Goal: Information Seeking & Learning: Learn about a topic

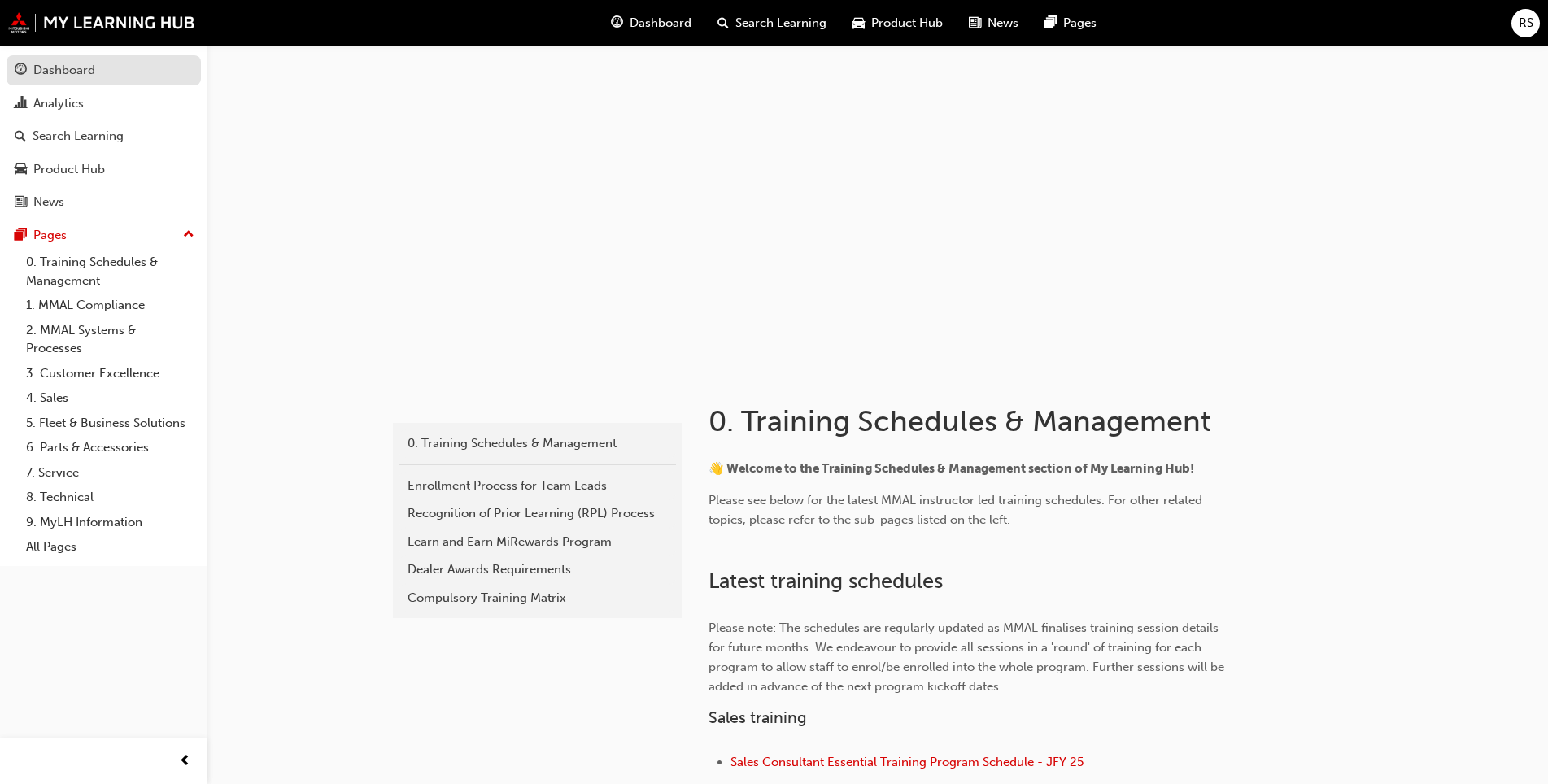
click at [91, 71] on div "Dashboard" at bounding box center [65, 70] width 62 height 19
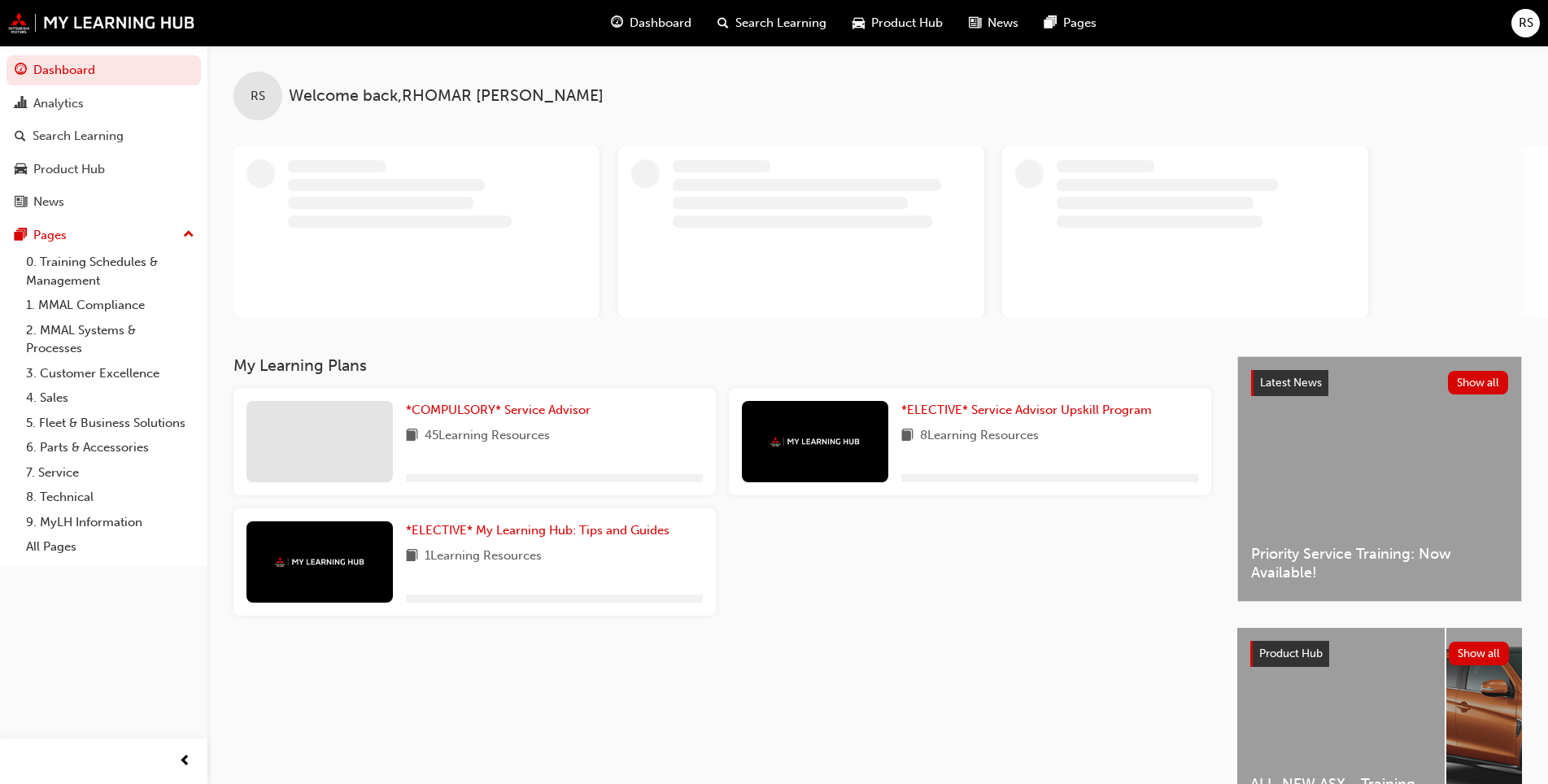
click at [415, 421] on div "*COMPULSORY* Service Advisor 45 Learning Resources" at bounding box center [554, 442] width 297 height 82
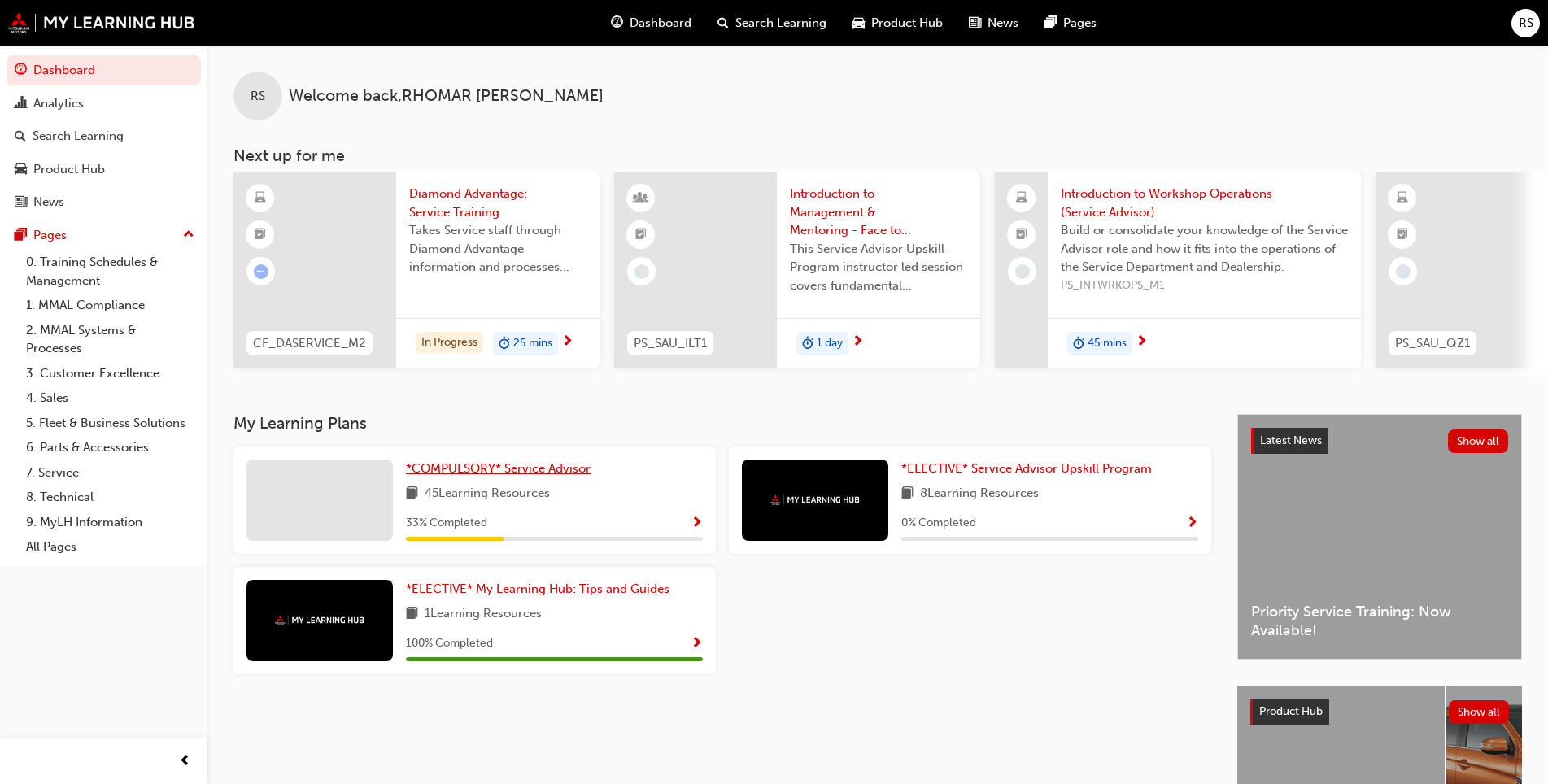
click at [437, 414] on div "RS Welcome back , RHOMAR SCOTT Next up for me CF_DASERVICE_M2 Diamond Advantage…" at bounding box center [877, 229] width 1341 height 368
click at [467, 475] on span "*COMPULSORY* Service Advisor" at bounding box center [498, 469] width 185 height 15
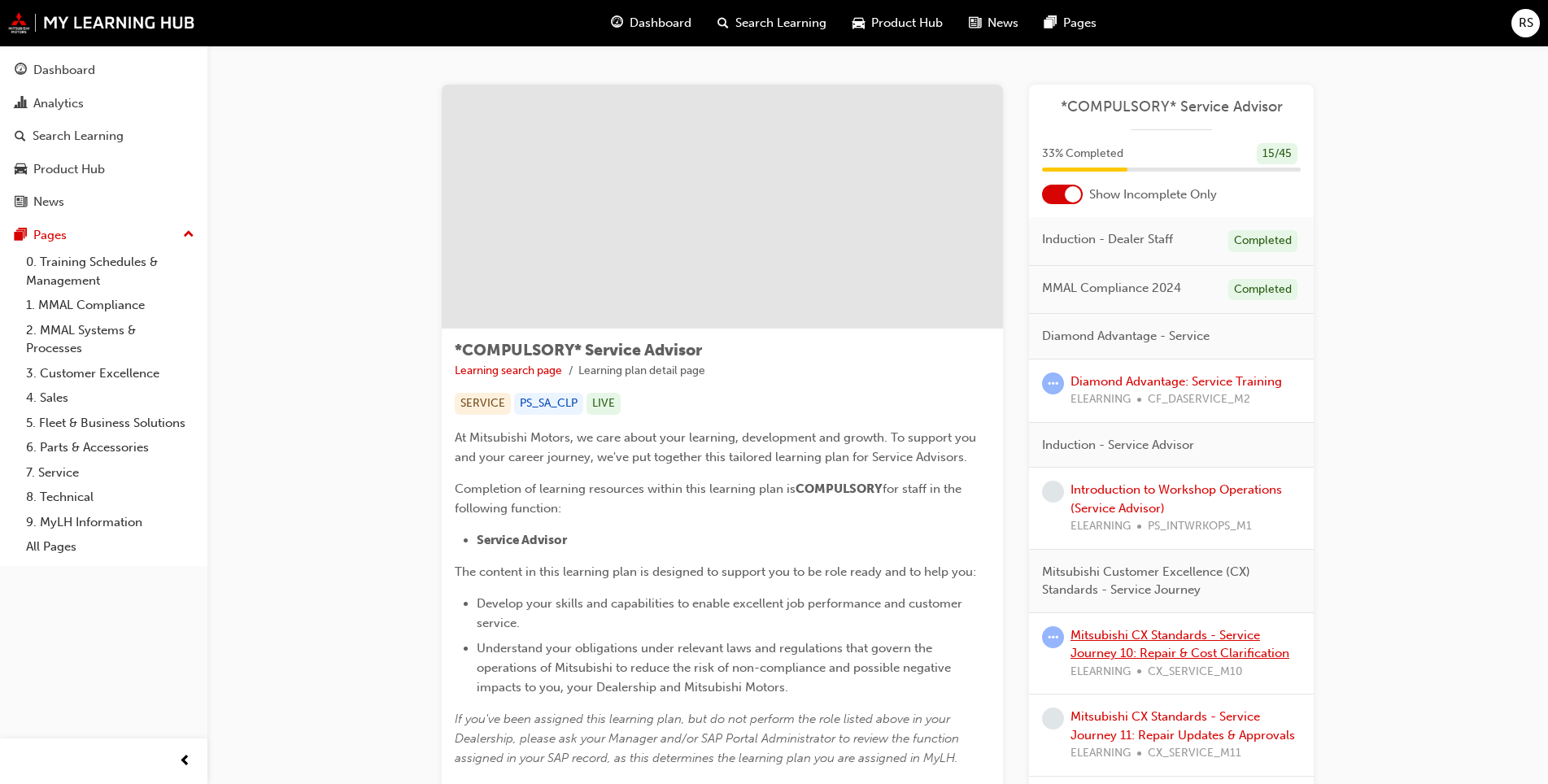
click at [1143, 640] on link "Mitsubishi CX Standards - Service Journey 10: Repair & Cost Clarification" at bounding box center [1180, 644] width 219 height 33
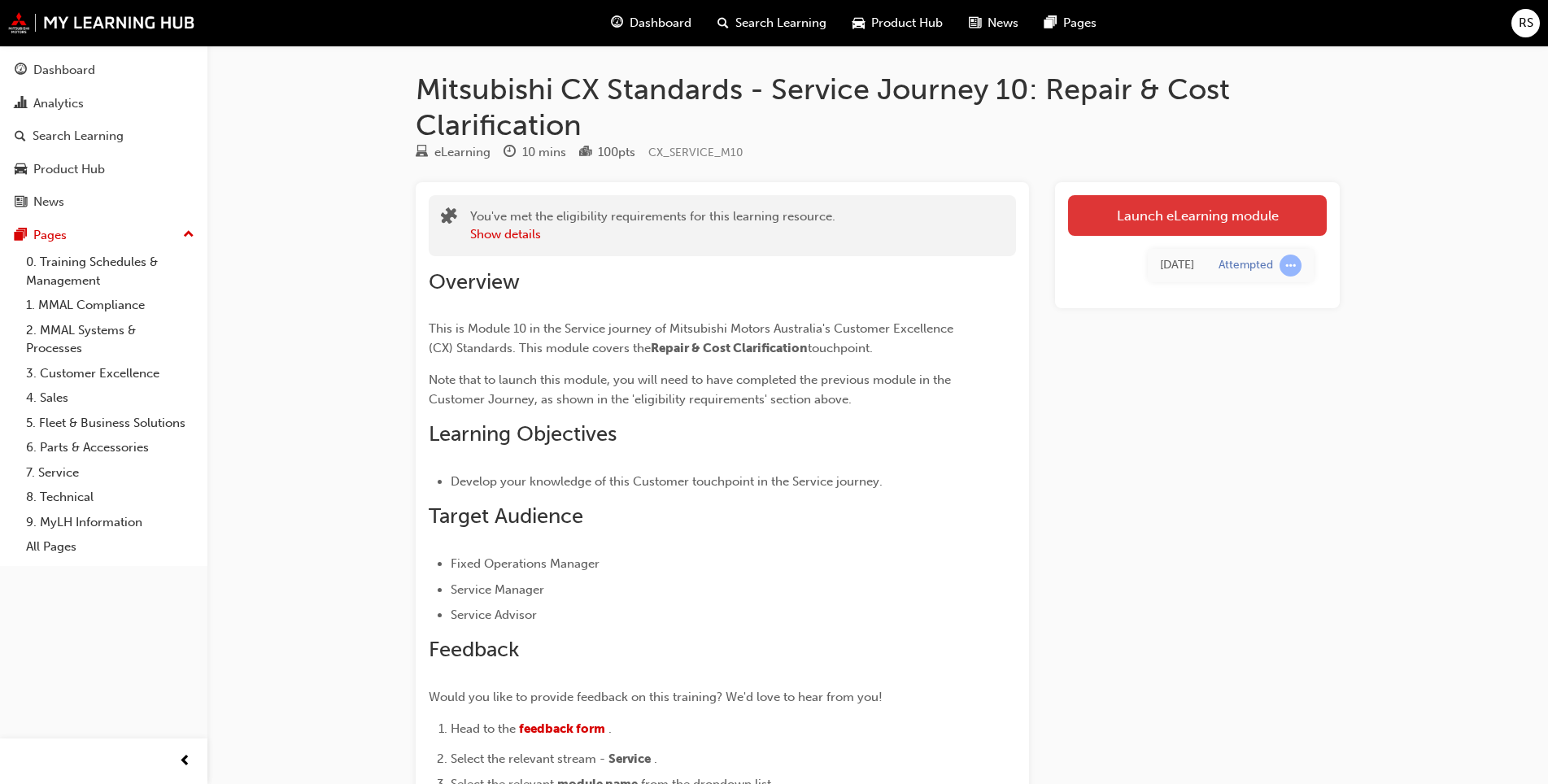
click at [1169, 224] on link "Launch eLearning module" at bounding box center [1197, 216] width 259 height 41
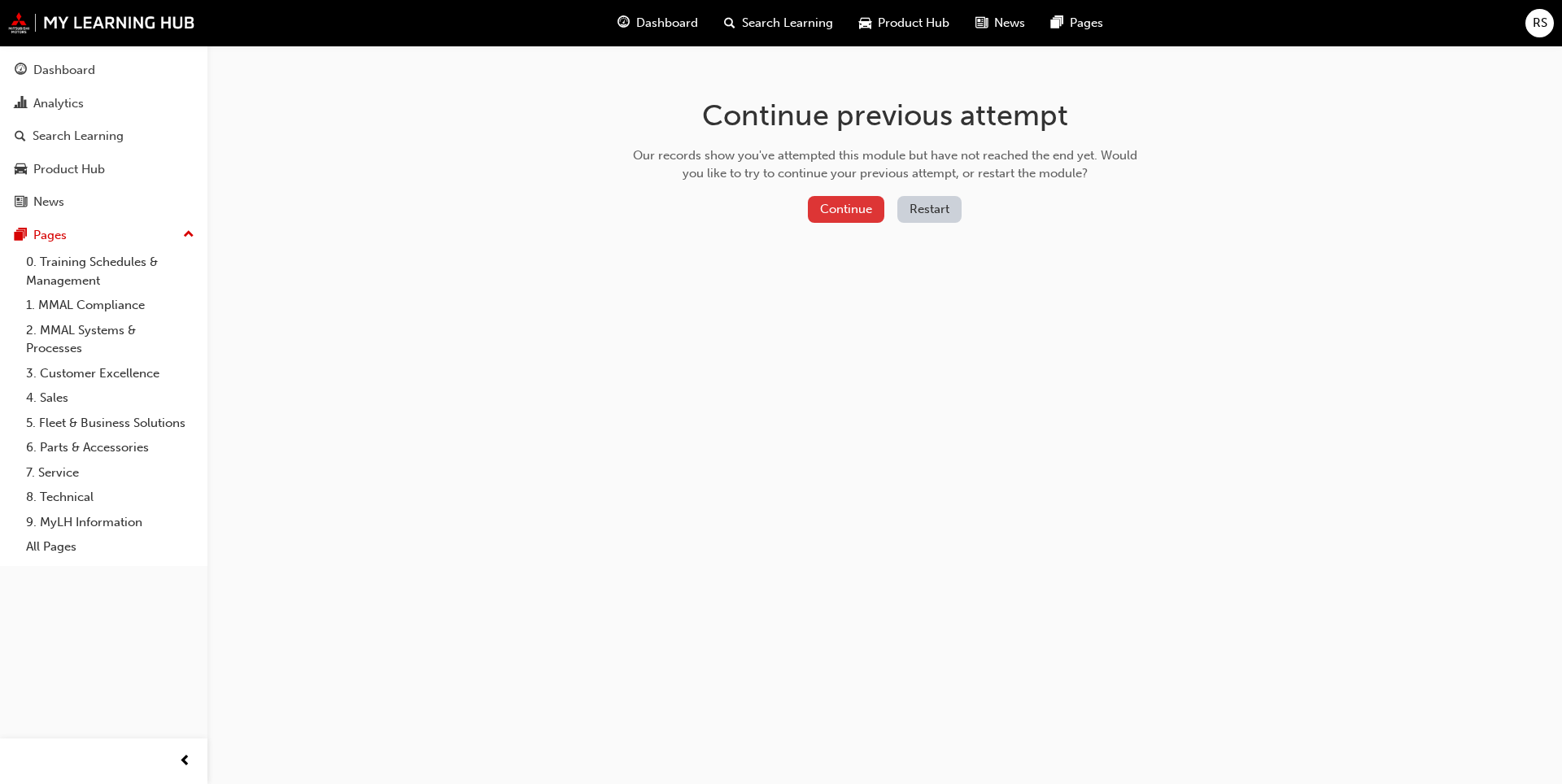
click at [856, 203] on button "Continue" at bounding box center [846, 209] width 77 height 27
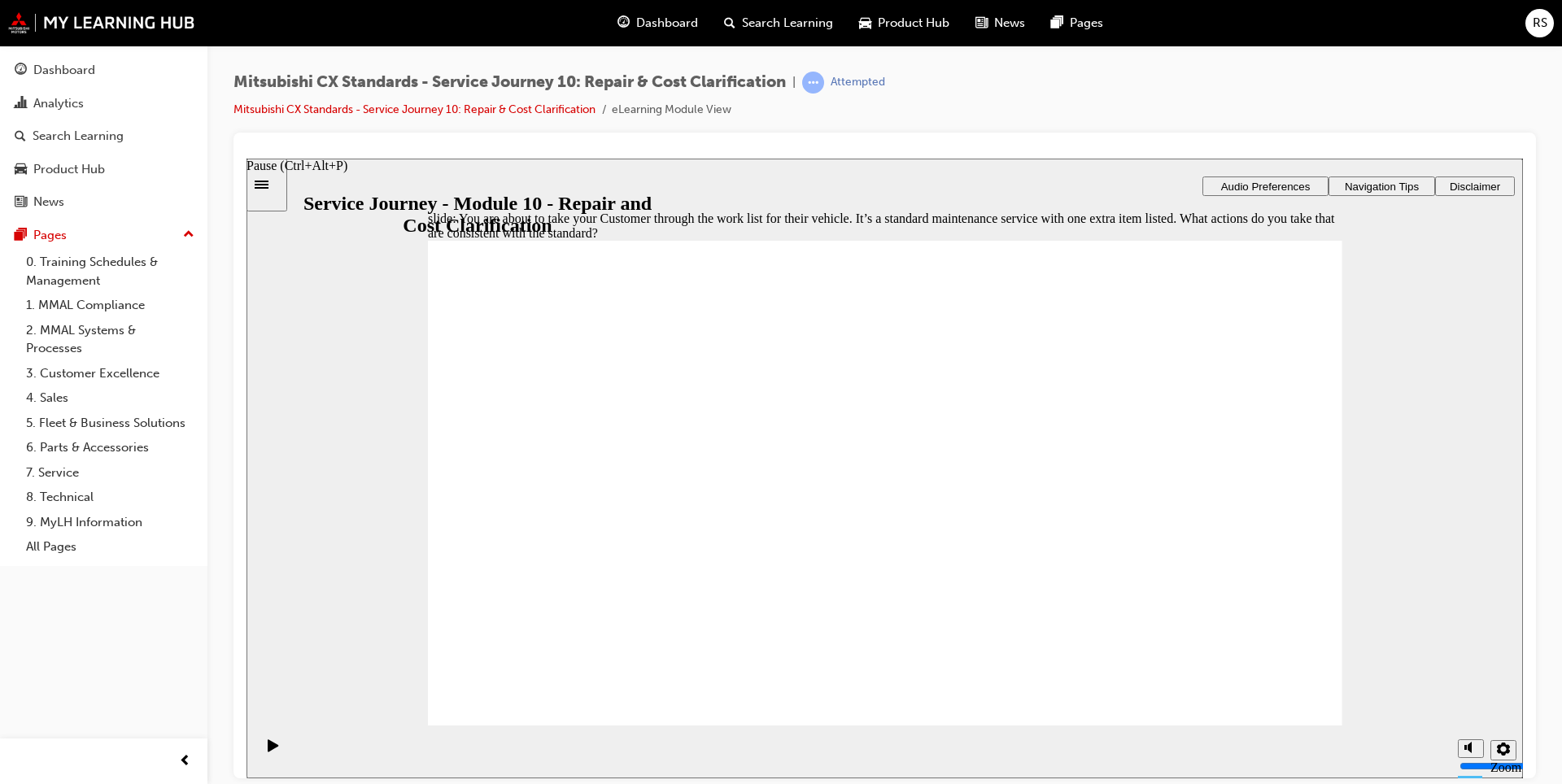
click at [269, 750] on icon "Pause (Ctrl+Alt+P)" at bounding box center [273, 744] width 11 height 12
click at [268, 751] on icon "Pause (Ctrl+Alt+P)" at bounding box center [273, 744] width 11 height 12
click at [268, 746] on icon "Pause (Ctrl+Alt+P)" at bounding box center [273, 744] width 11 height 12
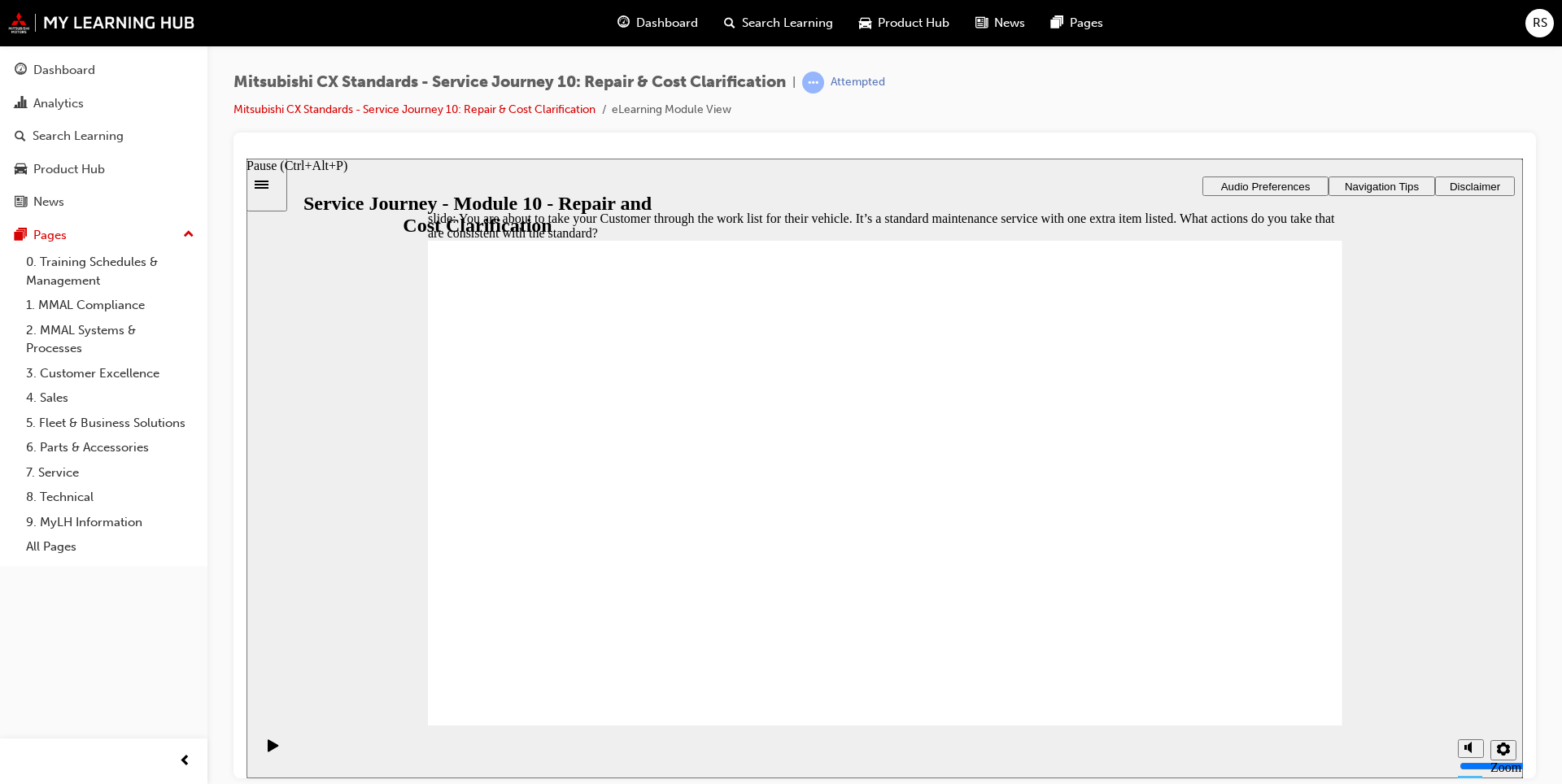
click at [272, 741] on icon "Pause (Ctrl+Alt+P)" at bounding box center [274, 745] width 11 height 13
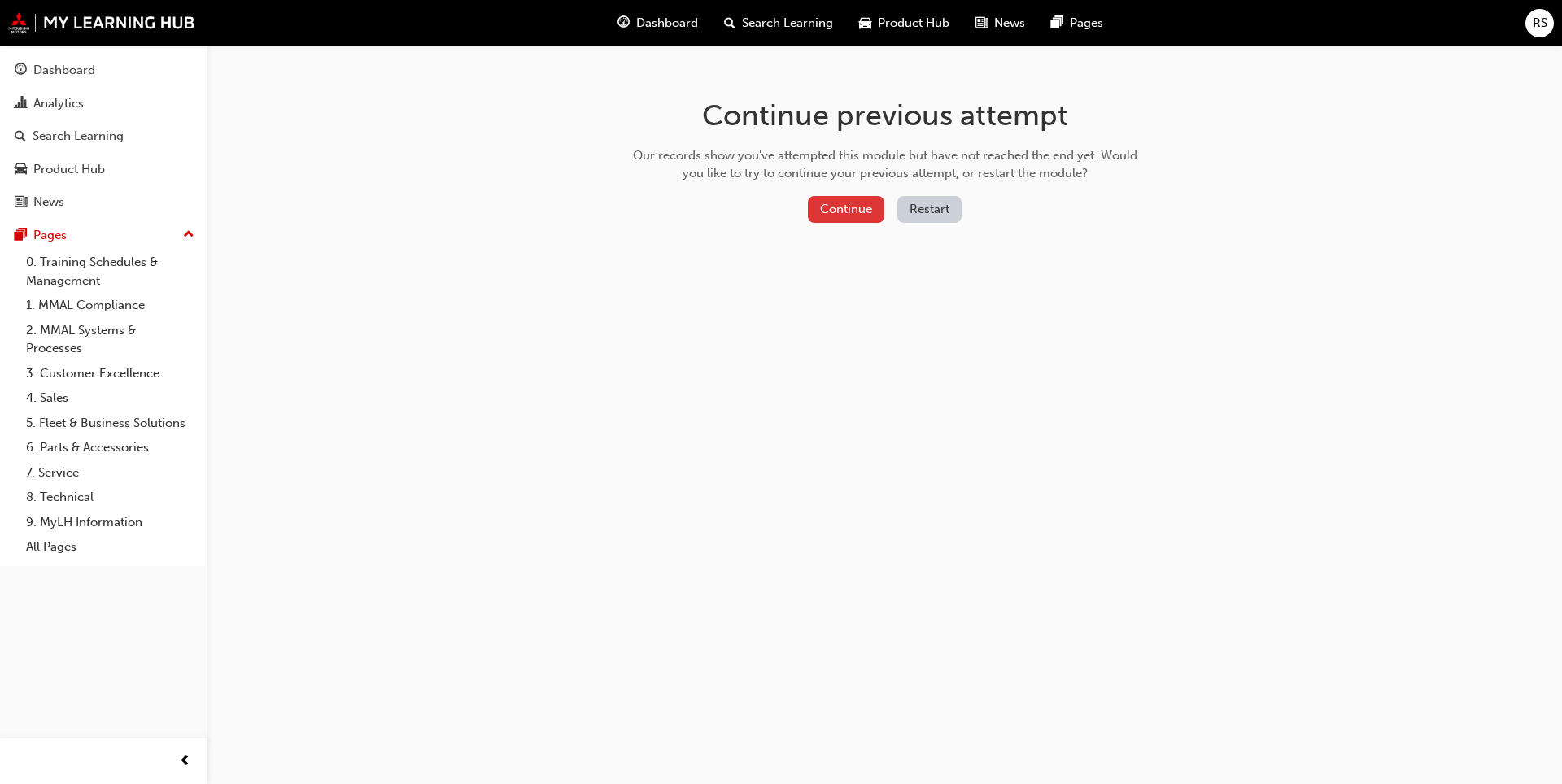
click at [823, 212] on button "Continue" at bounding box center [846, 209] width 77 height 27
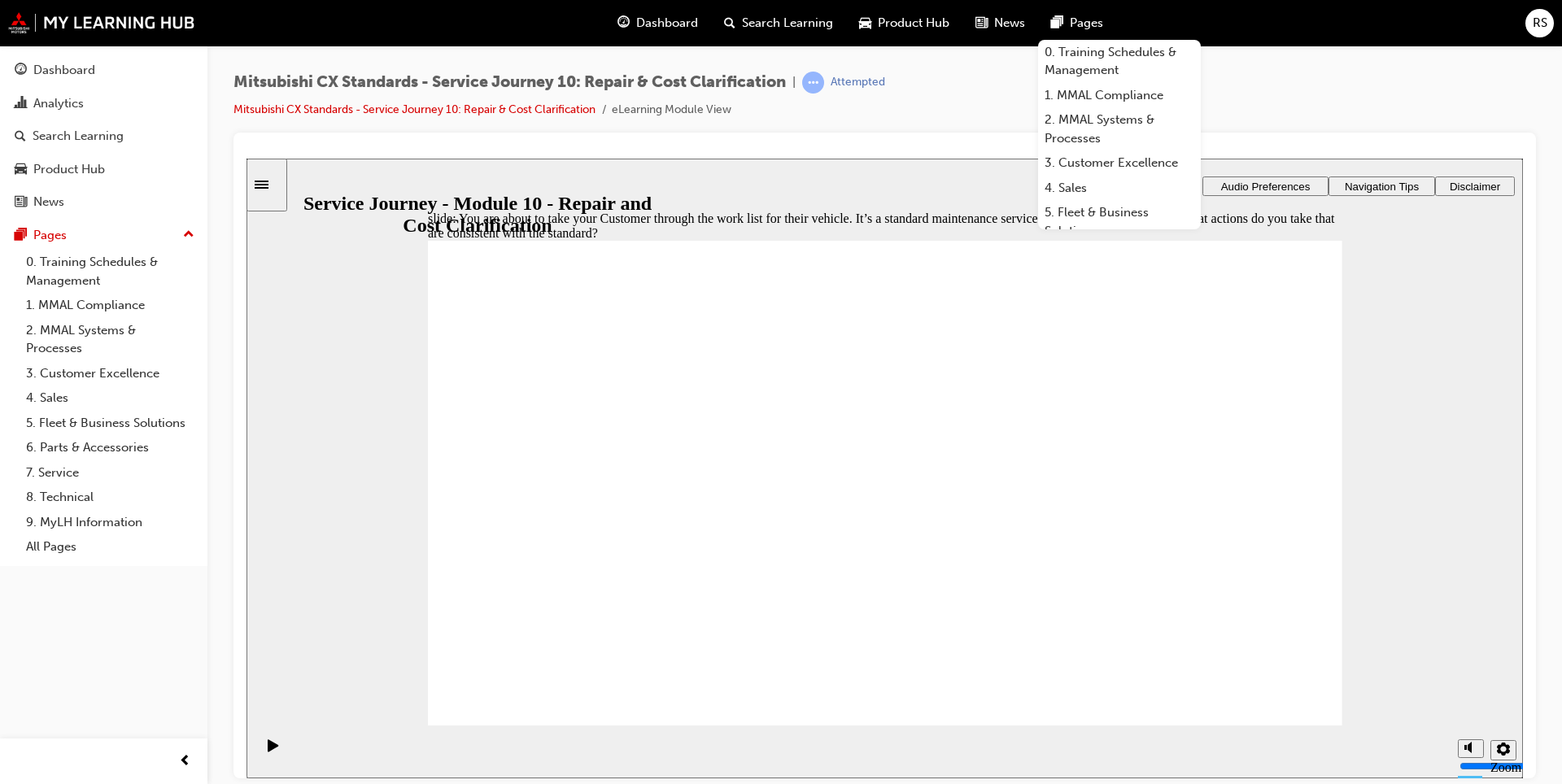
checkbox input "true"
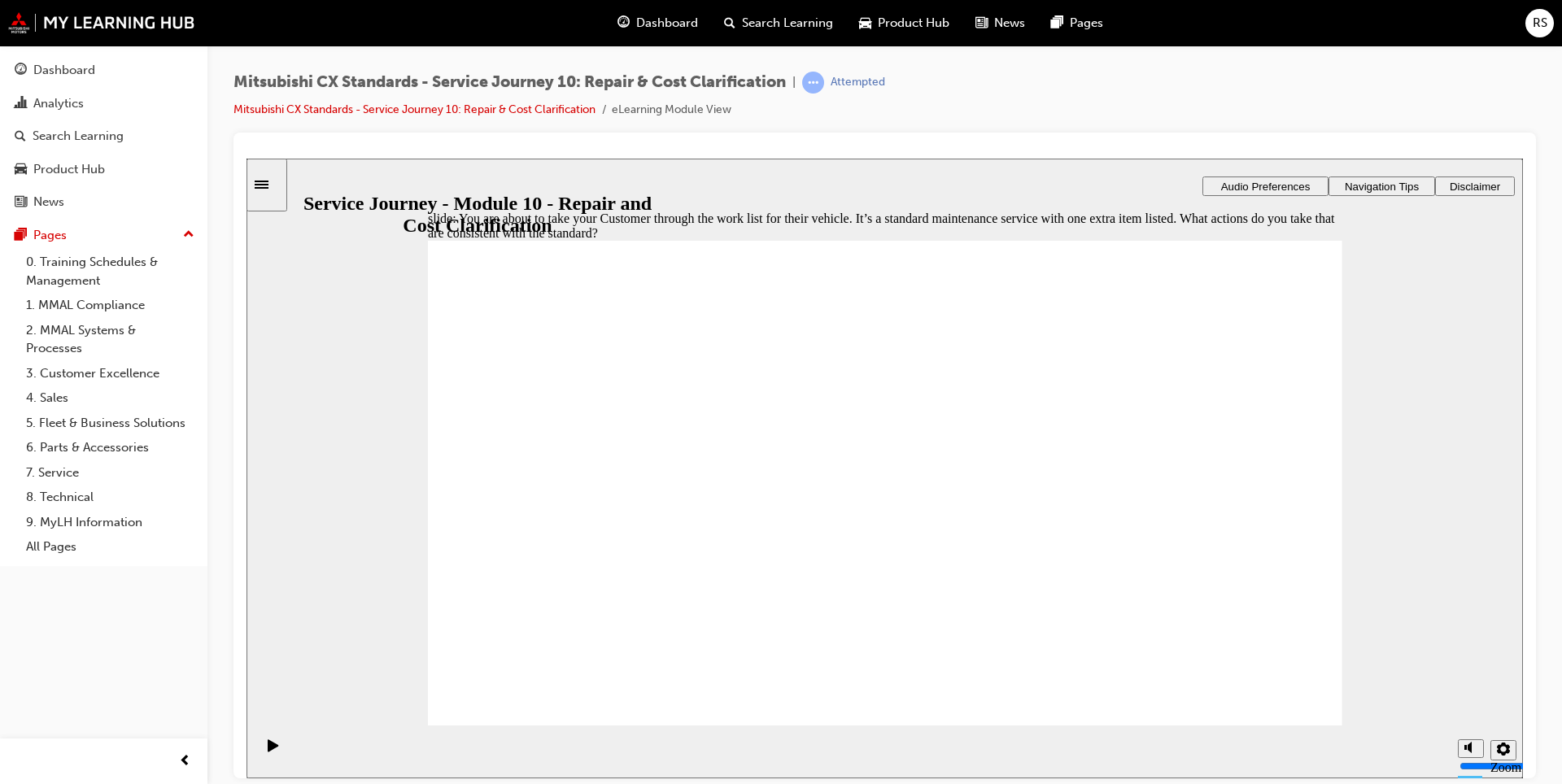
drag, startPoint x: 841, startPoint y: 499, endPoint x: 849, endPoint y: 524, distance: 26.2
checkbox input "true"
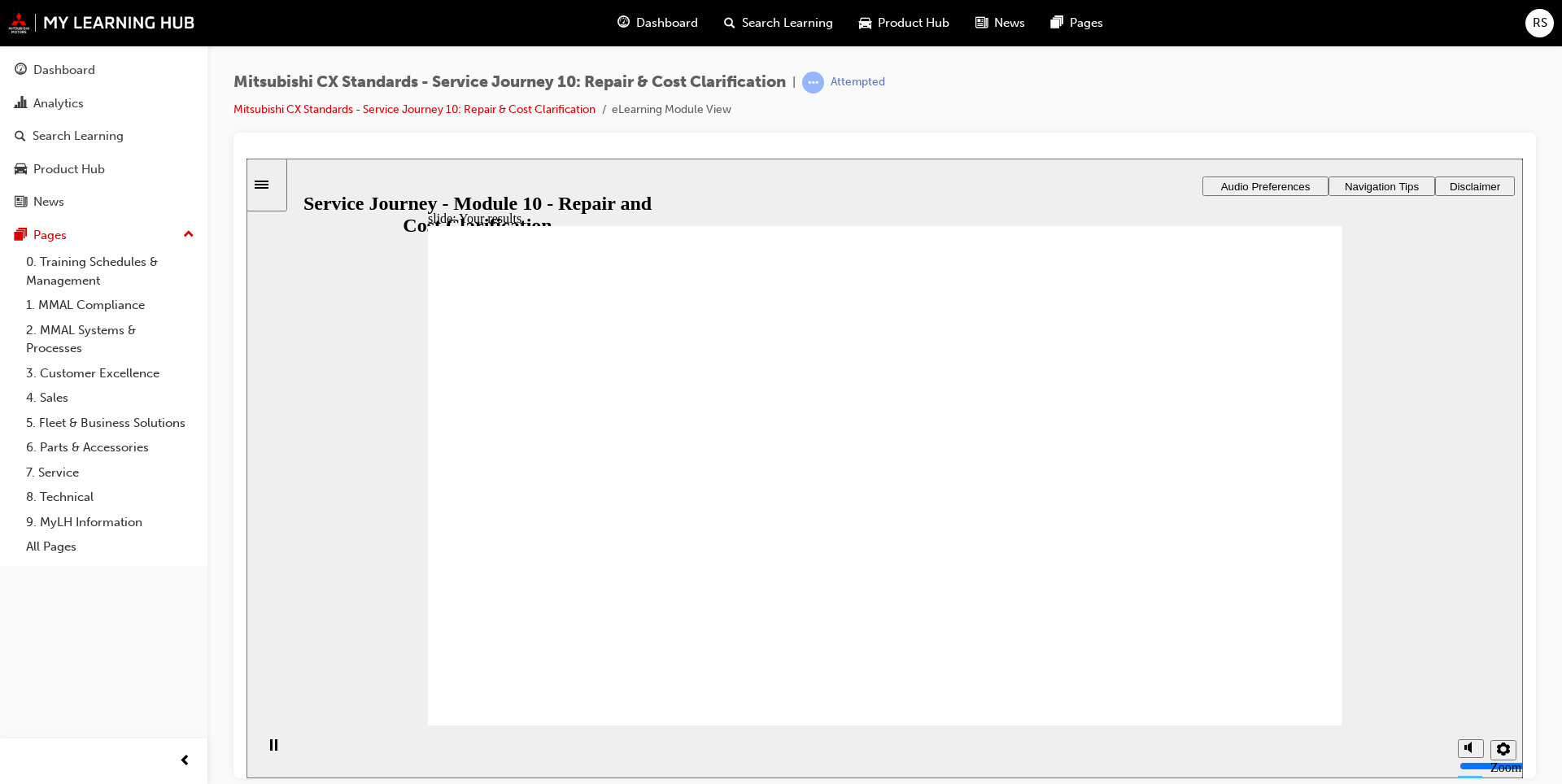
checkbox input "true"
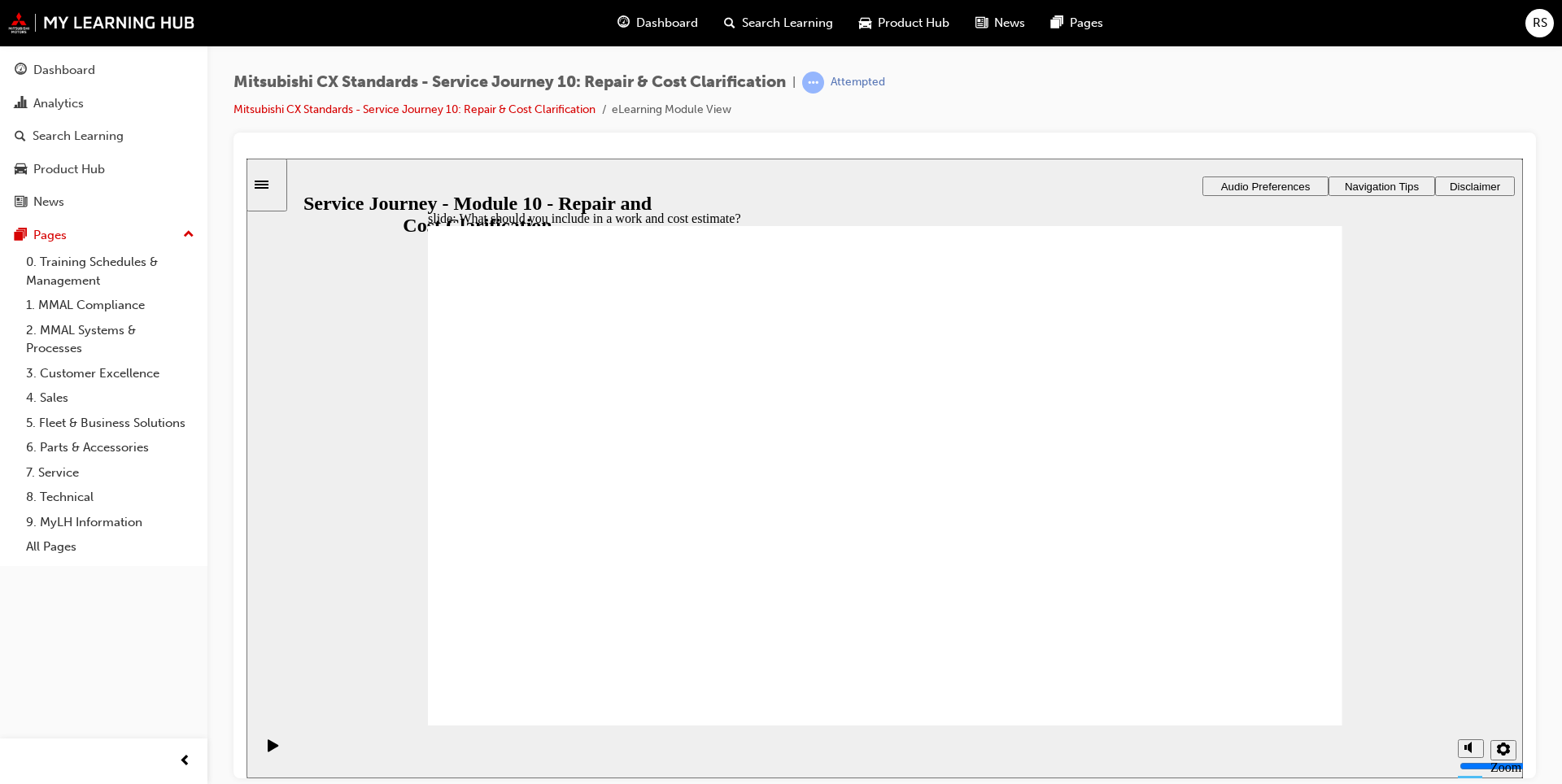
checkbox input "true"
drag, startPoint x: 559, startPoint y: 474, endPoint x: 823, endPoint y: 431, distance: 267.5
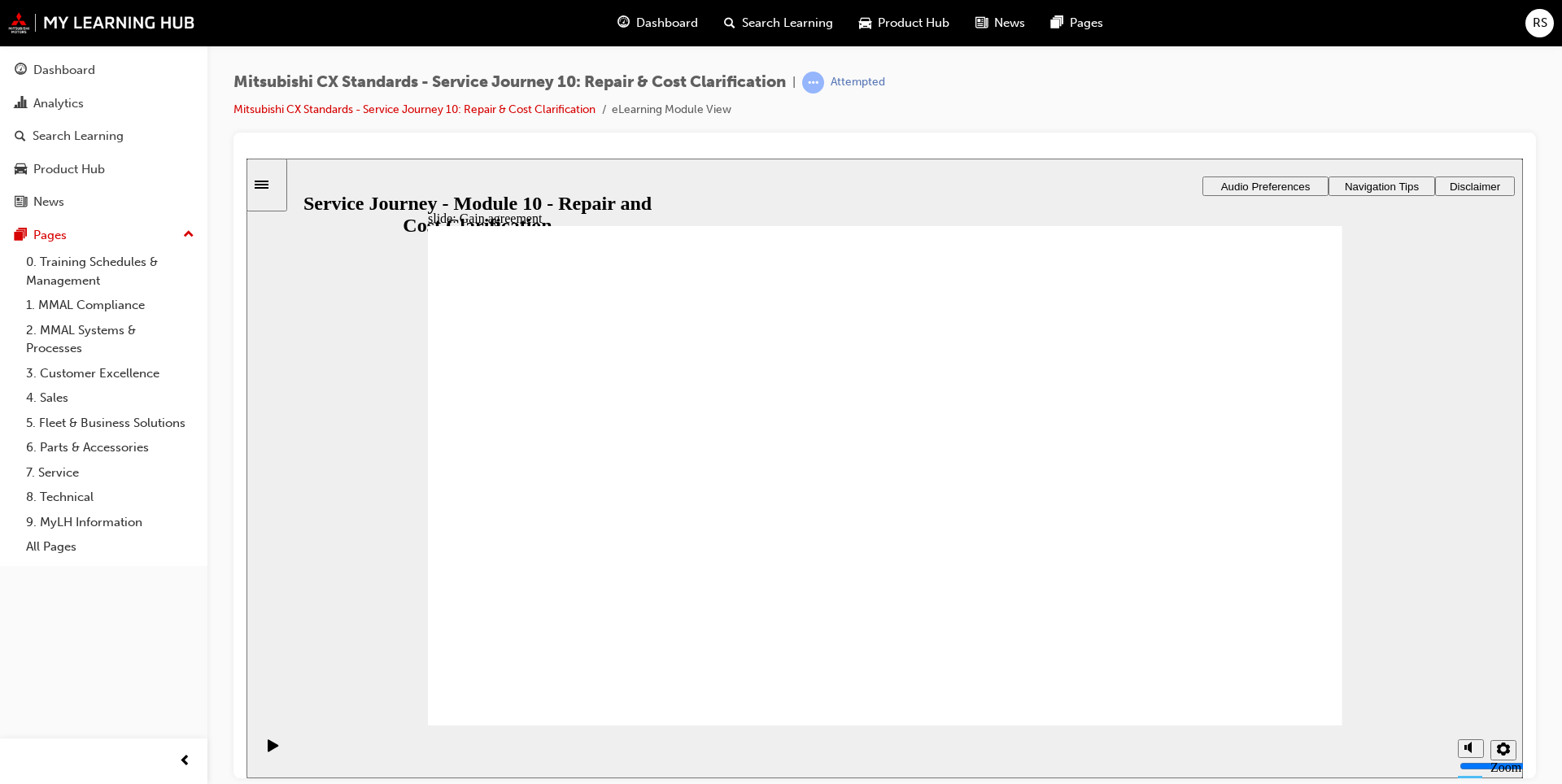
drag, startPoint x: 509, startPoint y: 492, endPoint x: 1081, endPoint y: 409, distance: 578.0
drag, startPoint x: 579, startPoint y: 481, endPoint x: 1157, endPoint y: 470, distance: 578.1
drag, startPoint x: 623, startPoint y: 489, endPoint x: 872, endPoint y: 482, distance: 249.1
drag, startPoint x: 591, startPoint y: 505, endPoint x: 1167, endPoint y: 540, distance: 577.1
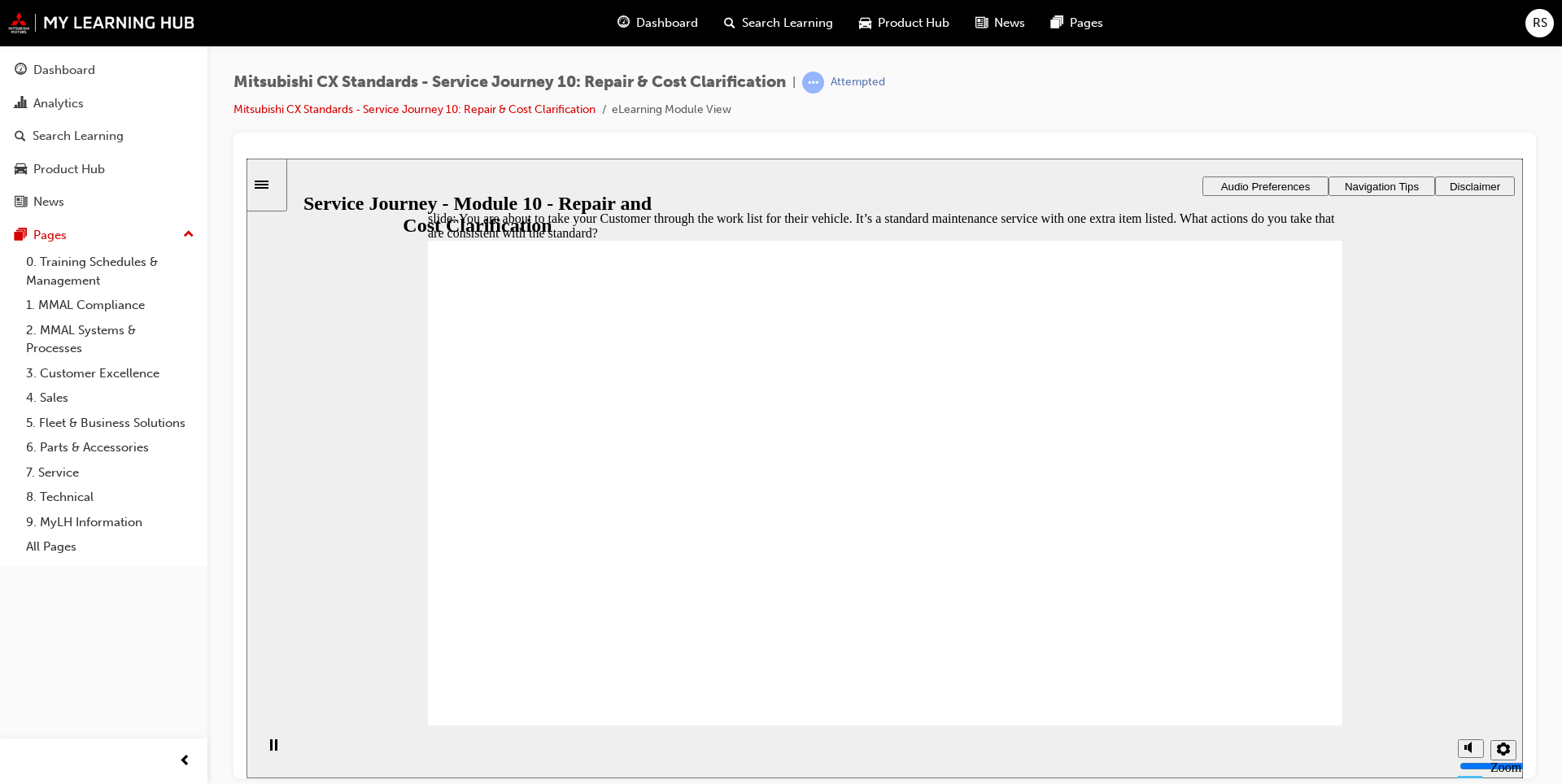
checkbox input "true"
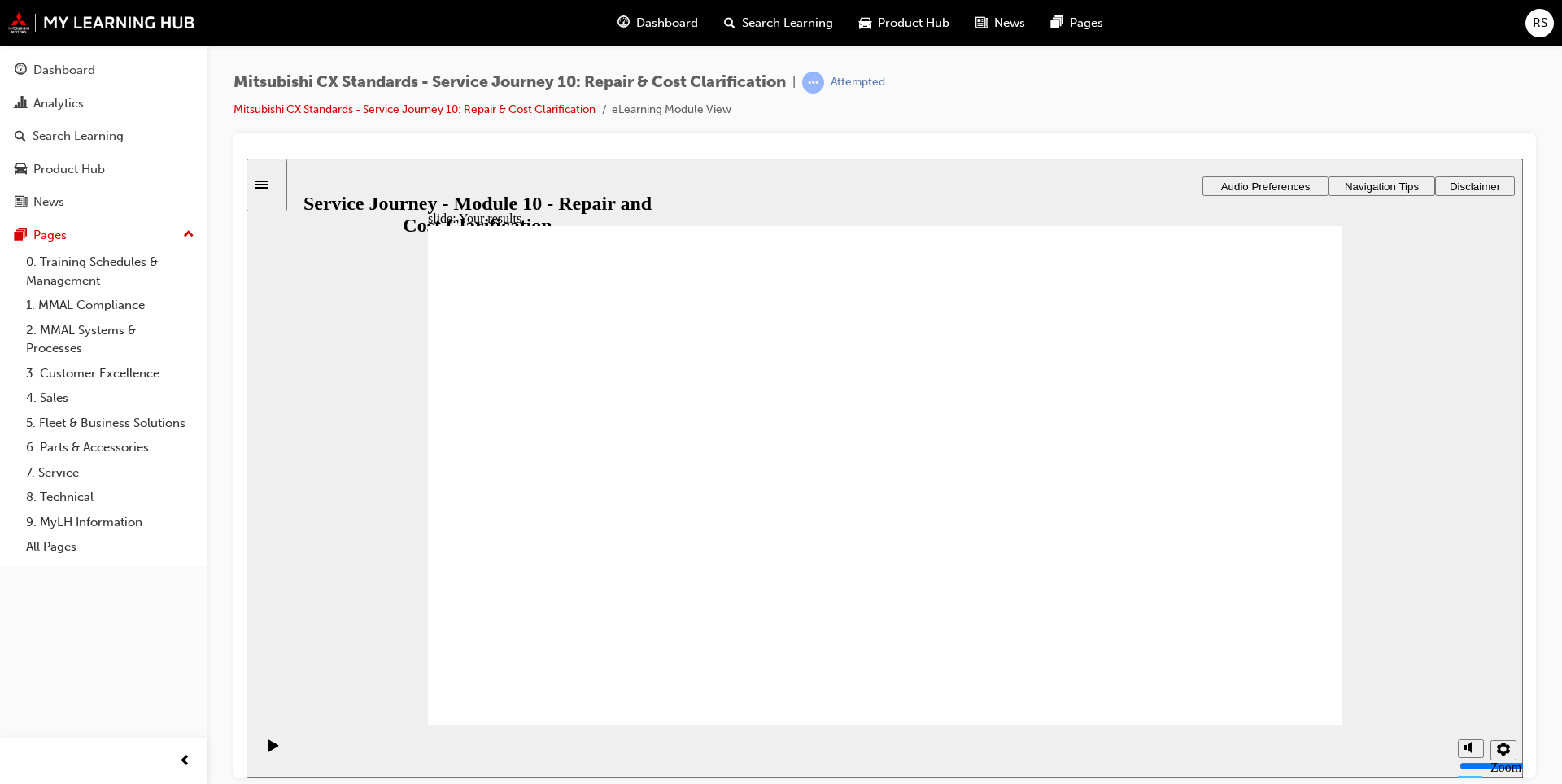
drag, startPoint x: 488, startPoint y: 399, endPoint x: 481, endPoint y: 414, distance: 16.6
checkbox input "true"
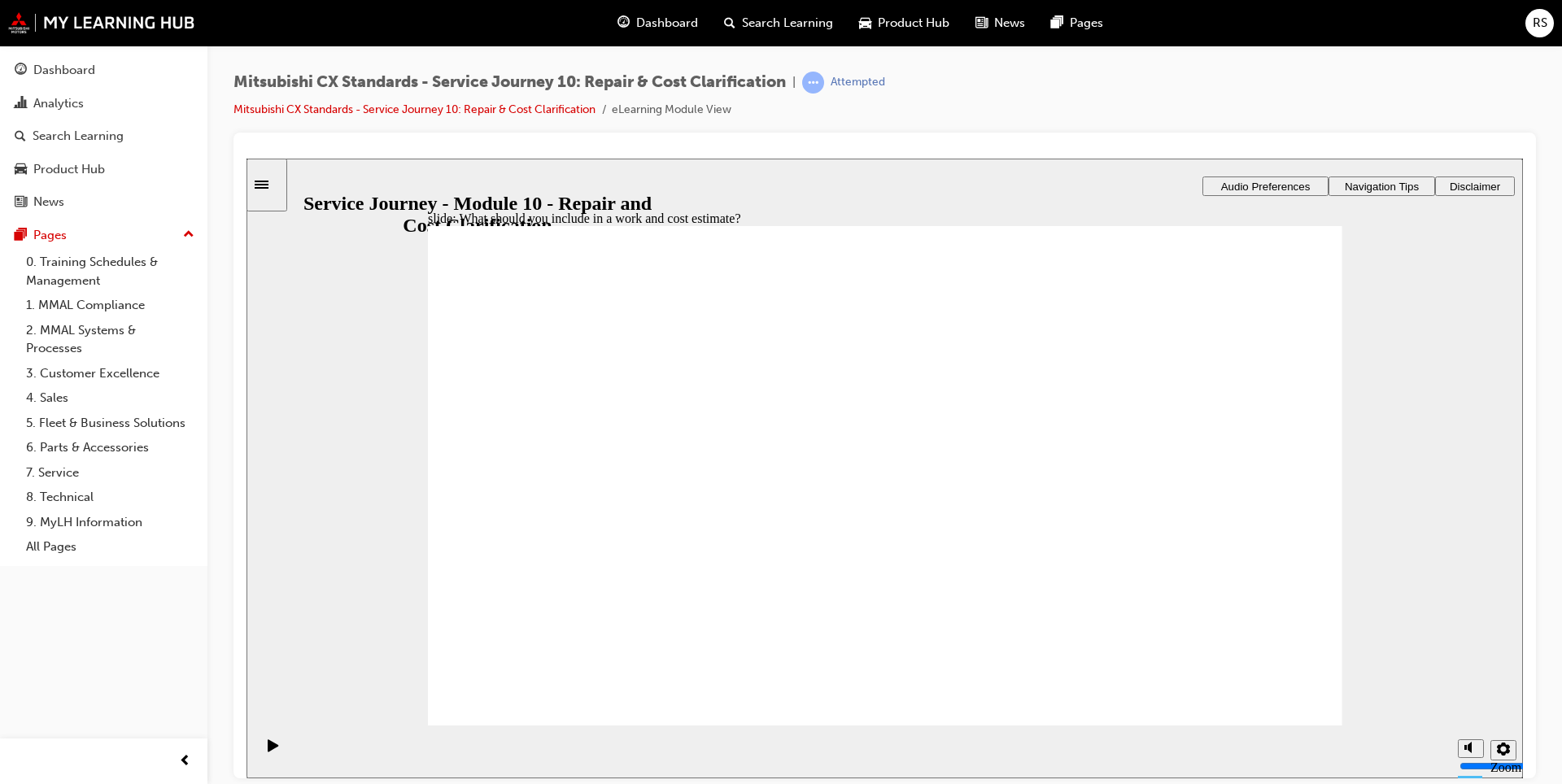
checkbox input "true"
checkbox input "false"
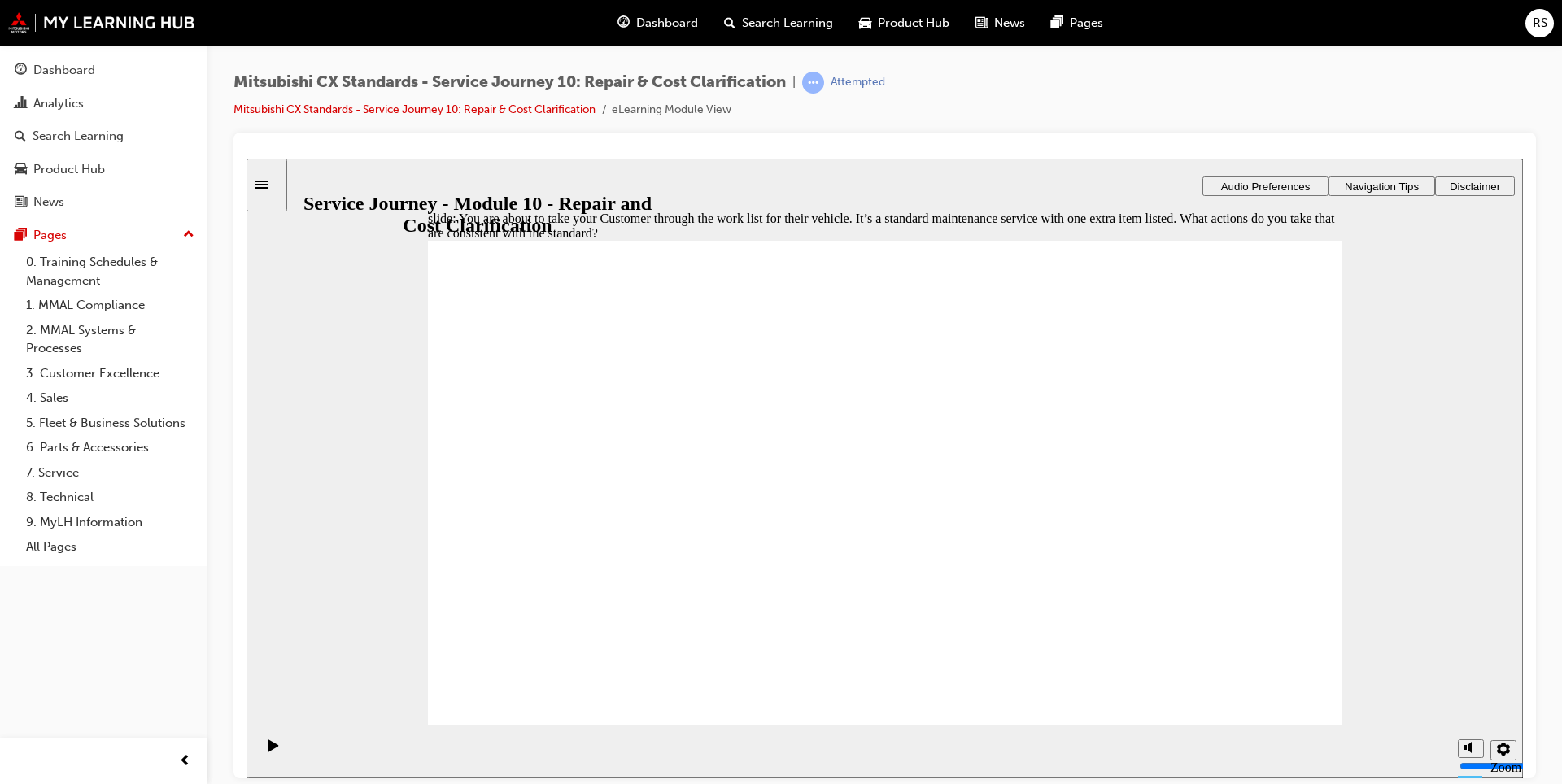
drag, startPoint x: 952, startPoint y: 565, endPoint x: 944, endPoint y: 552, distance: 15.3
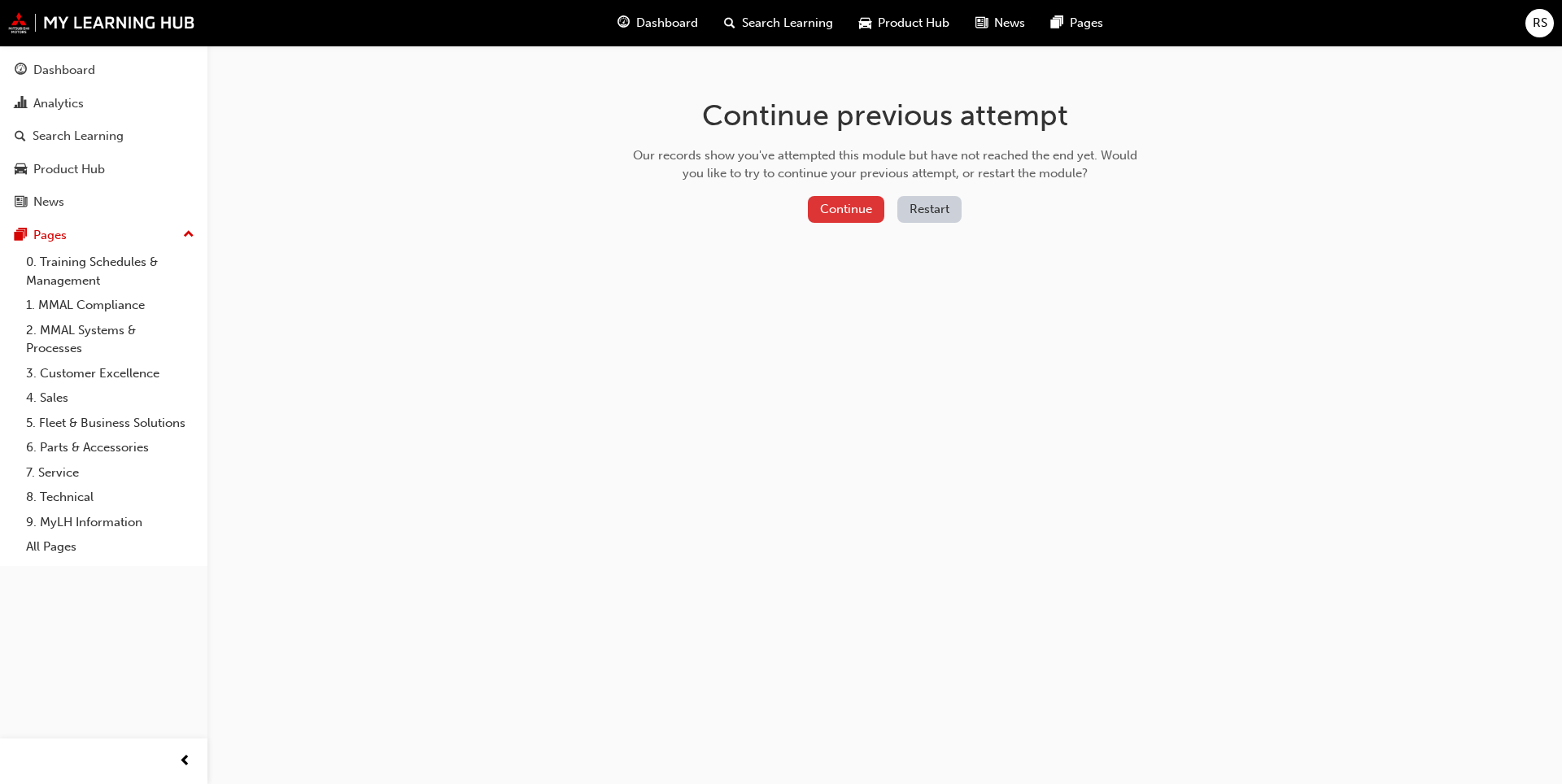
click at [835, 203] on button "Continue" at bounding box center [846, 209] width 77 height 27
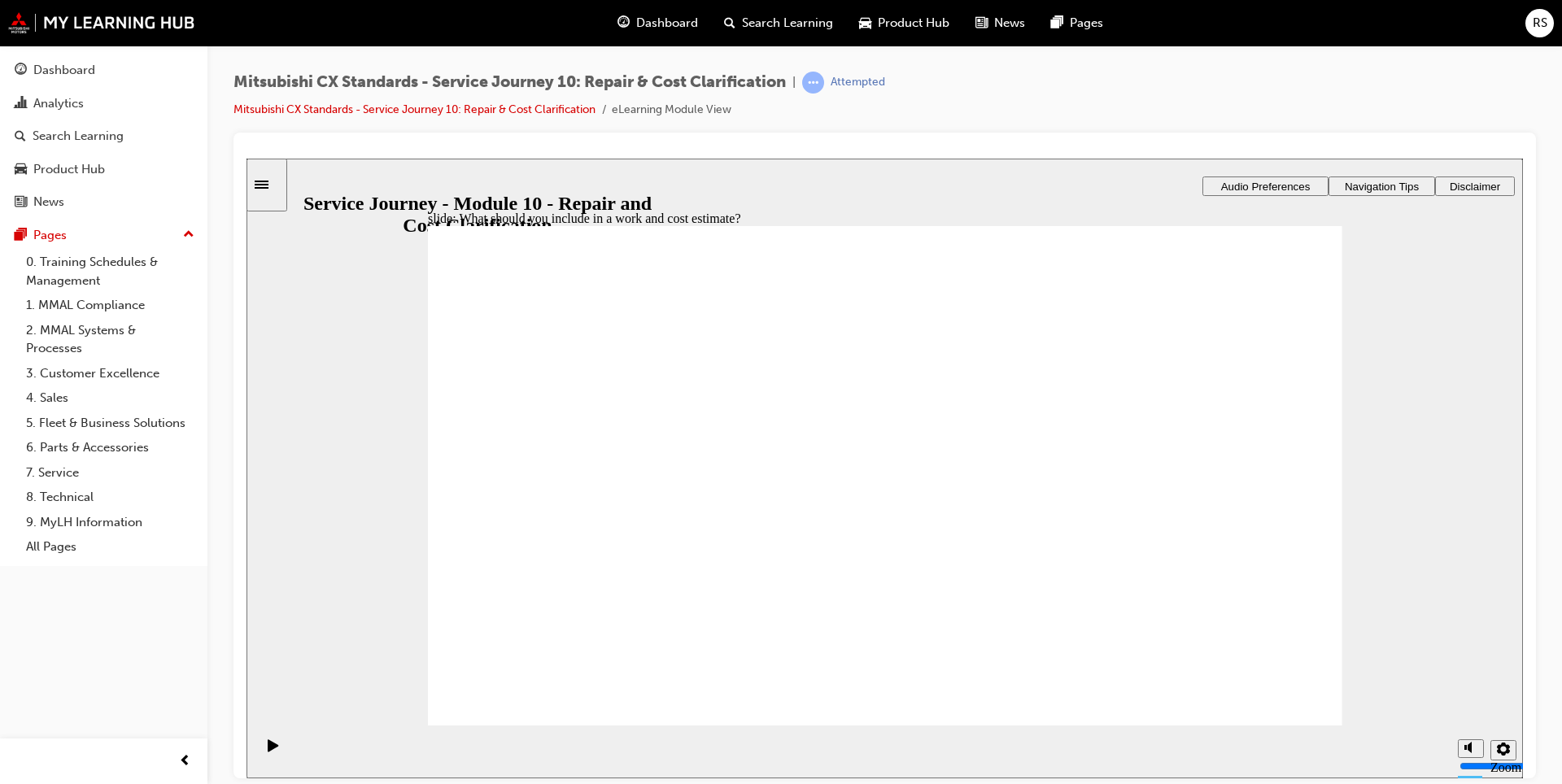
checkbox input "true"
checkbox input "false"
checkbox input "true"
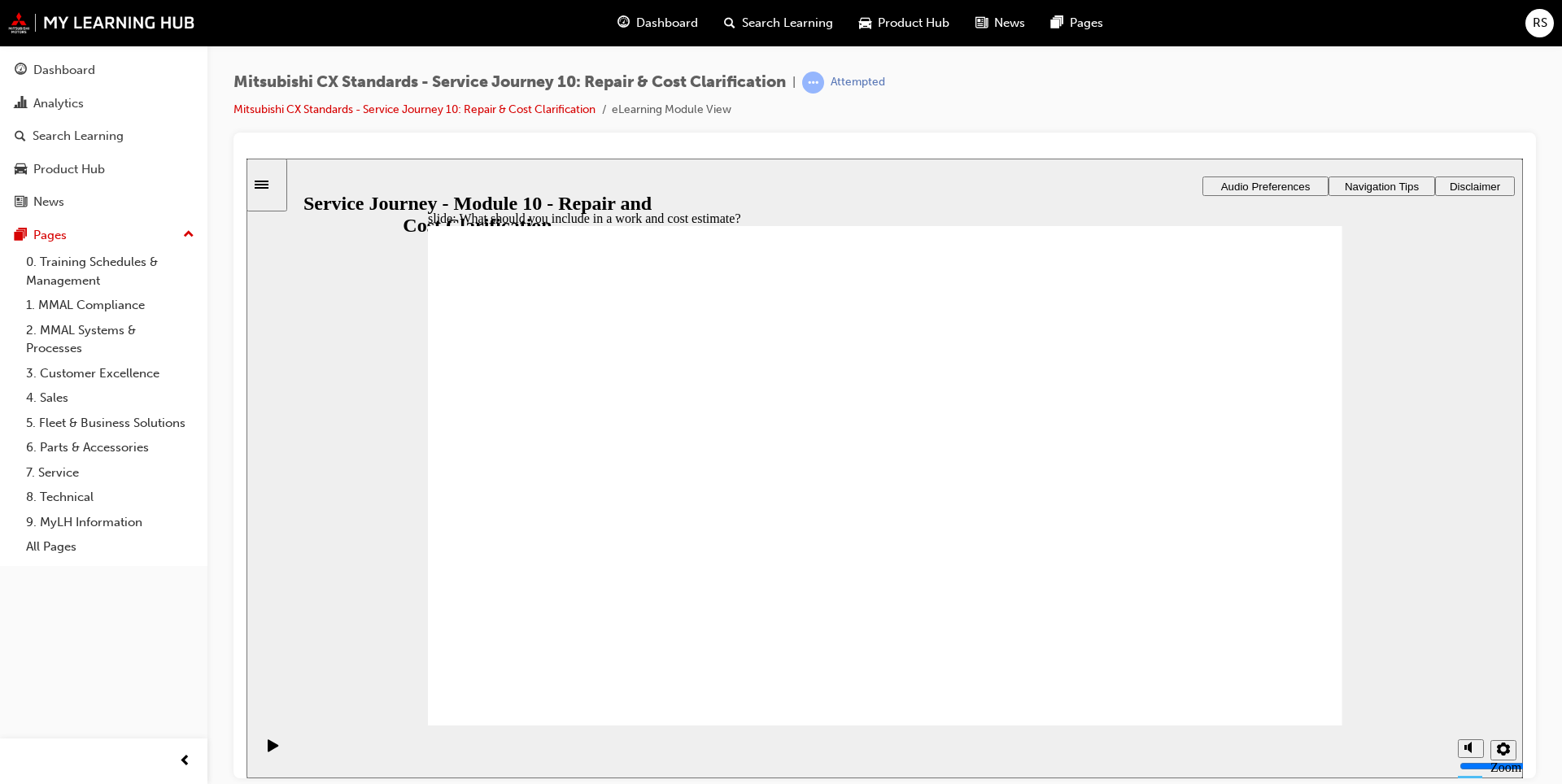
checkbox input "true"
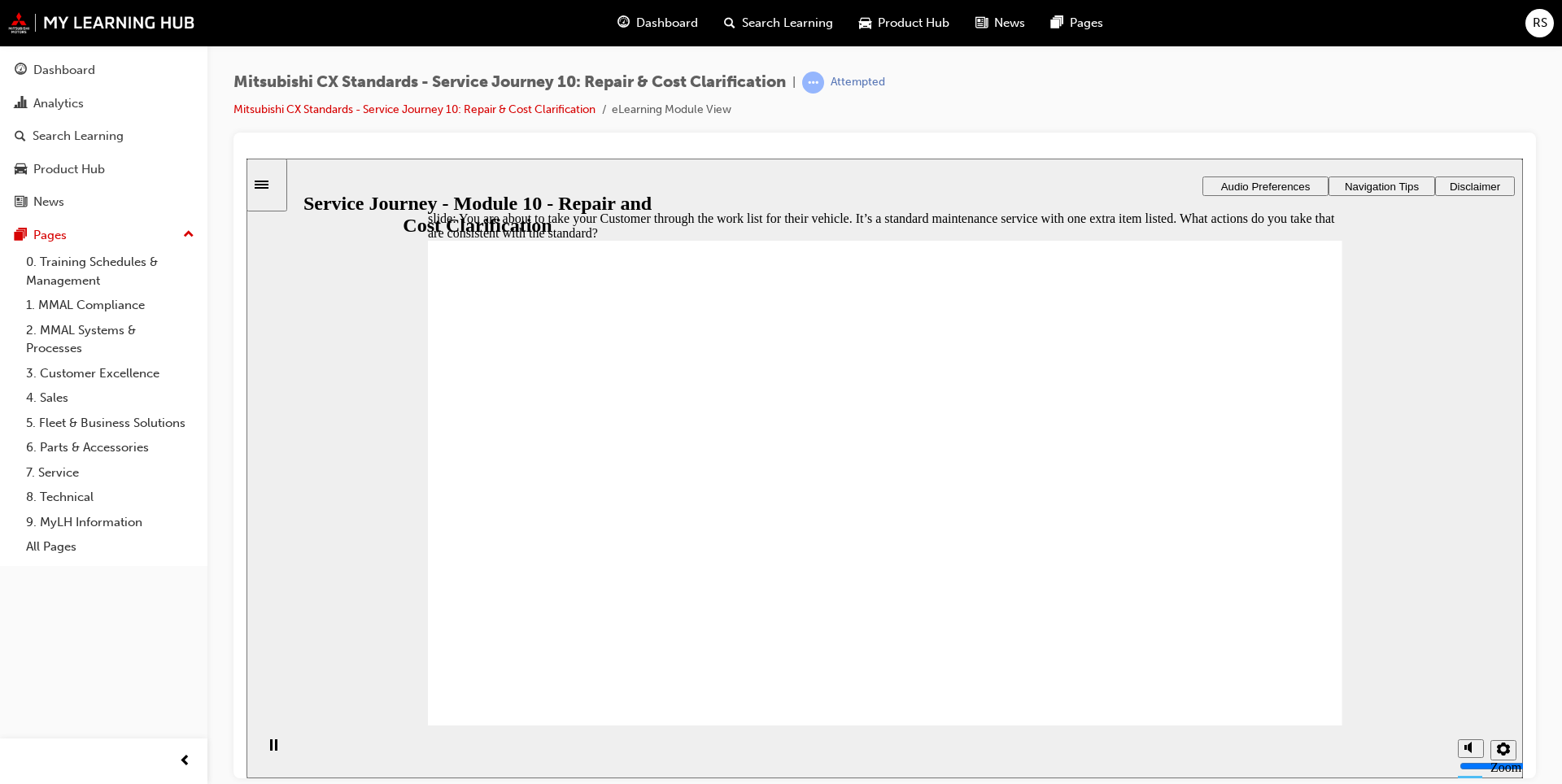
checkbox input "true"
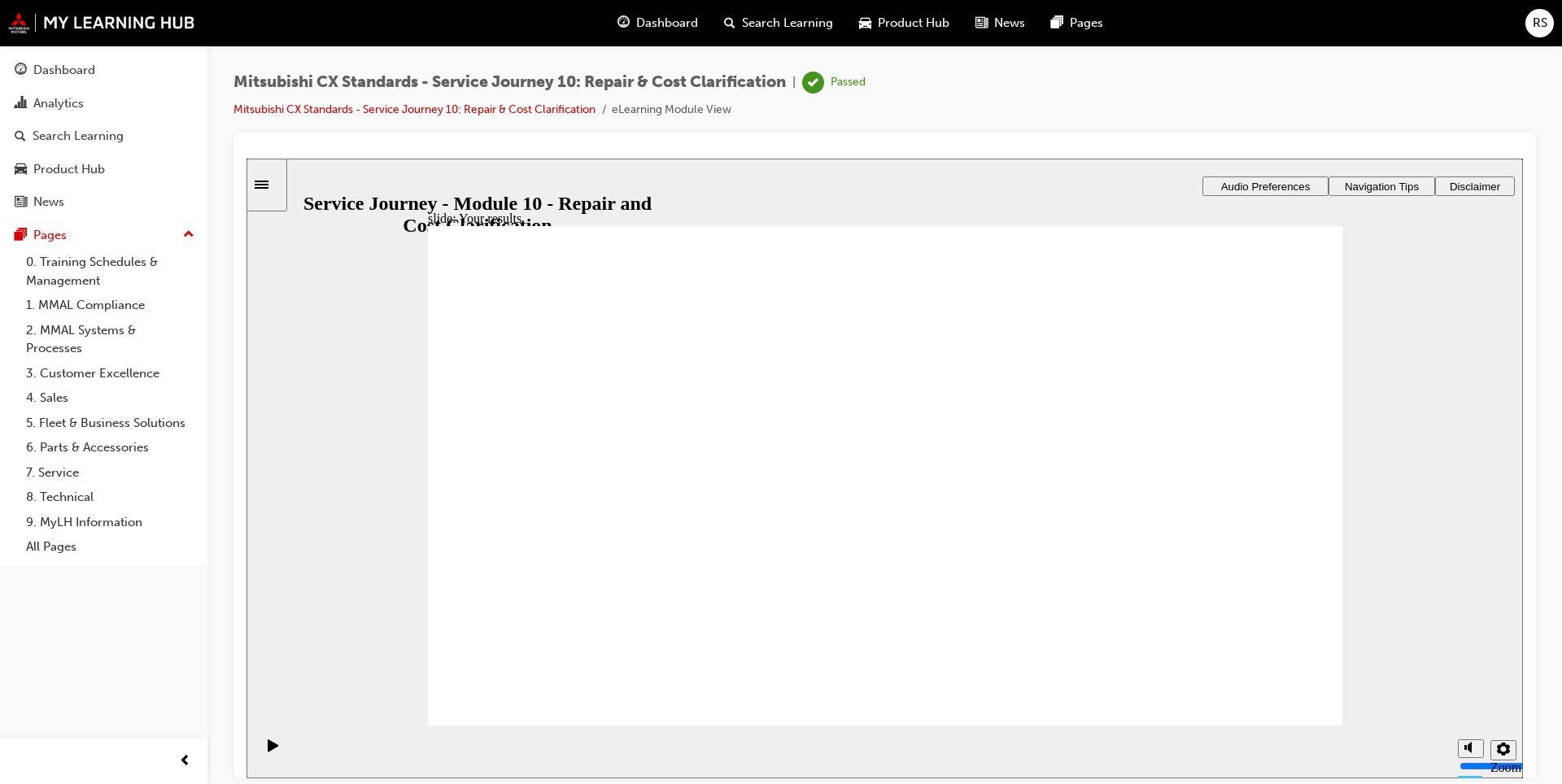
drag, startPoint x: 1292, startPoint y: 696, endPoint x: 1259, endPoint y: 684, distance: 35.1
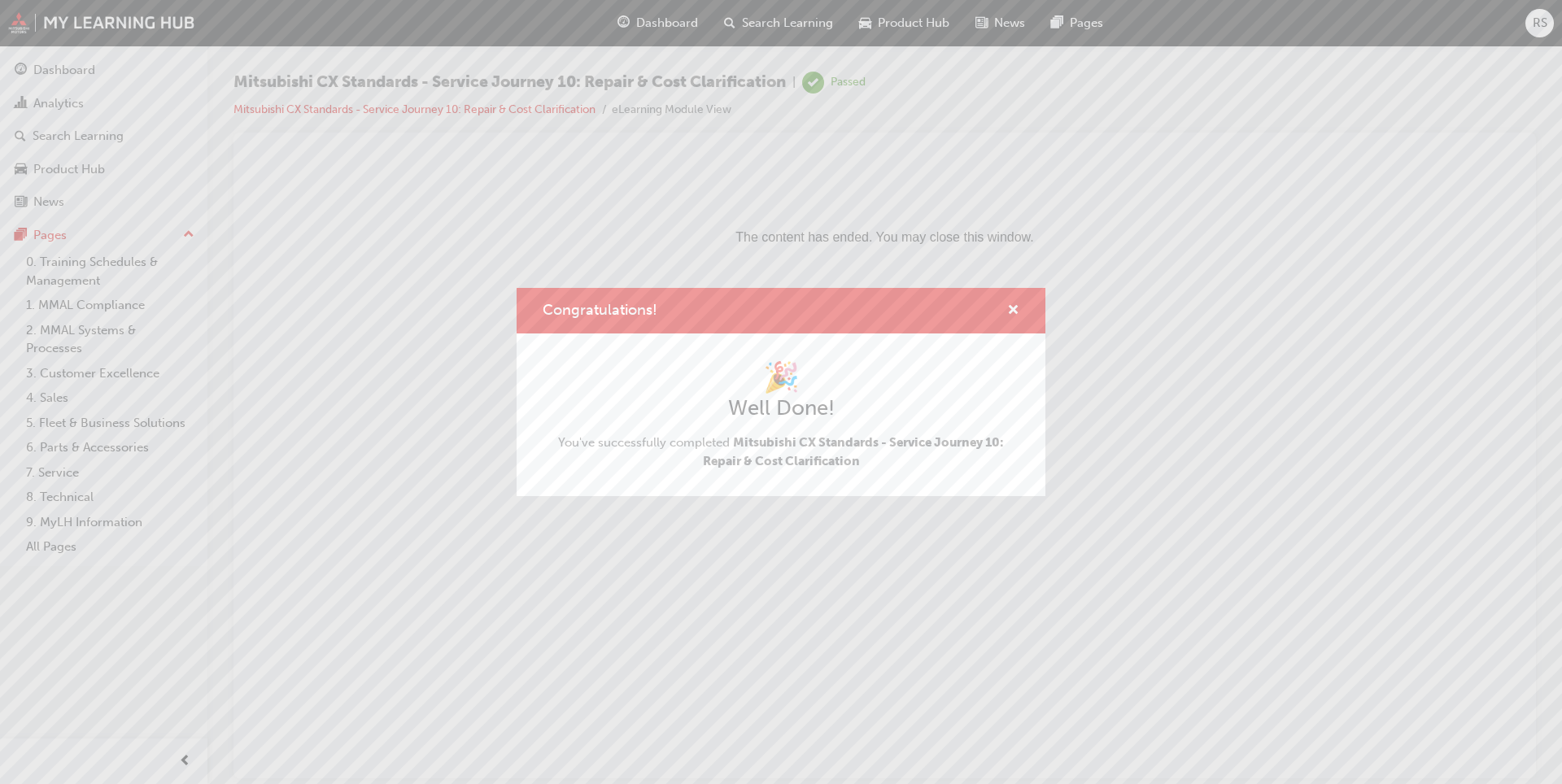
click at [832, 408] on h2 "Well Done!" at bounding box center [780, 408] width 476 height 26
click at [945, 309] on div "Congratulations!" at bounding box center [780, 310] width 476 height 20
click at [1012, 306] on span "cross-icon" at bounding box center [1013, 311] width 12 height 15
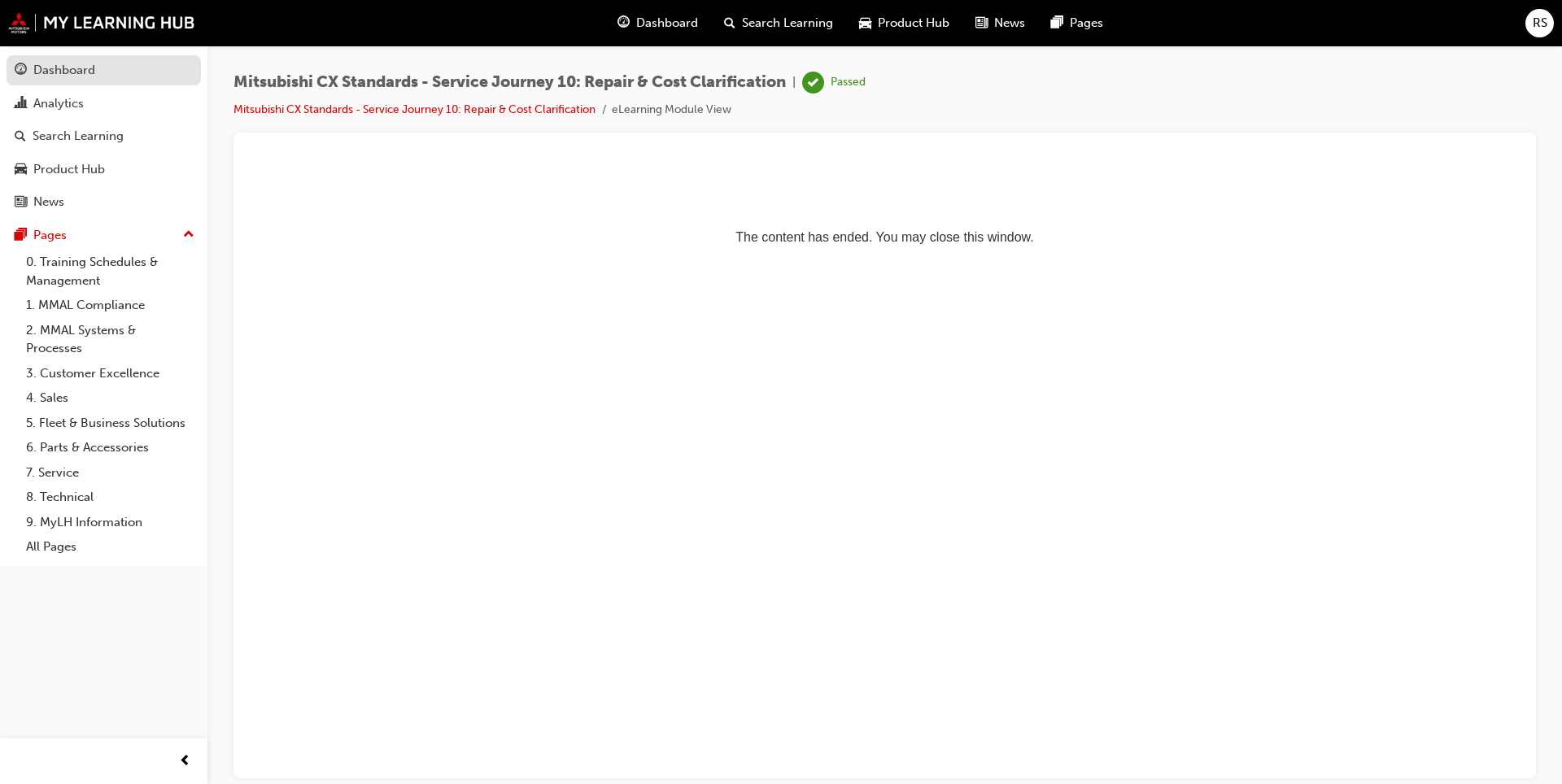
click at [46, 57] on link "Dashboard" at bounding box center [104, 70] width 194 height 30
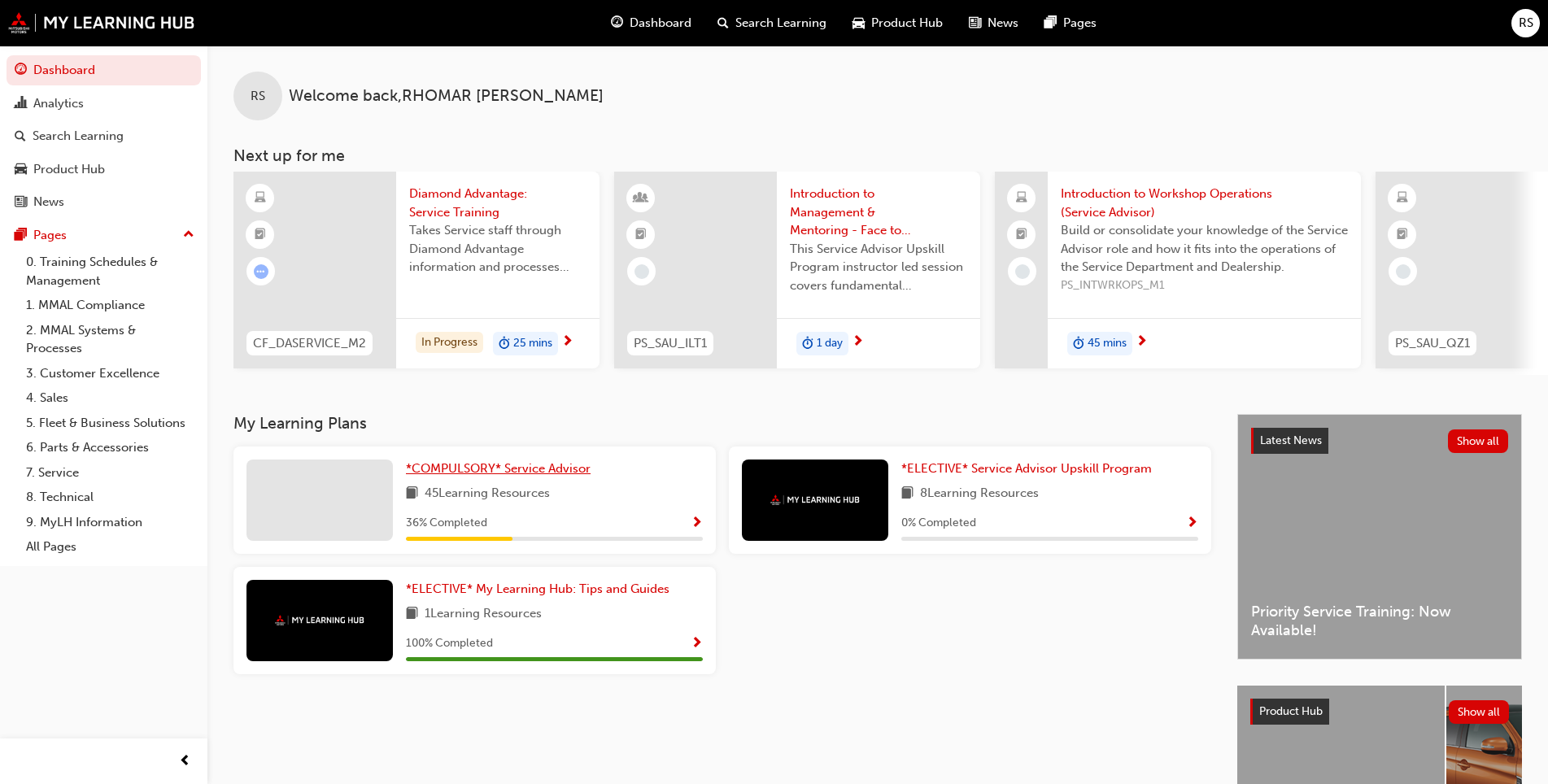
click at [504, 470] on span "*COMPULSORY* Service Advisor" at bounding box center [498, 469] width 185 height 15
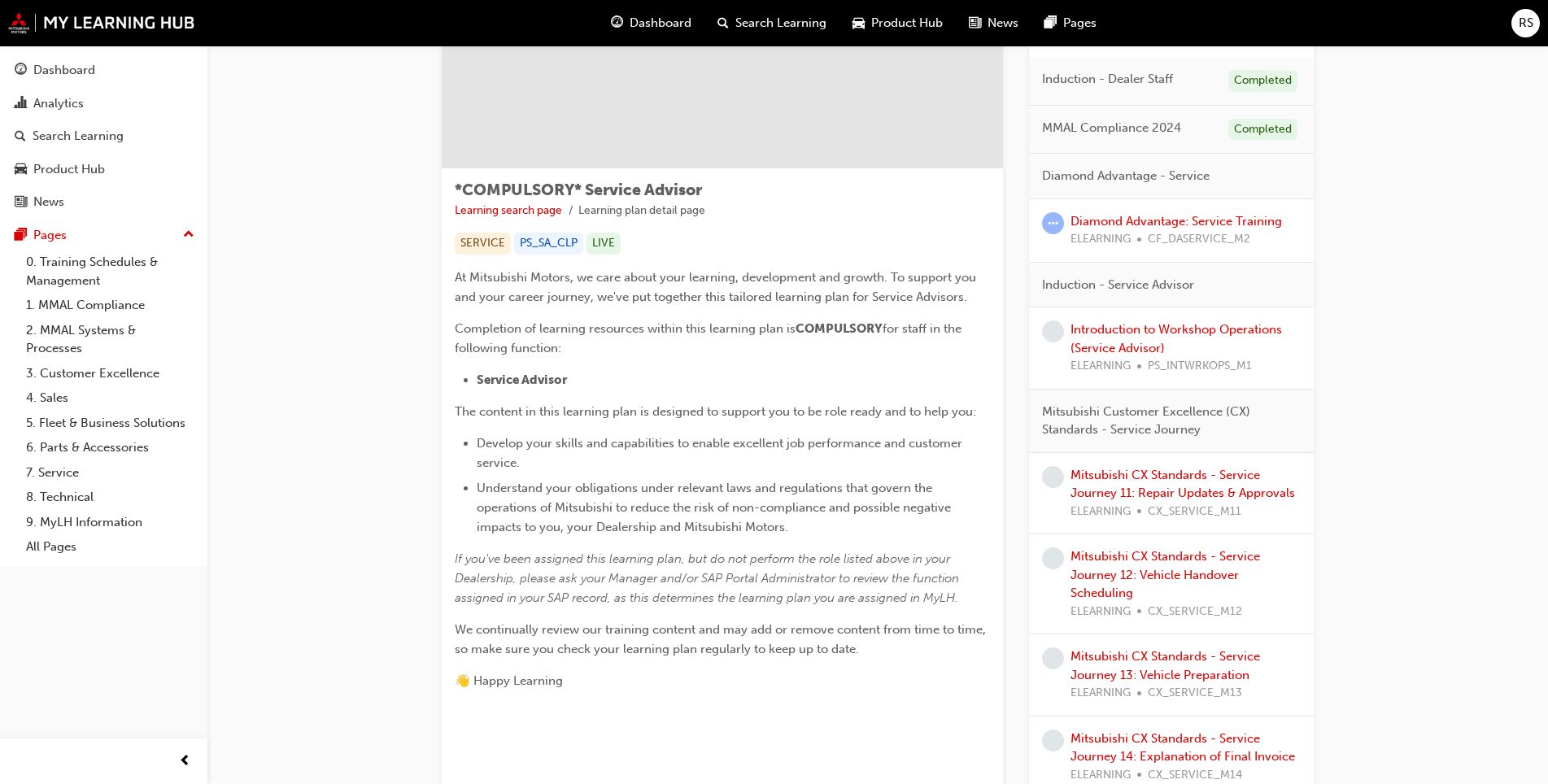
scroll to position [163, 0]
click at [1113, 235] on span "ELEARNING" at bounding box center [1100, 237] width 60 height 19
click at [1080, 220] on link "Diamond Advantage: Service Training" at bounding box center [1175, 219] width 212 height 15
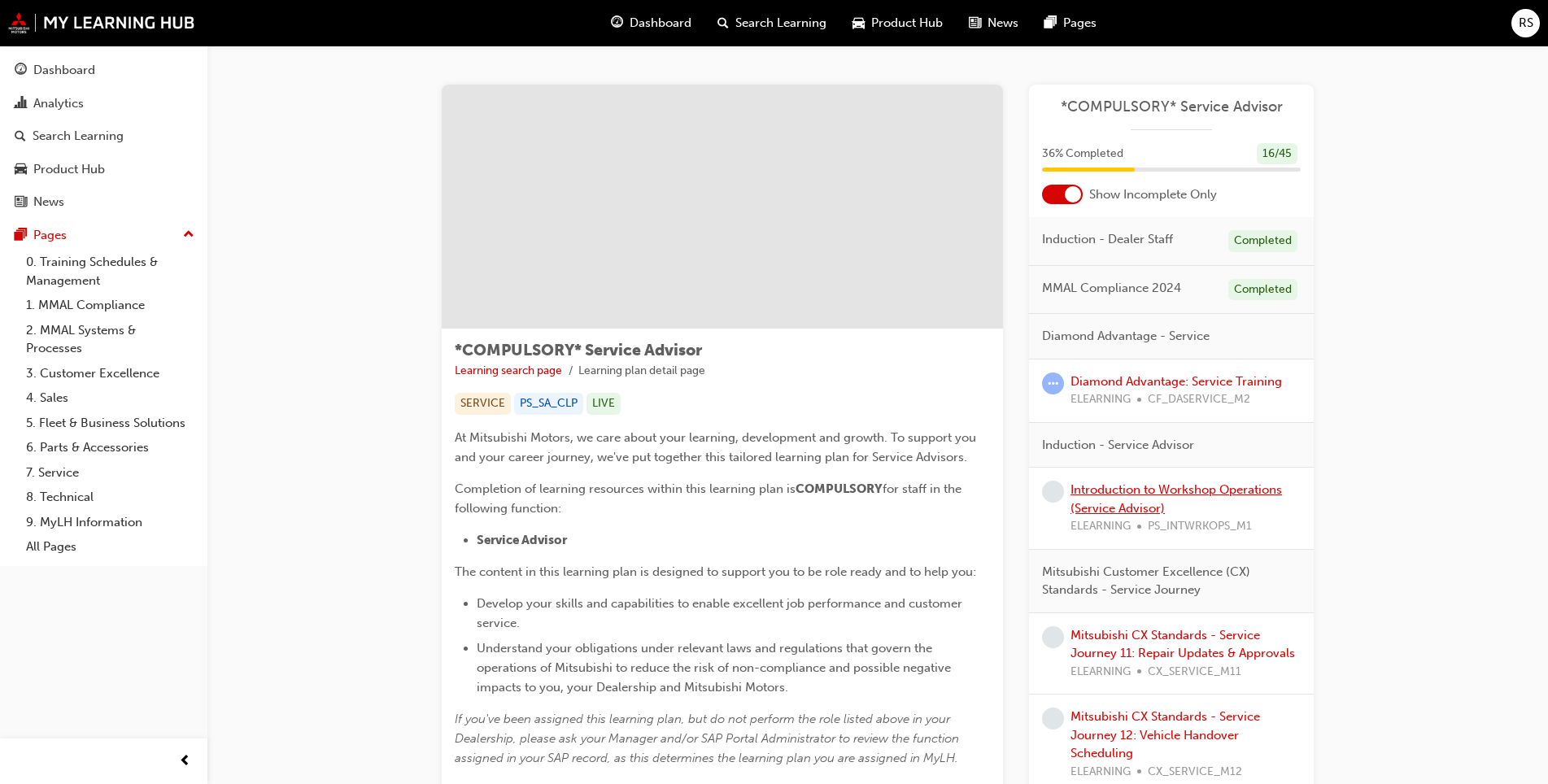
click at [1124, 488] on link "Introduction to Workshop Operations (Service Advisor)" at bounding box center [1175, 498] width 212 height 33
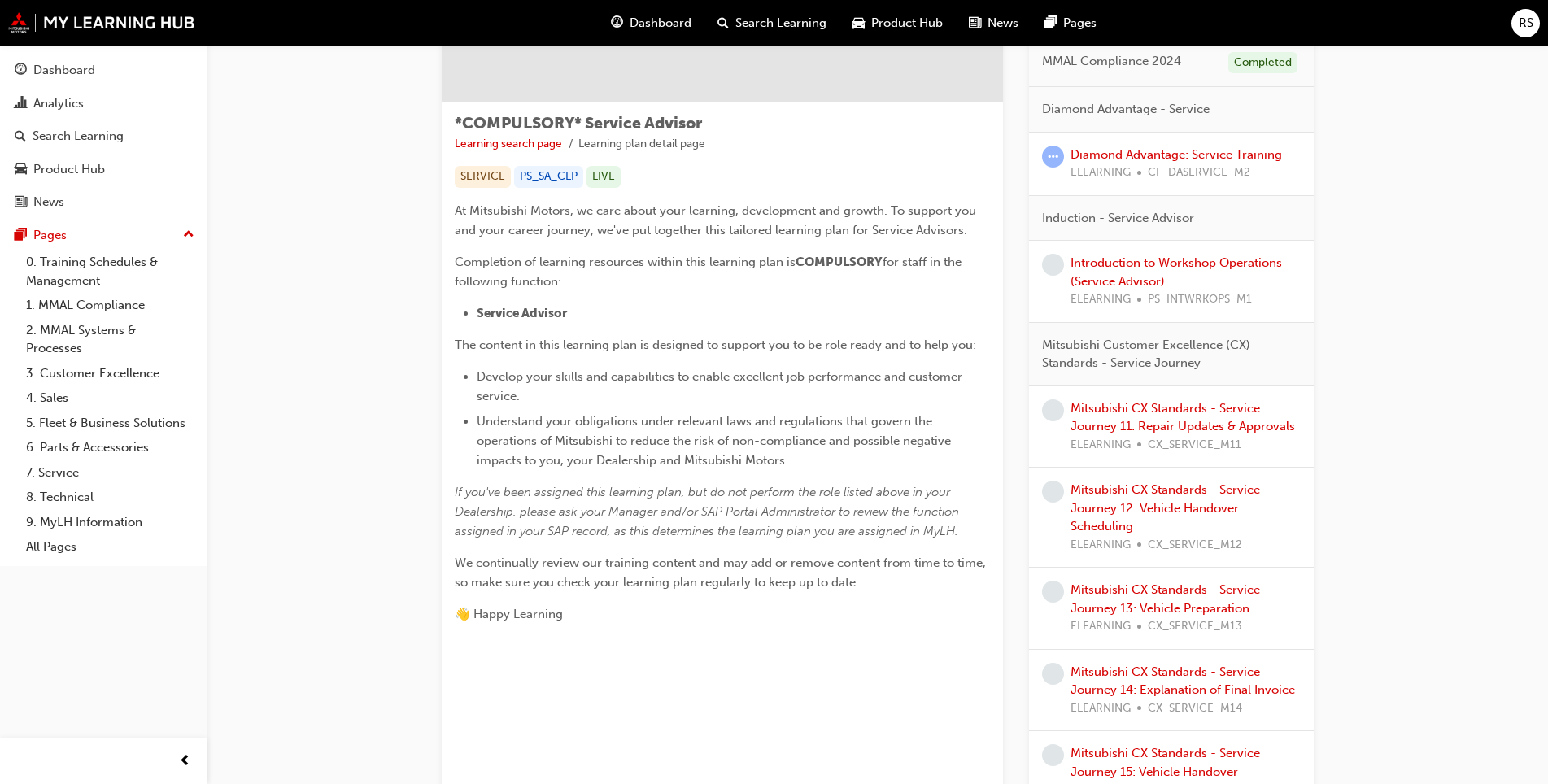
scroll to position [244, 0]
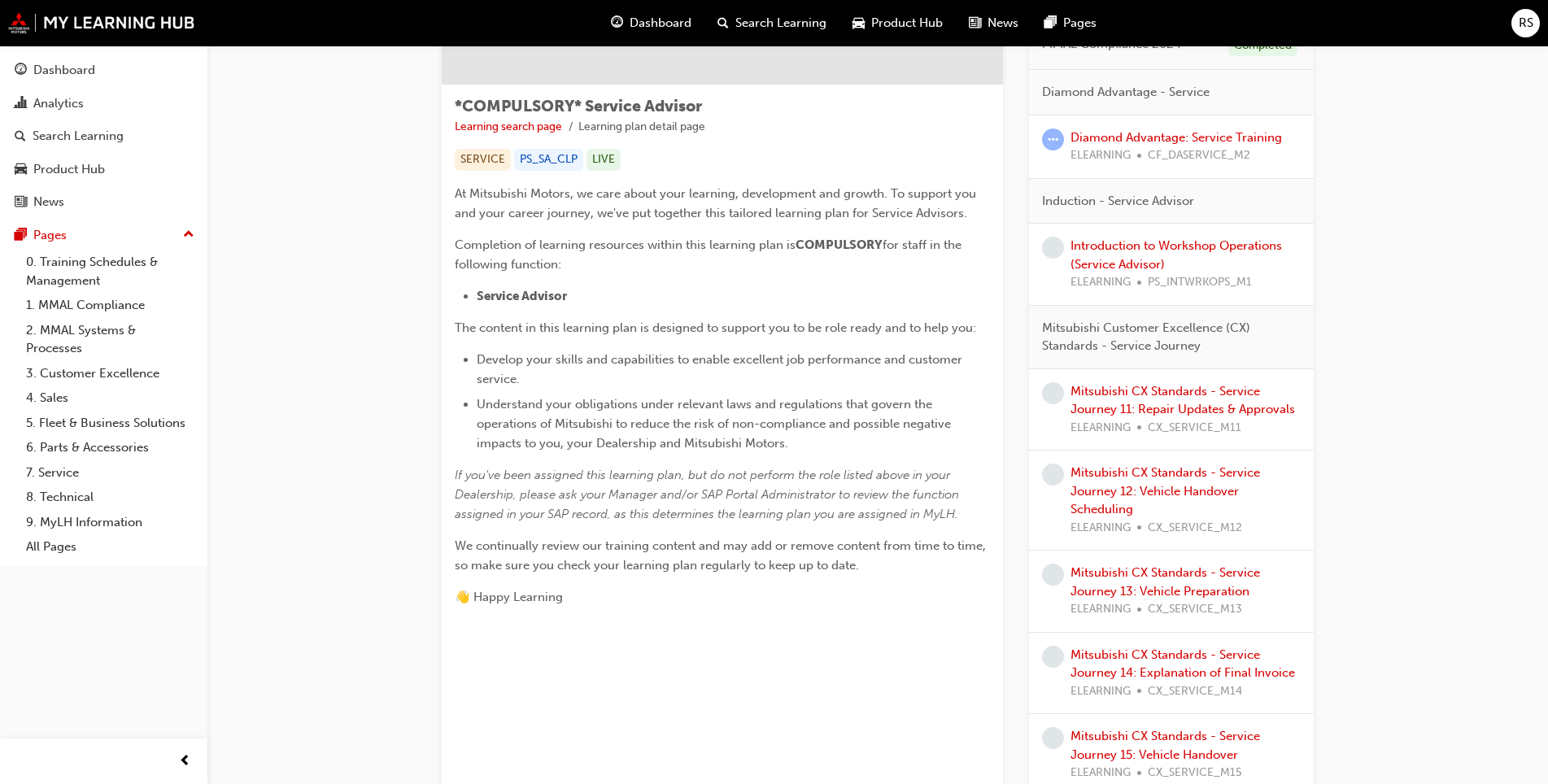
click at [1113, 425] on span "ELEARNING" at bounding box center [1100, 428] width 60 height 19
click at [1109, 408] on link "Mitsubishi CX Standards - Service Journey 11: Repair Updates & Approvals" at bounding box center [1182, 400] width 225 height 33
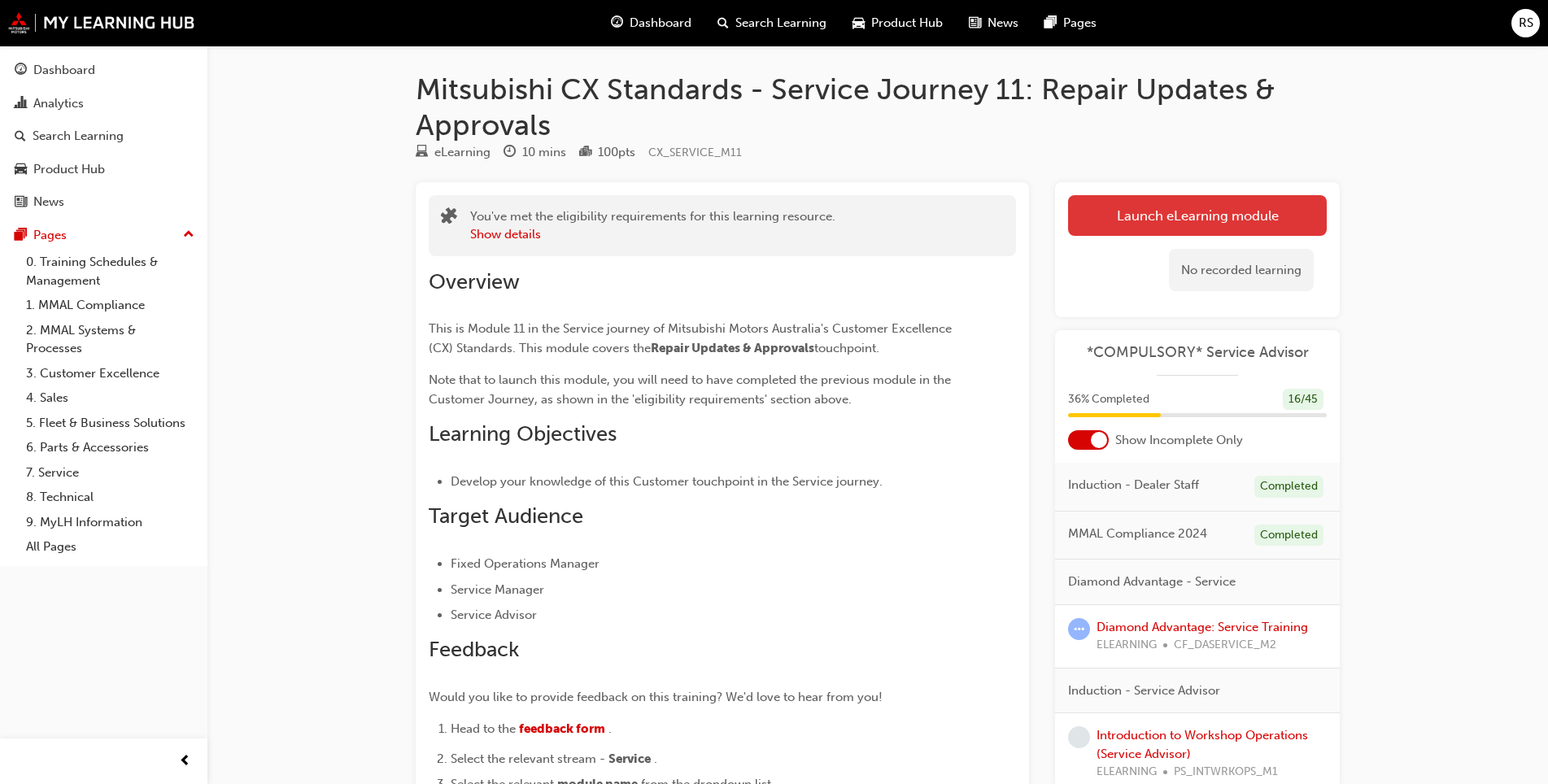
click at [1214, 220] on link "Launch eLearning module" at bounding box center [1197, 216] width 259 height 41
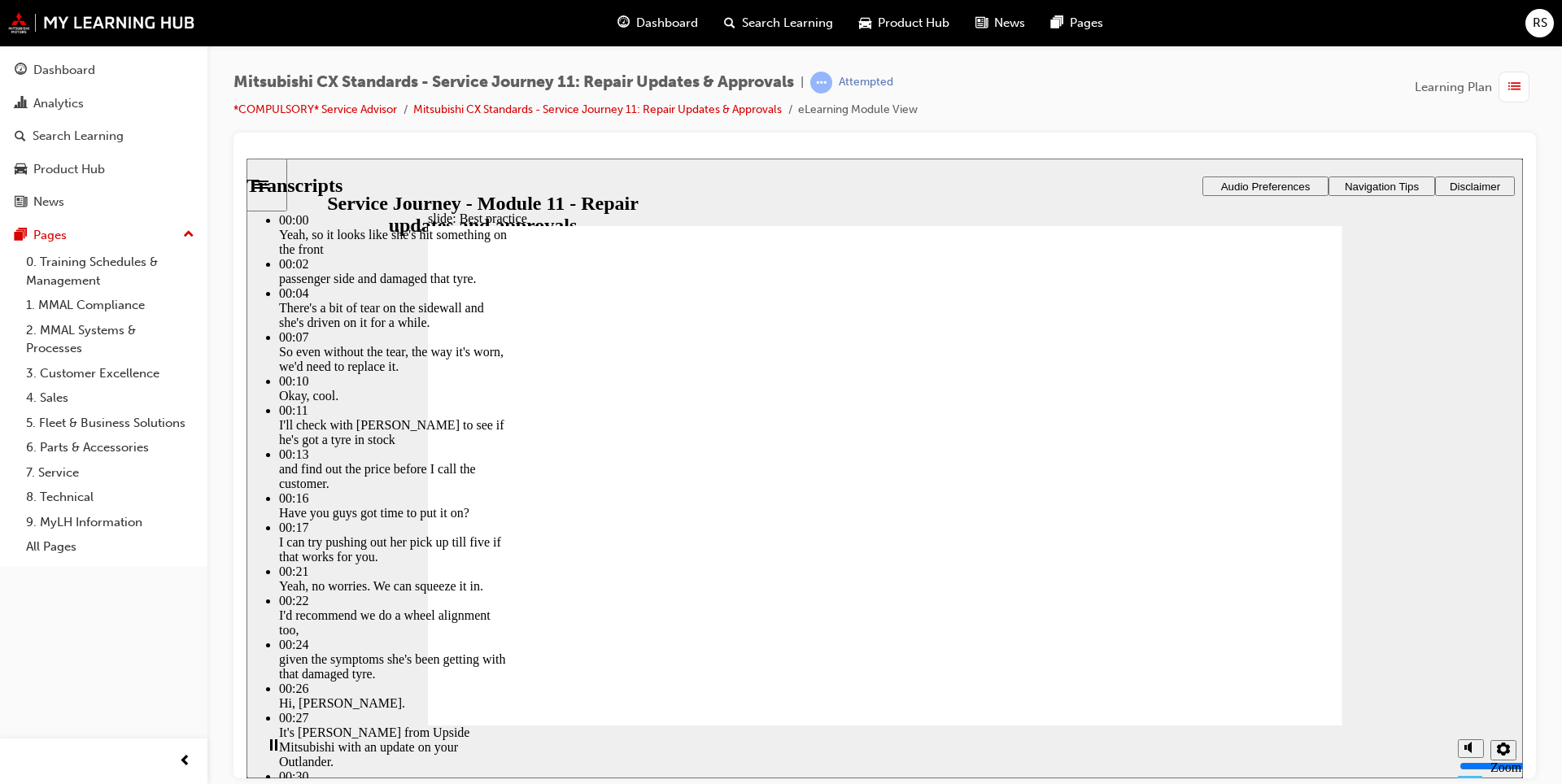
type input "5"
type input "8"
type input "5"
type input "8"
type input "6"
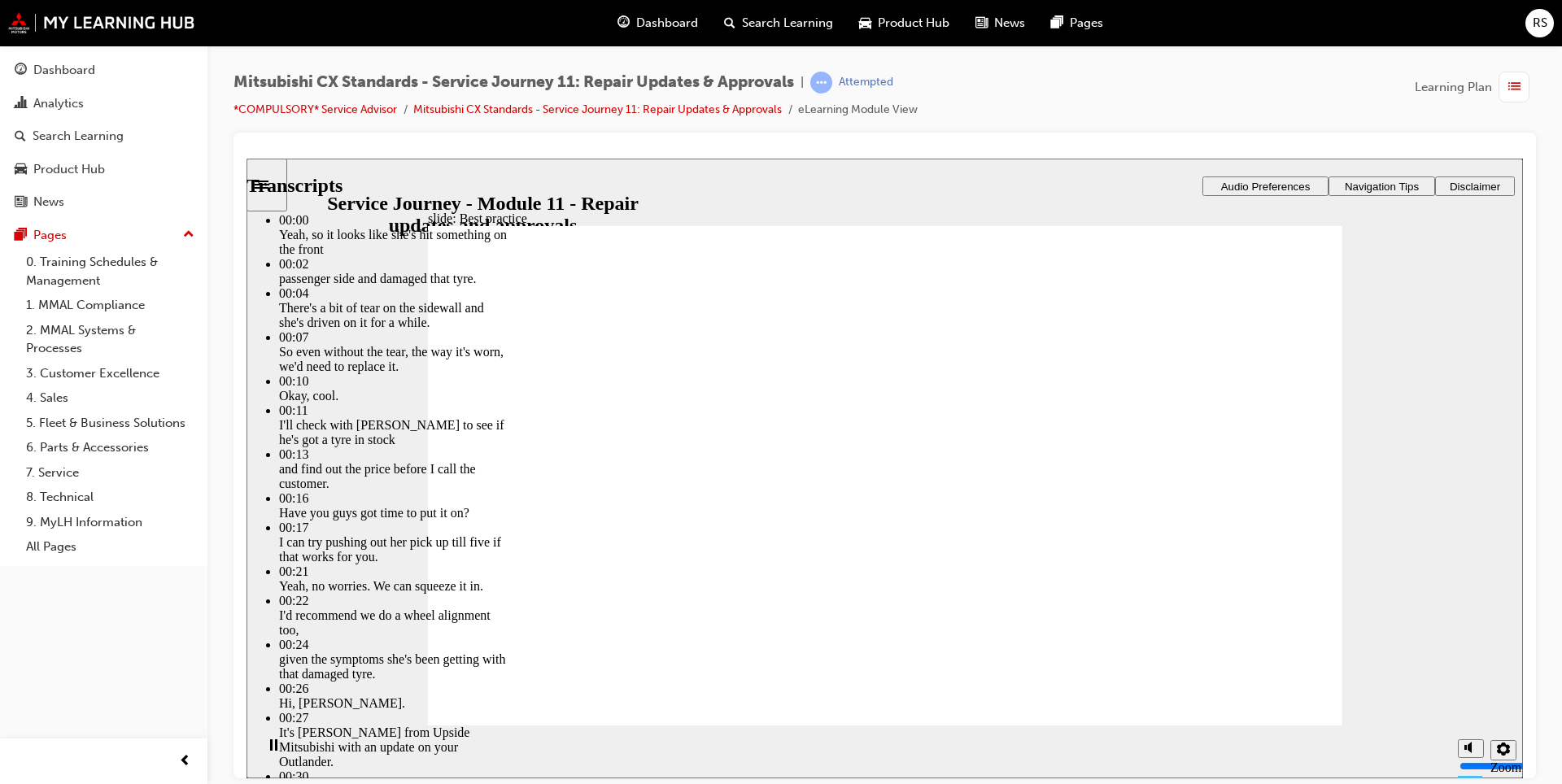
type input "8"
type input "6"
type input "8"
type input "7"
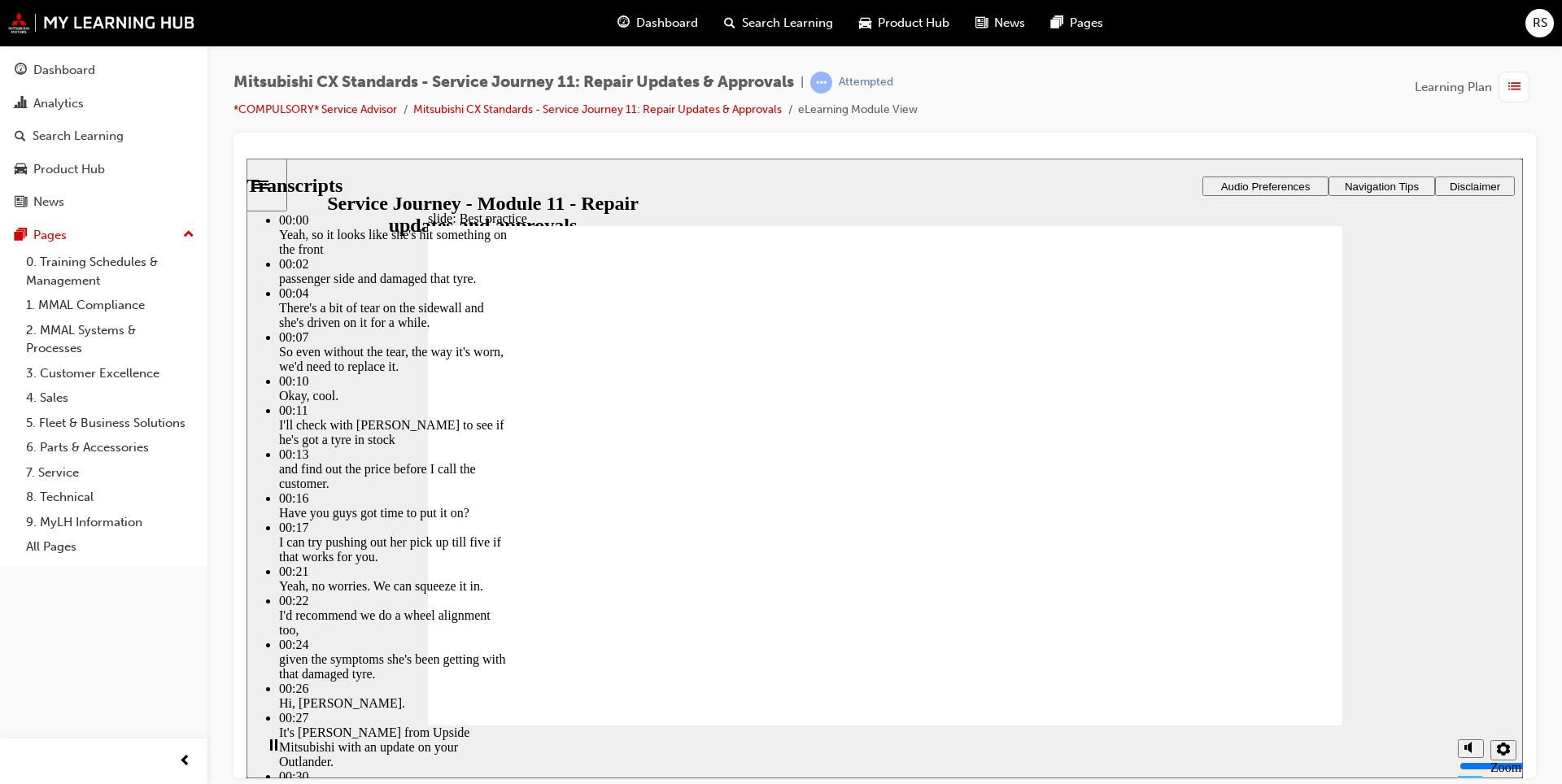
type input "6"
type input "7"
type input "6"
type input "7"
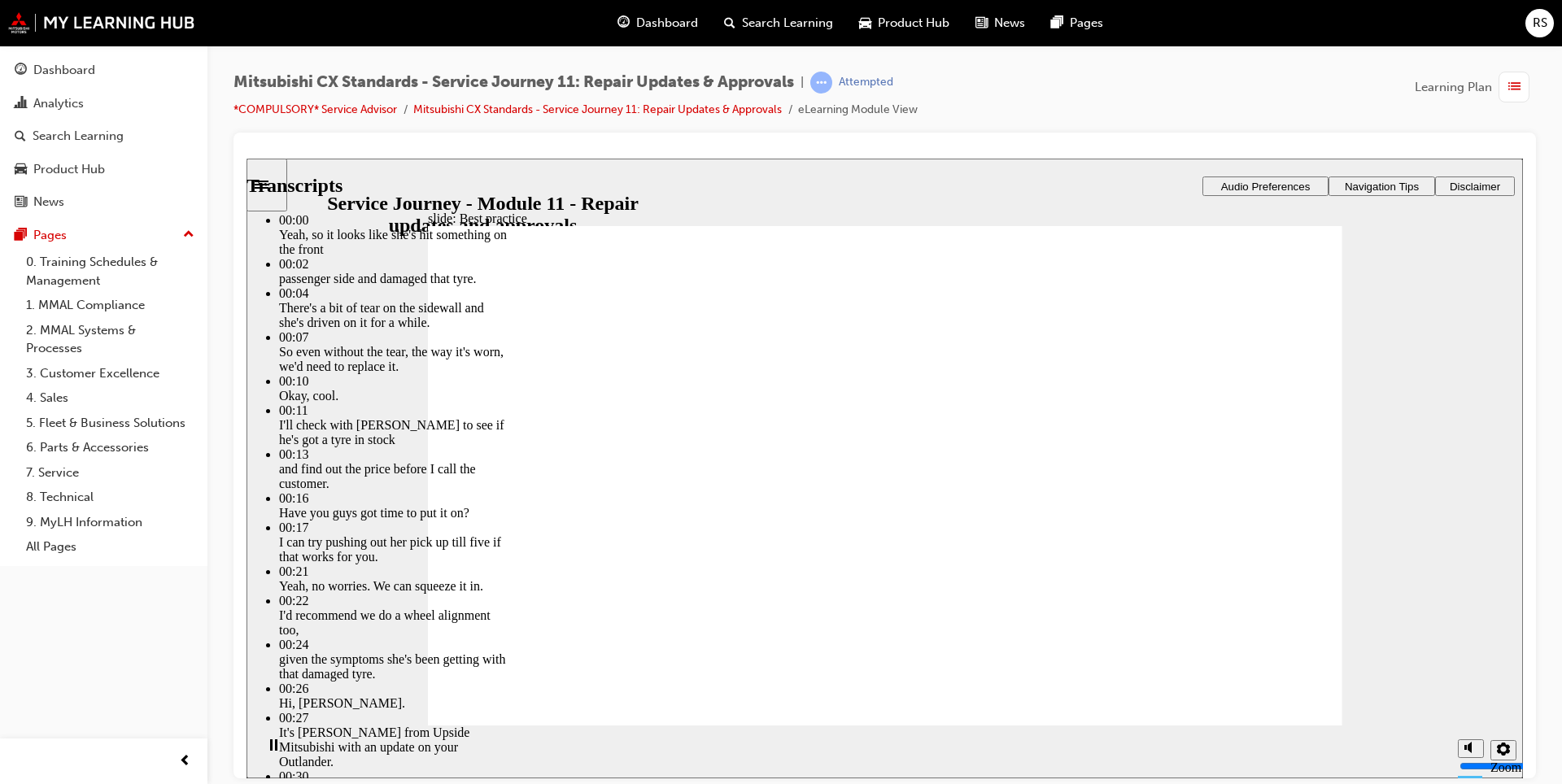
type input "6"
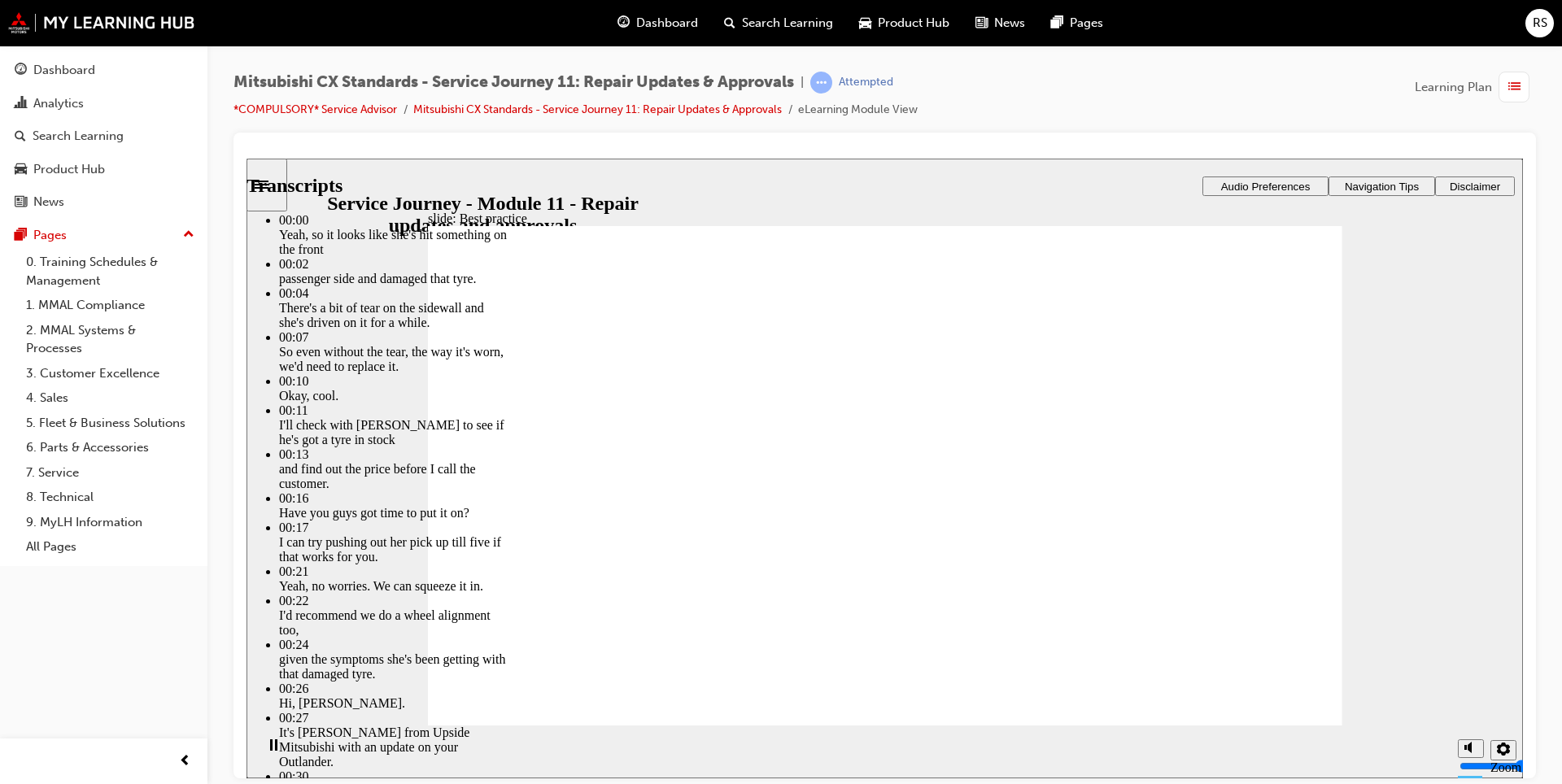
type input "6"
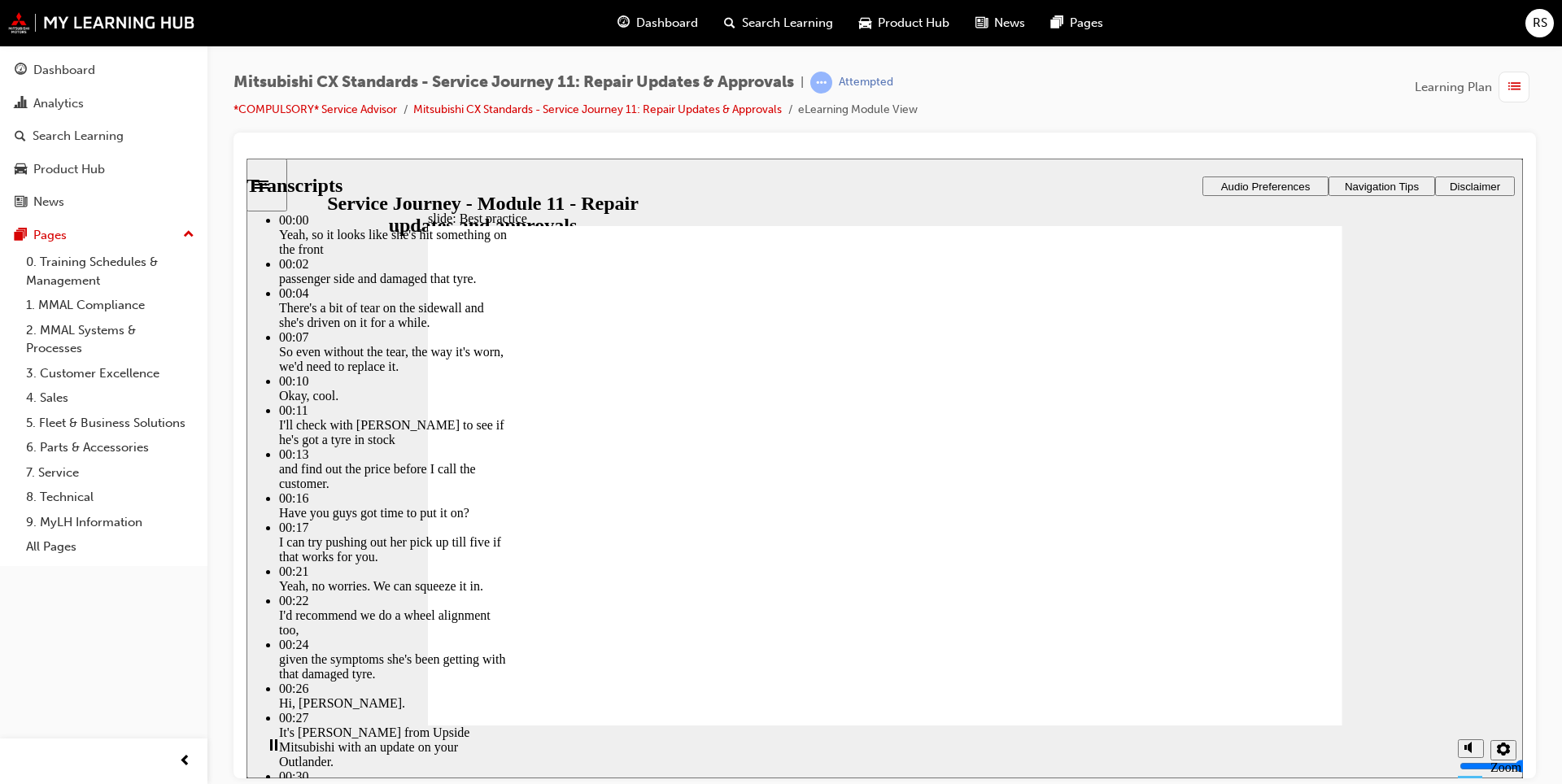
type input "6"
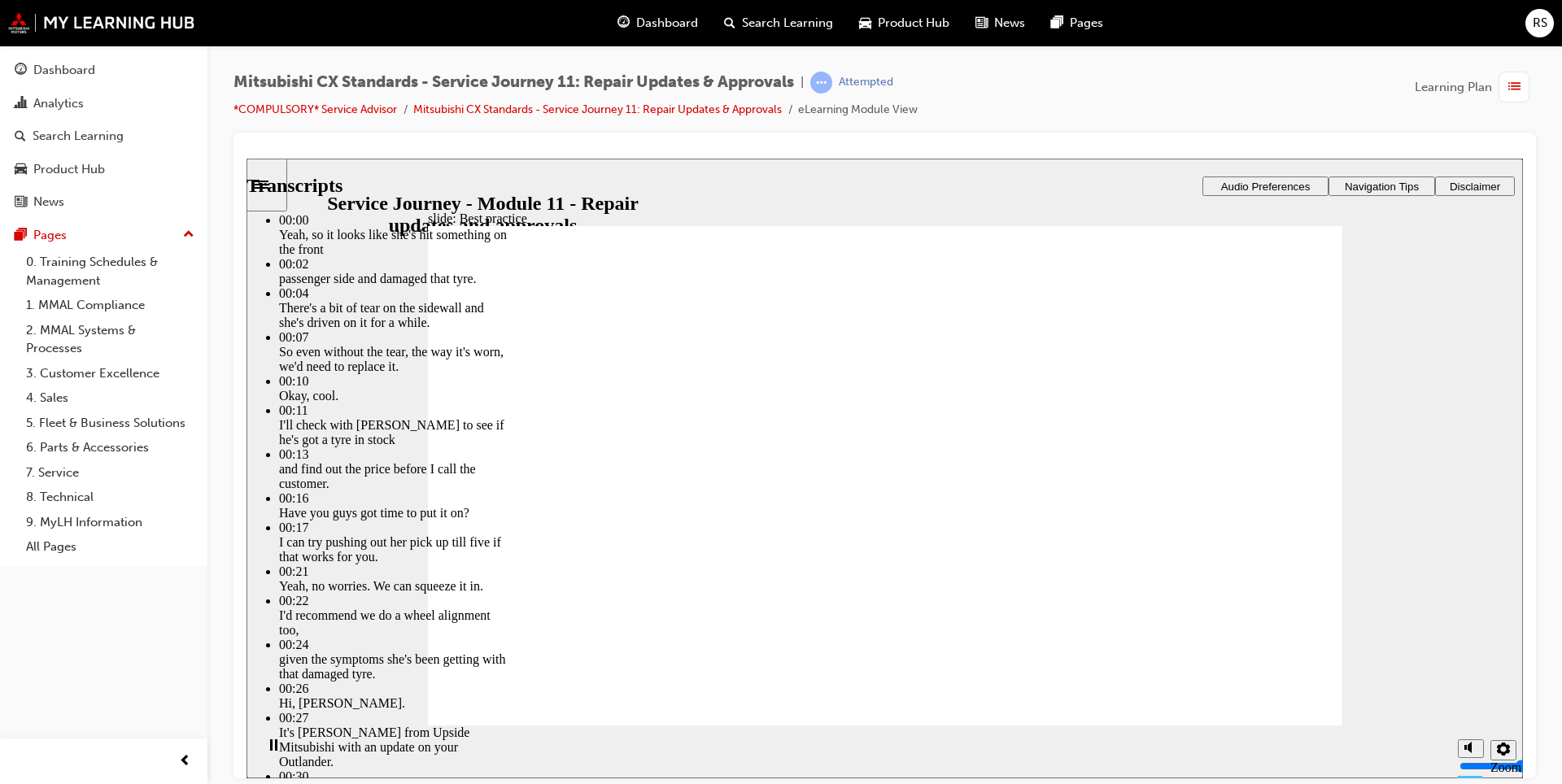
type input "6"
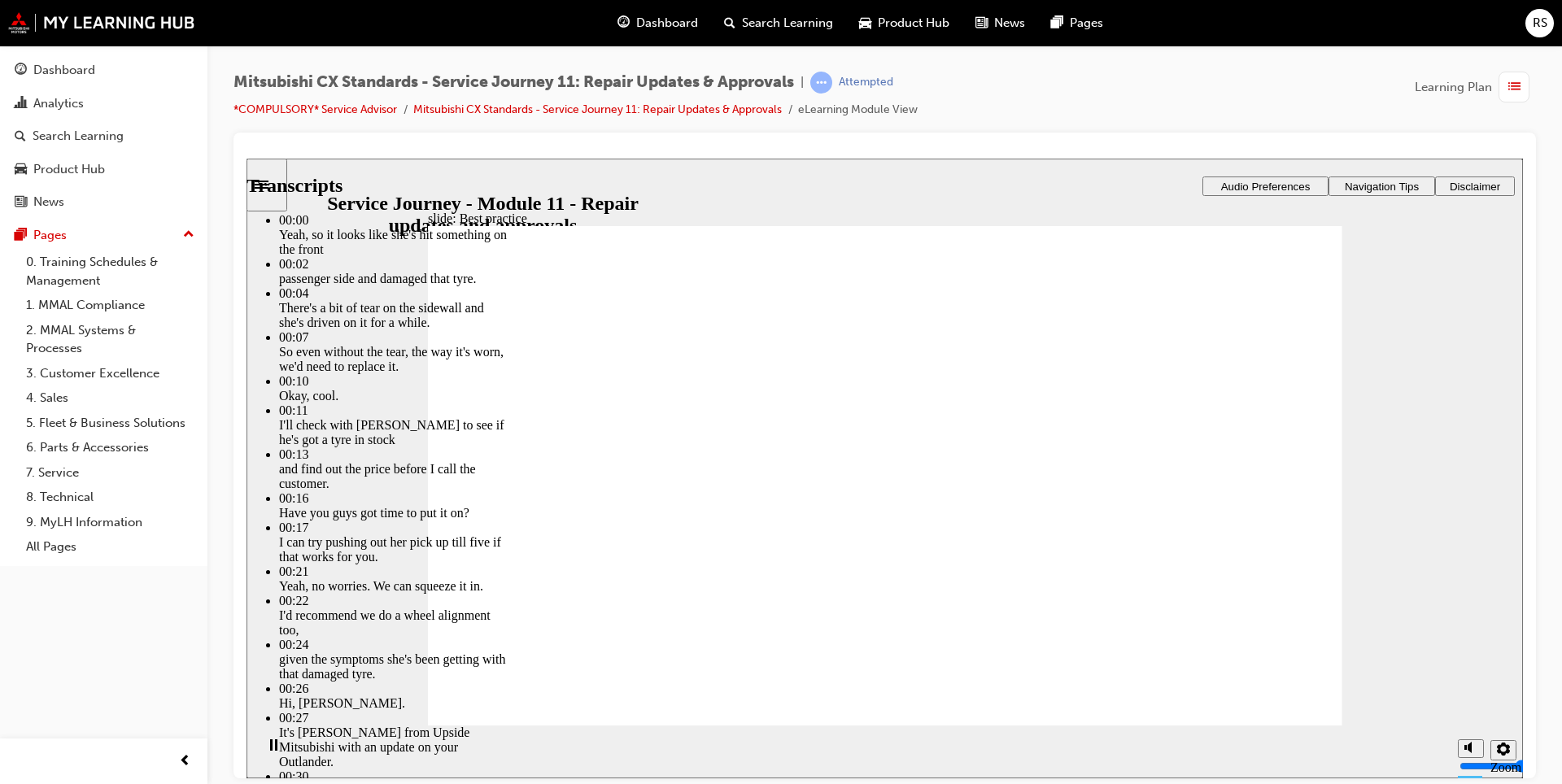
type input "6"
type input "5"
type input "6"
type input "5"
type input "7"
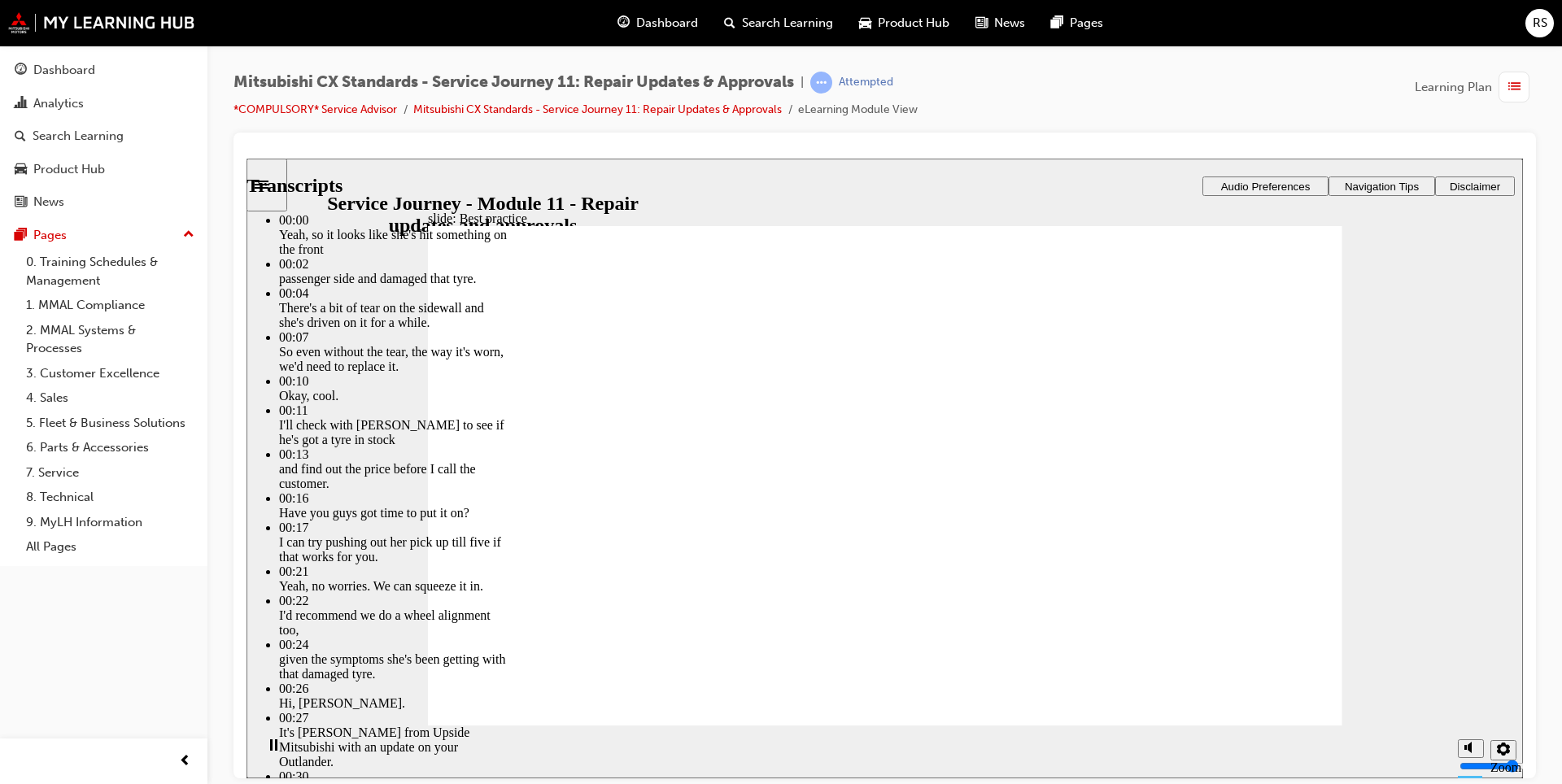
type input "5"
type input "7"
type input "5"
type input "7"
type input "5"
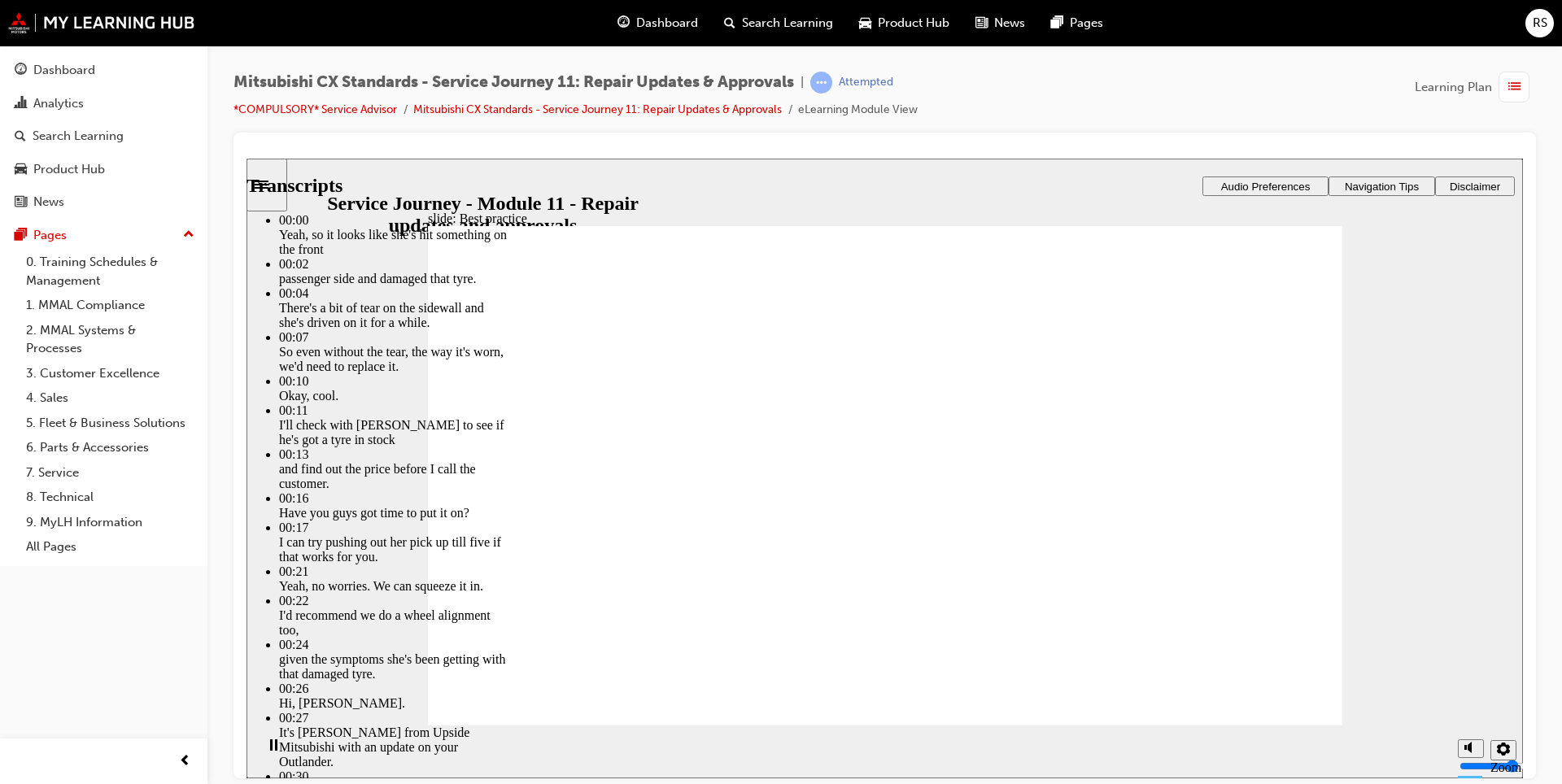
type input "7"
type input "5"
type input "8"
type input "5"
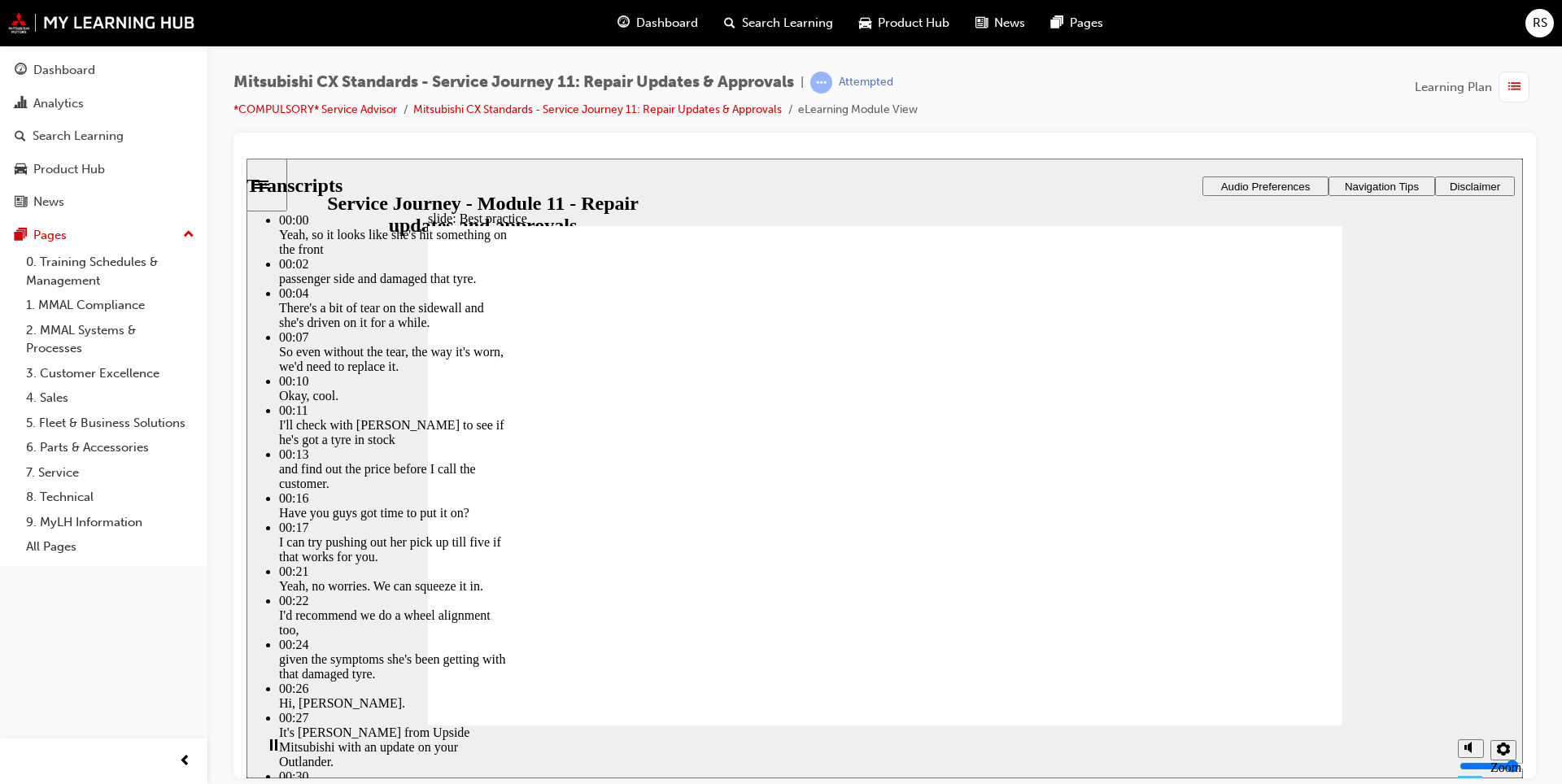
type input "8"
type input "5"
type input "8"
type input "5"
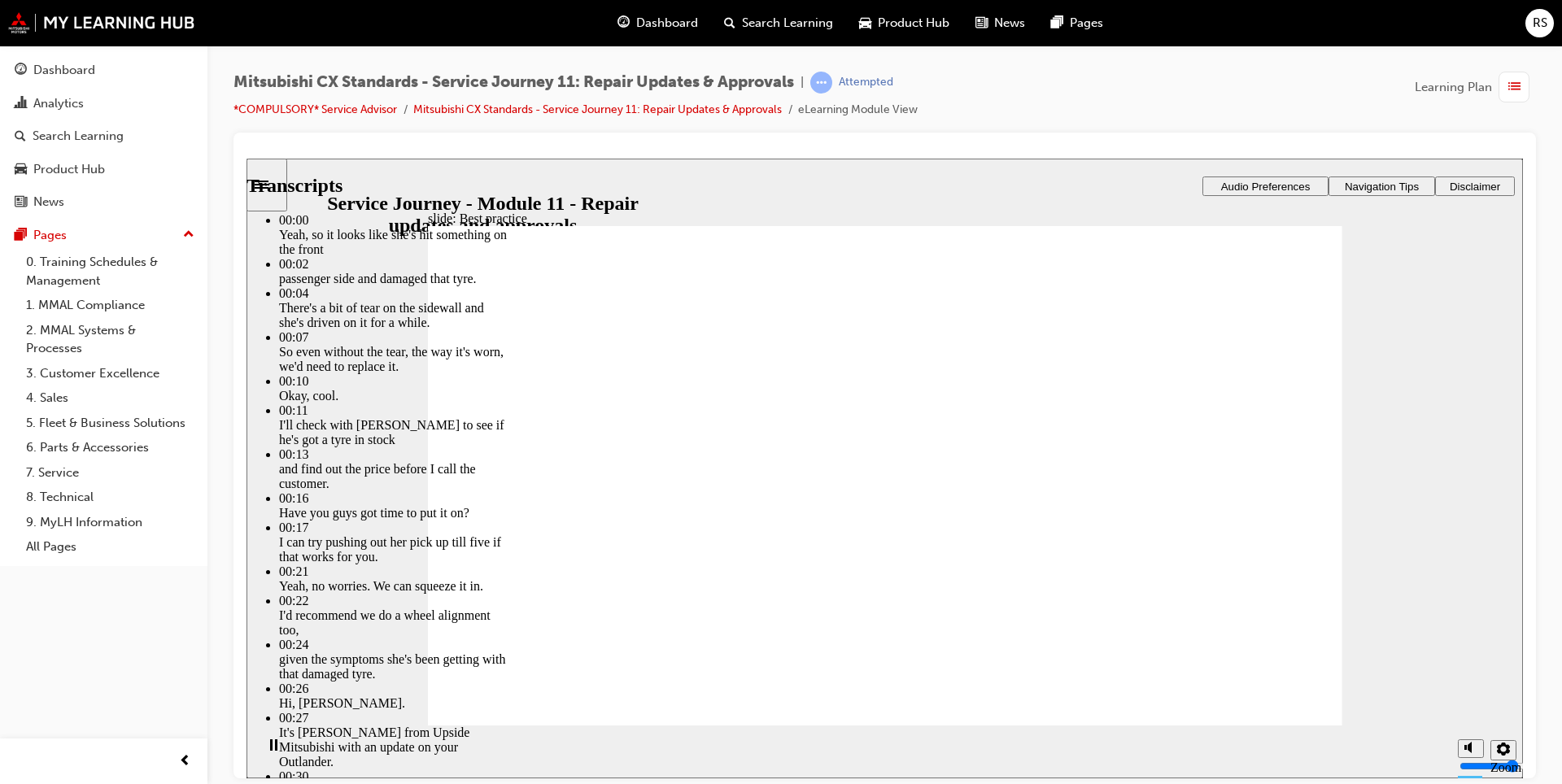
type input "5"
type input "8"
type input "5"
type input "8"
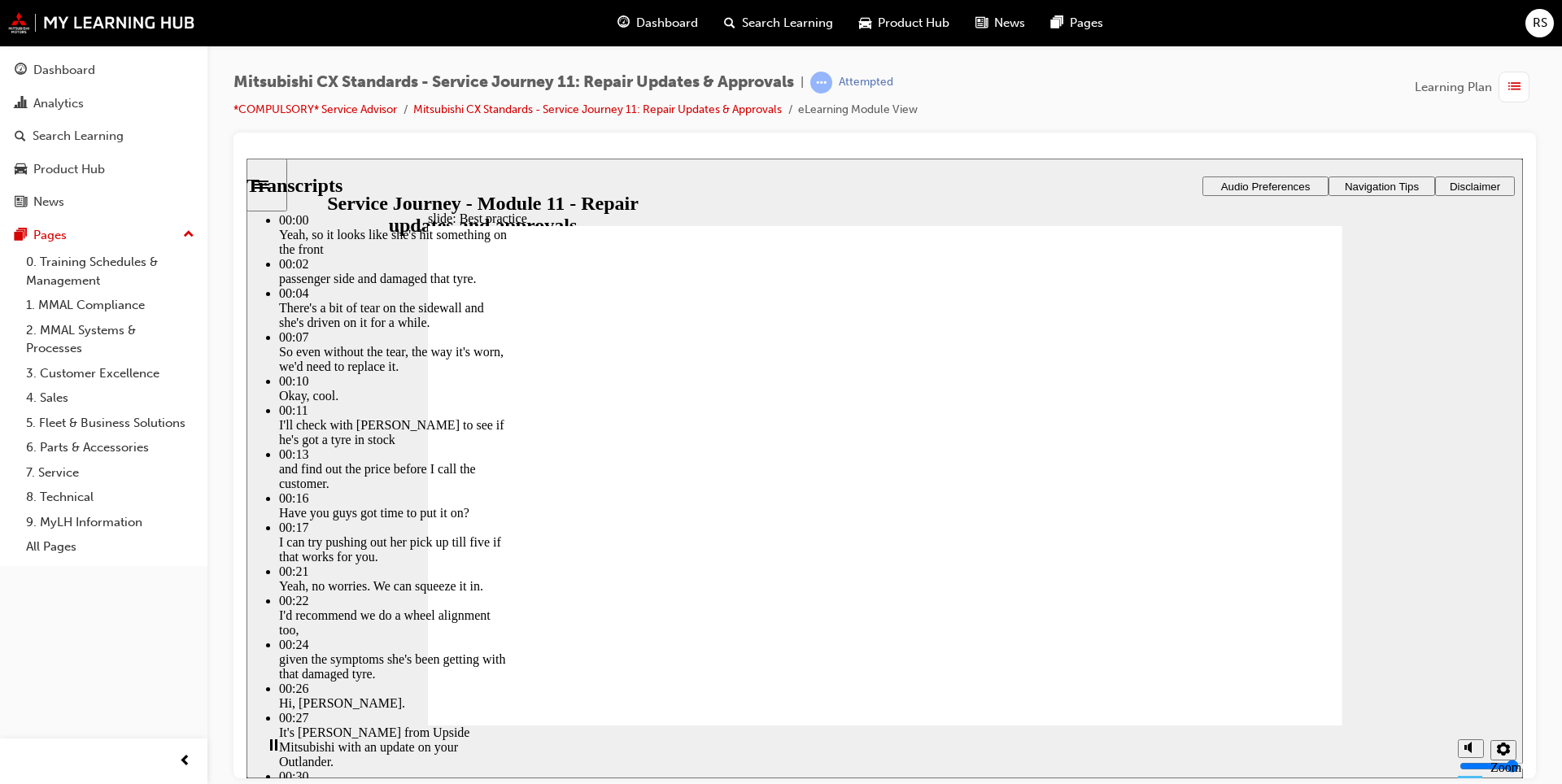
type input "5"
type input "8"
type input "5"
type input "4"
type input "8"
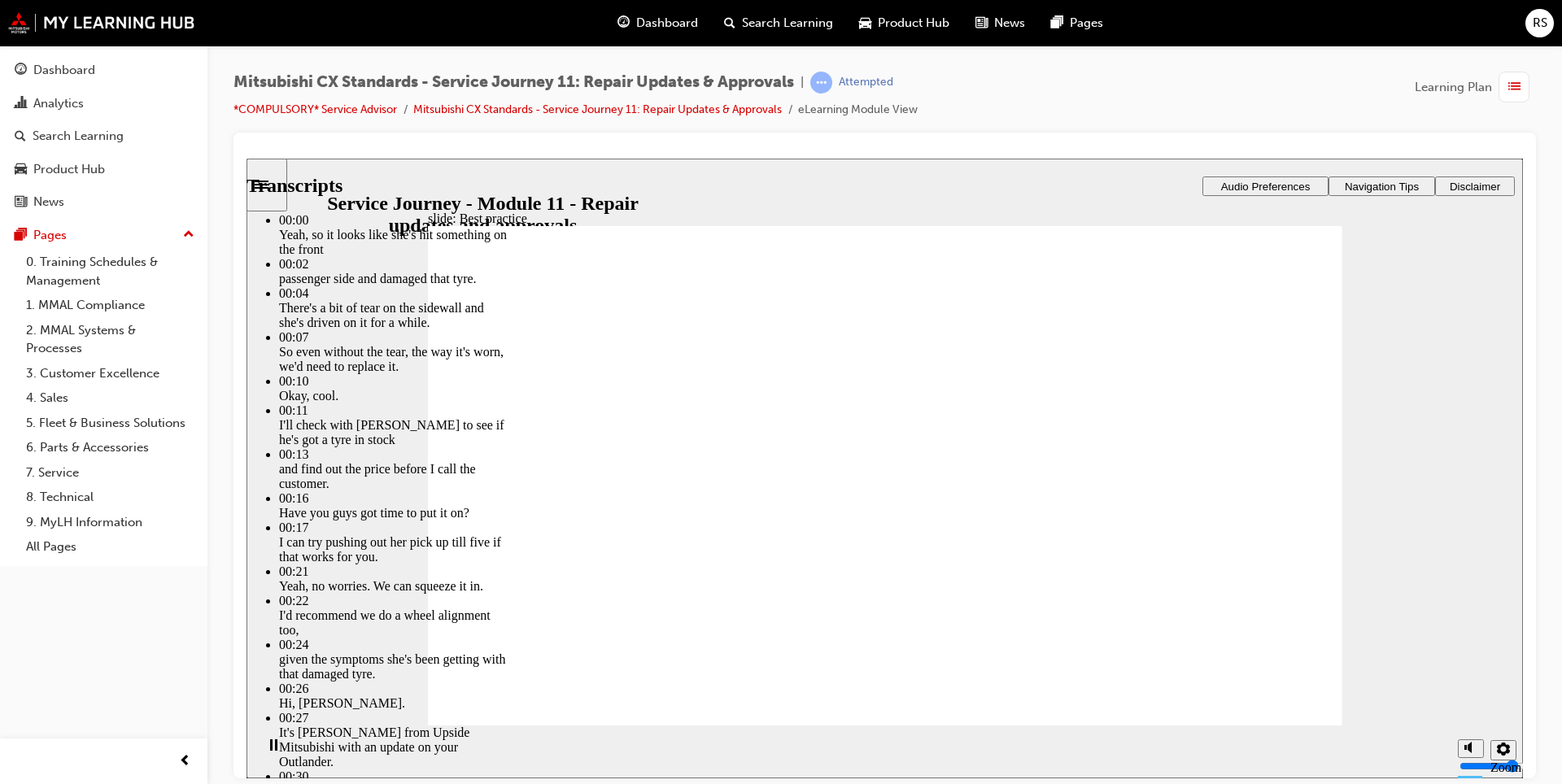
type input "4"
type input "8"
type input "4"
type input "8"
type input "4"
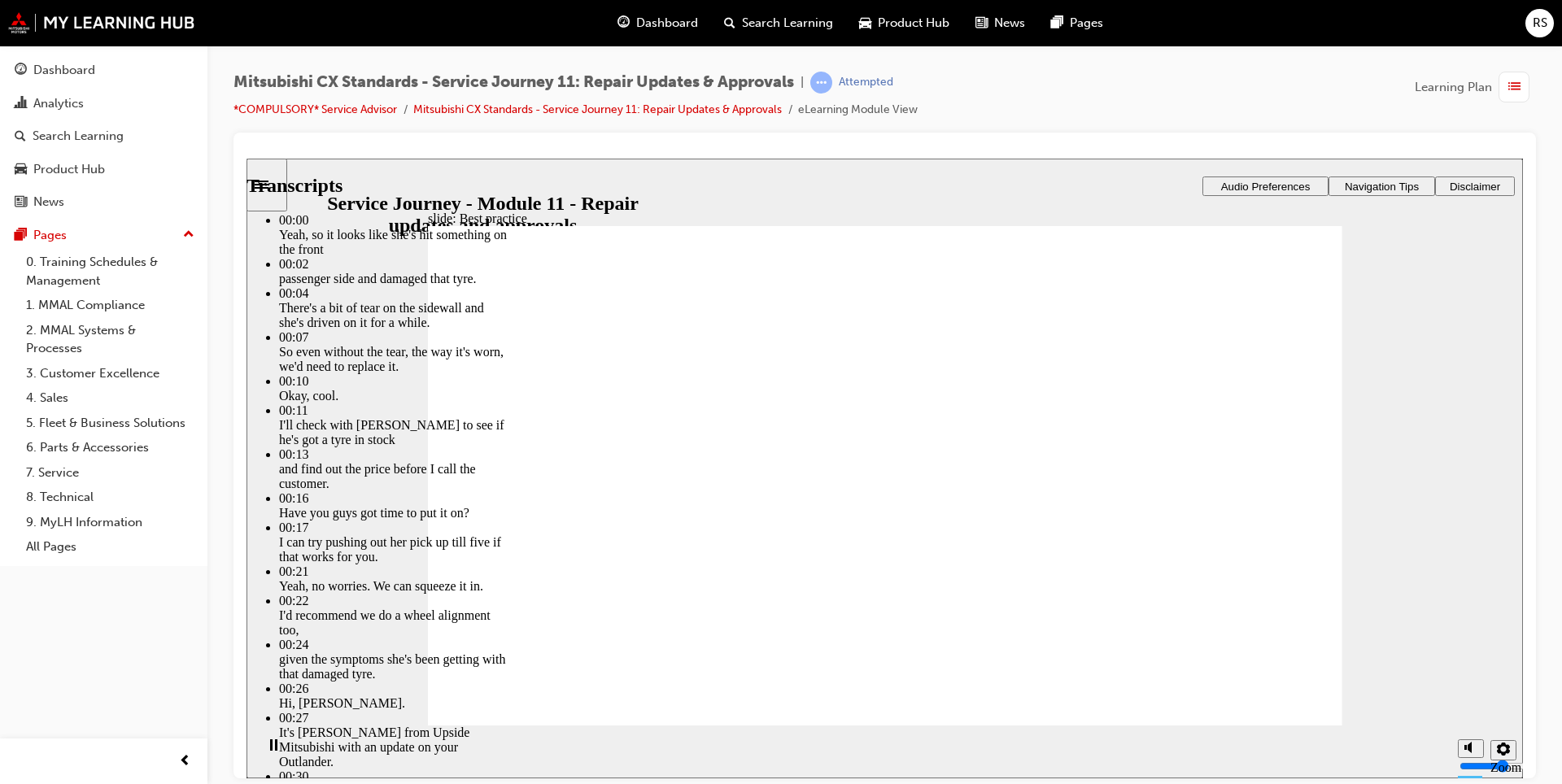
type input "4"
type input "8"
type input "4"
type input "8"
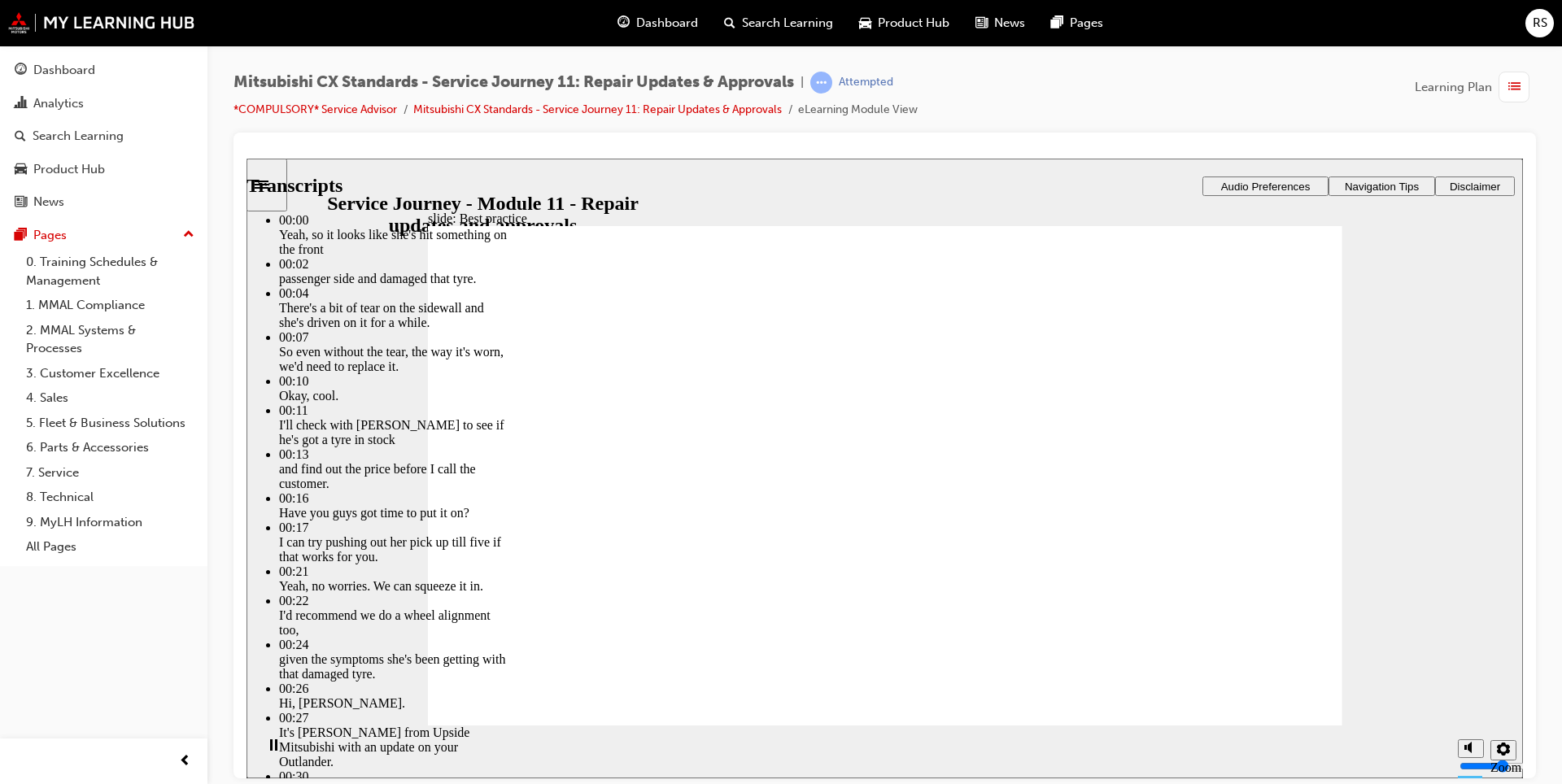
type input "4"
type input "9"
type input "4"
type input "9"
type input "4"
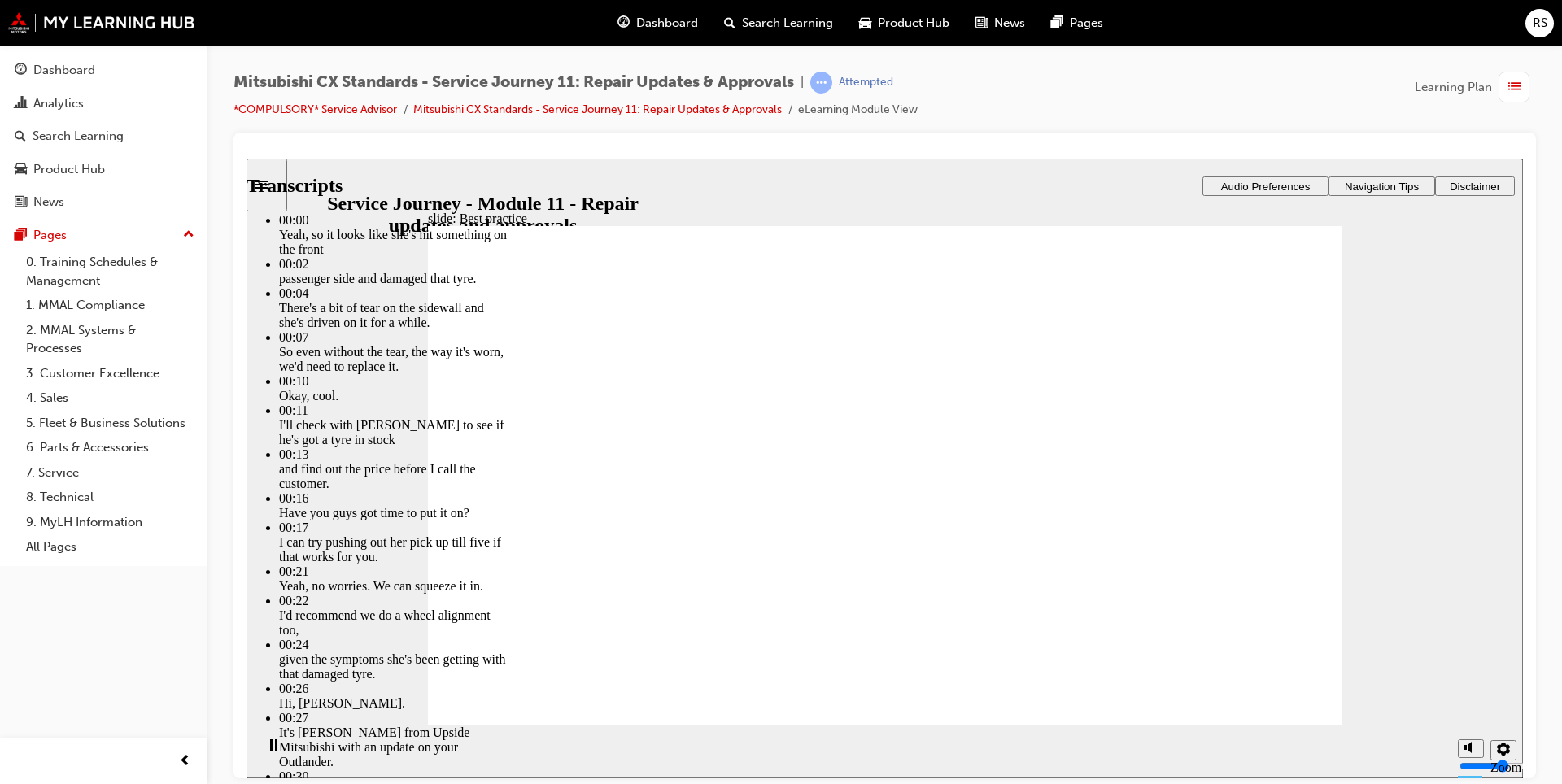
type input "9"
type input "4"
type input "10"
type input "4"
type input "10"
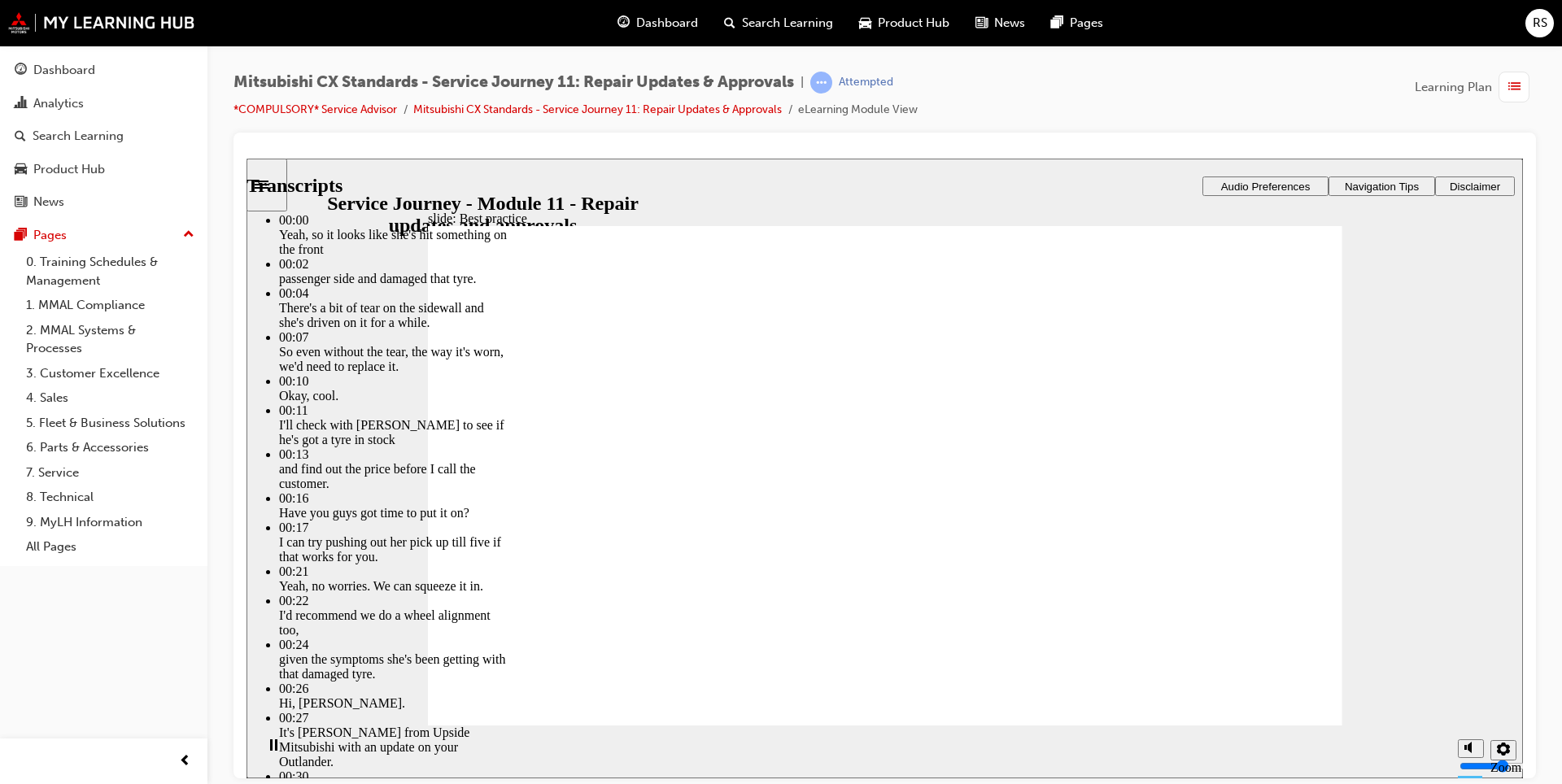
type input "4"
type input "10"
type input "4"
type input "10"
type input "4"
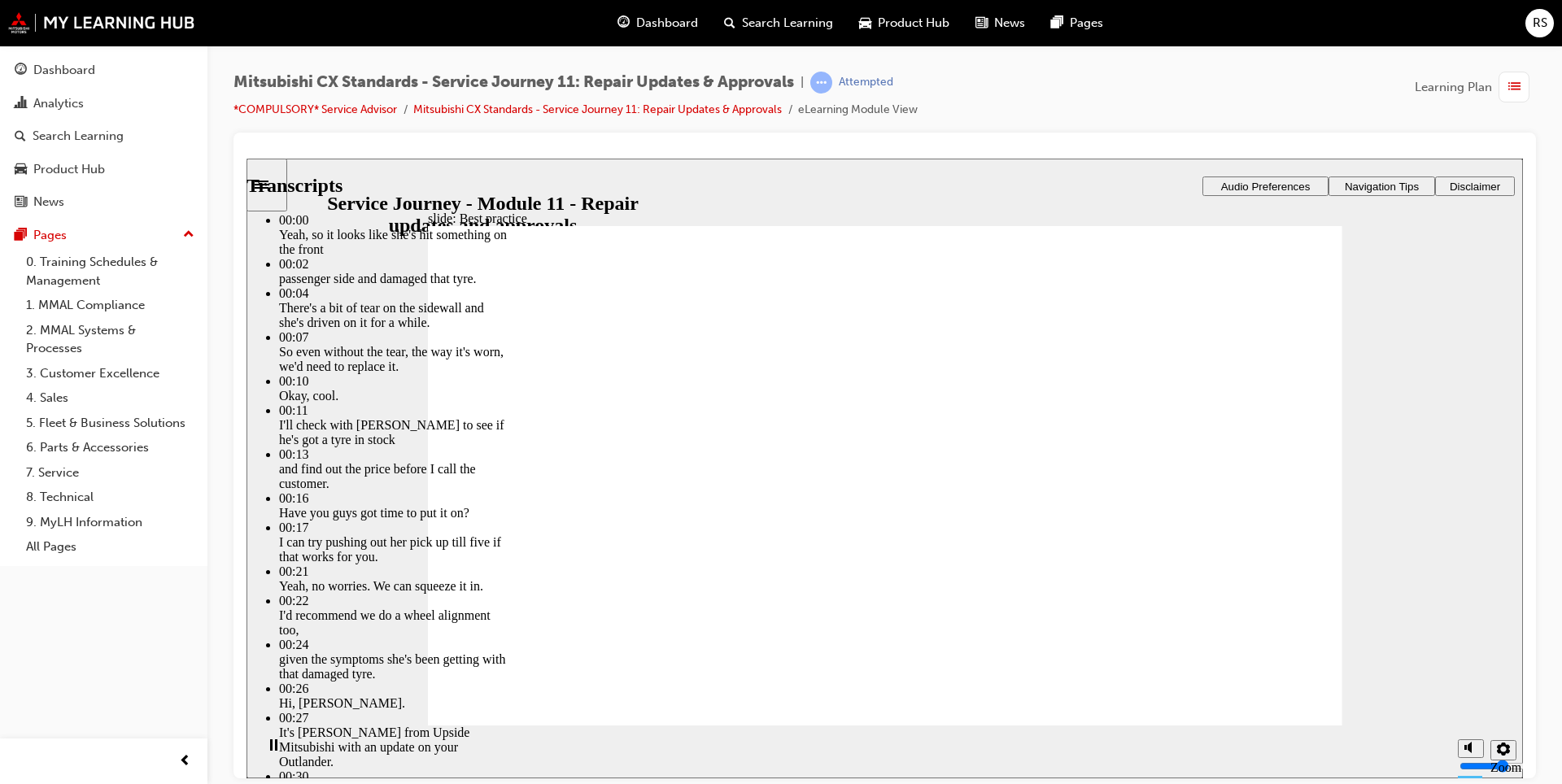
type input "11"
type input "4"
type input "11"
type input "4"
type input "11"
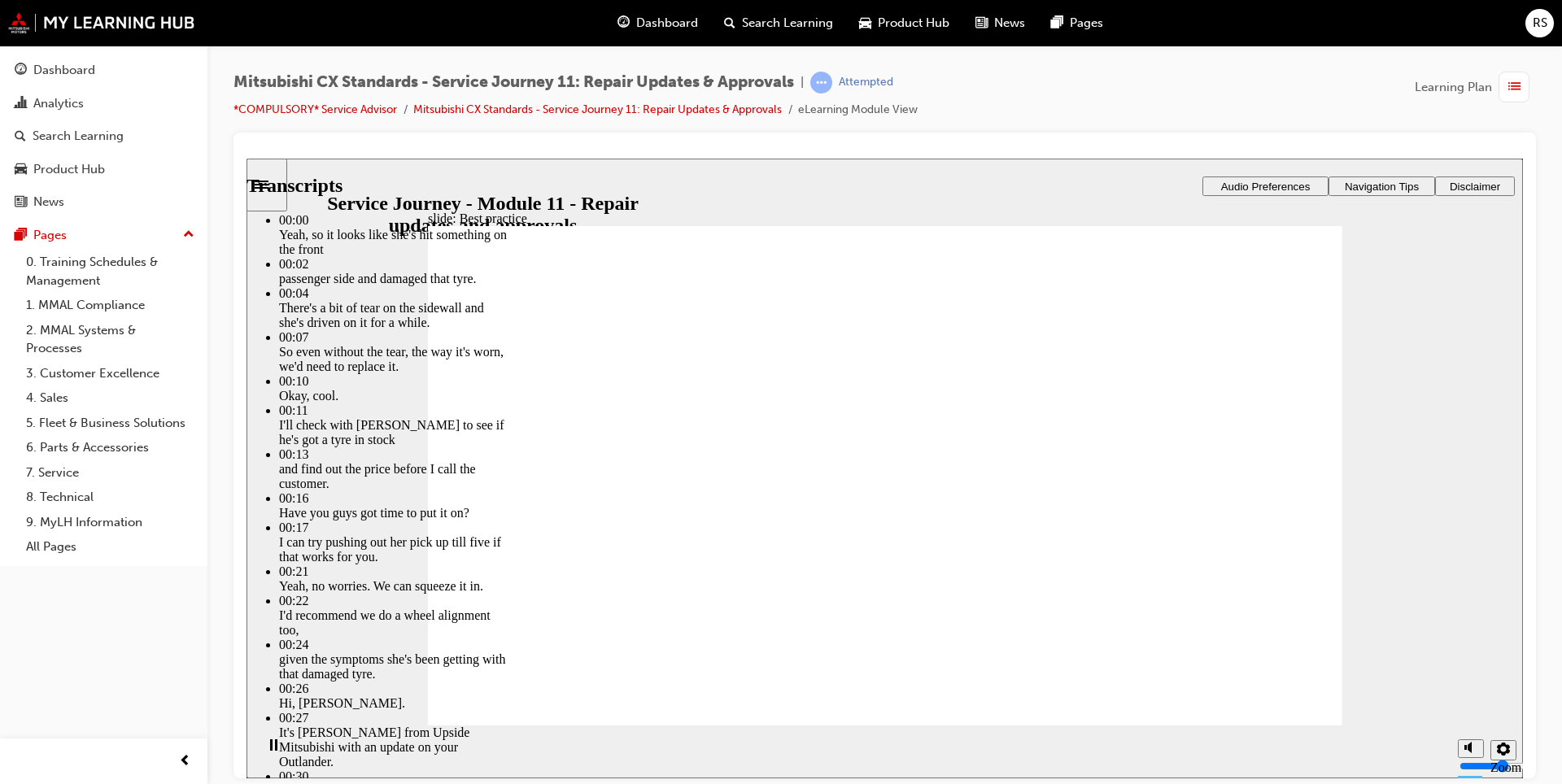
type input "4"
type input "11"
type input "4"
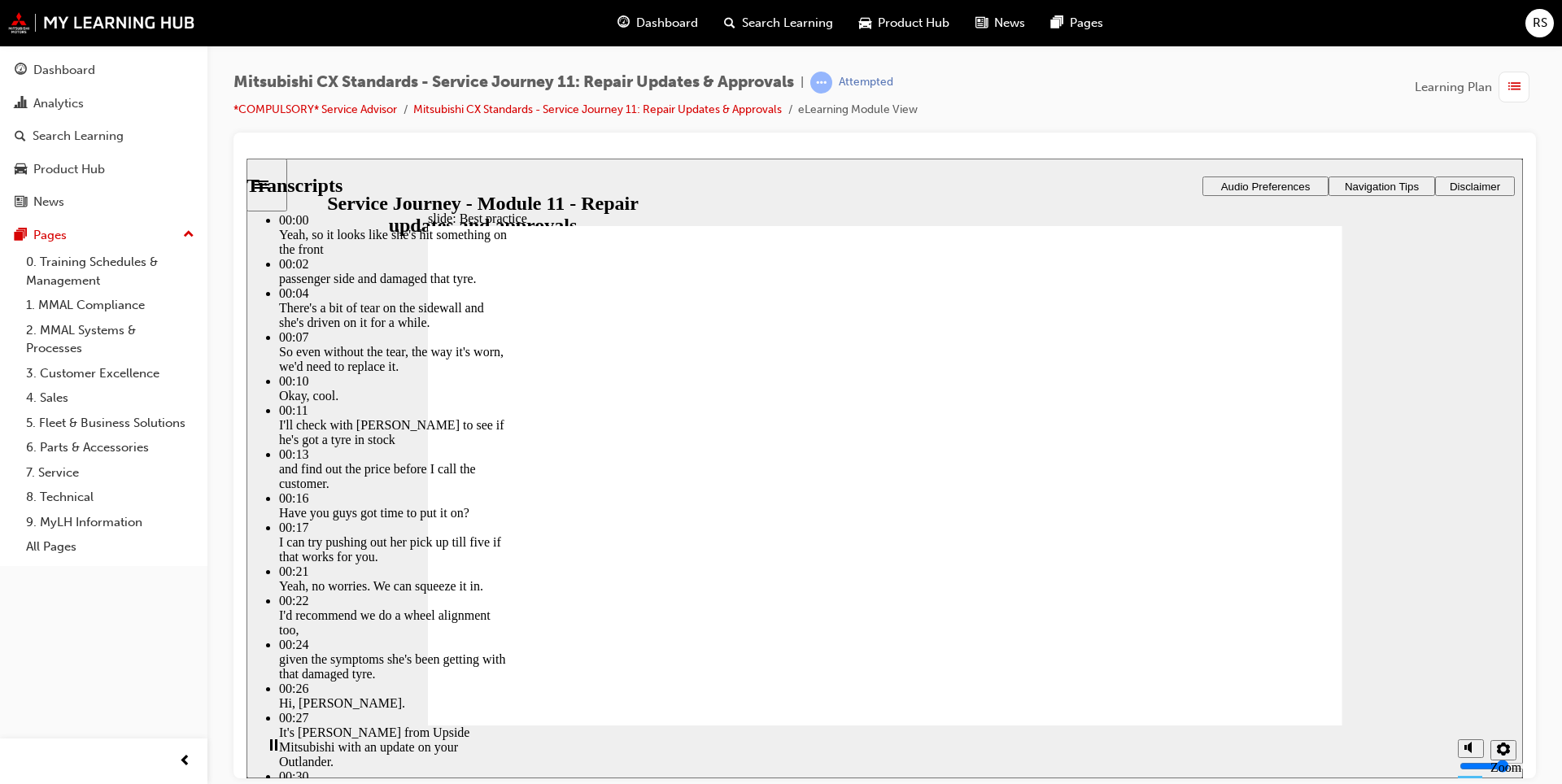
type input "11"
type input "4"
type input "11"
type input "4"
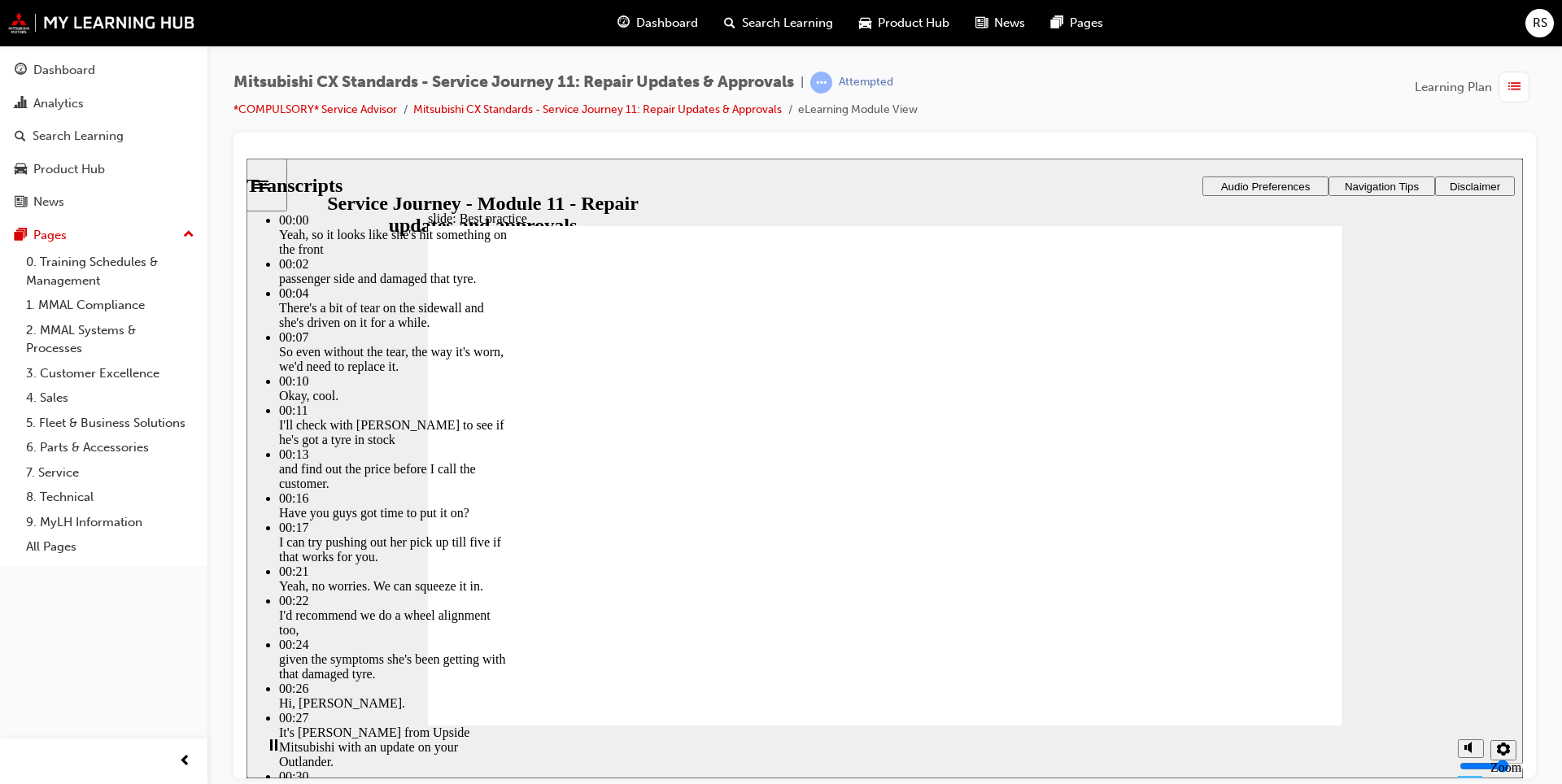
type input "4"
type input "11"
type input "4"
type input "3"
type input "11"
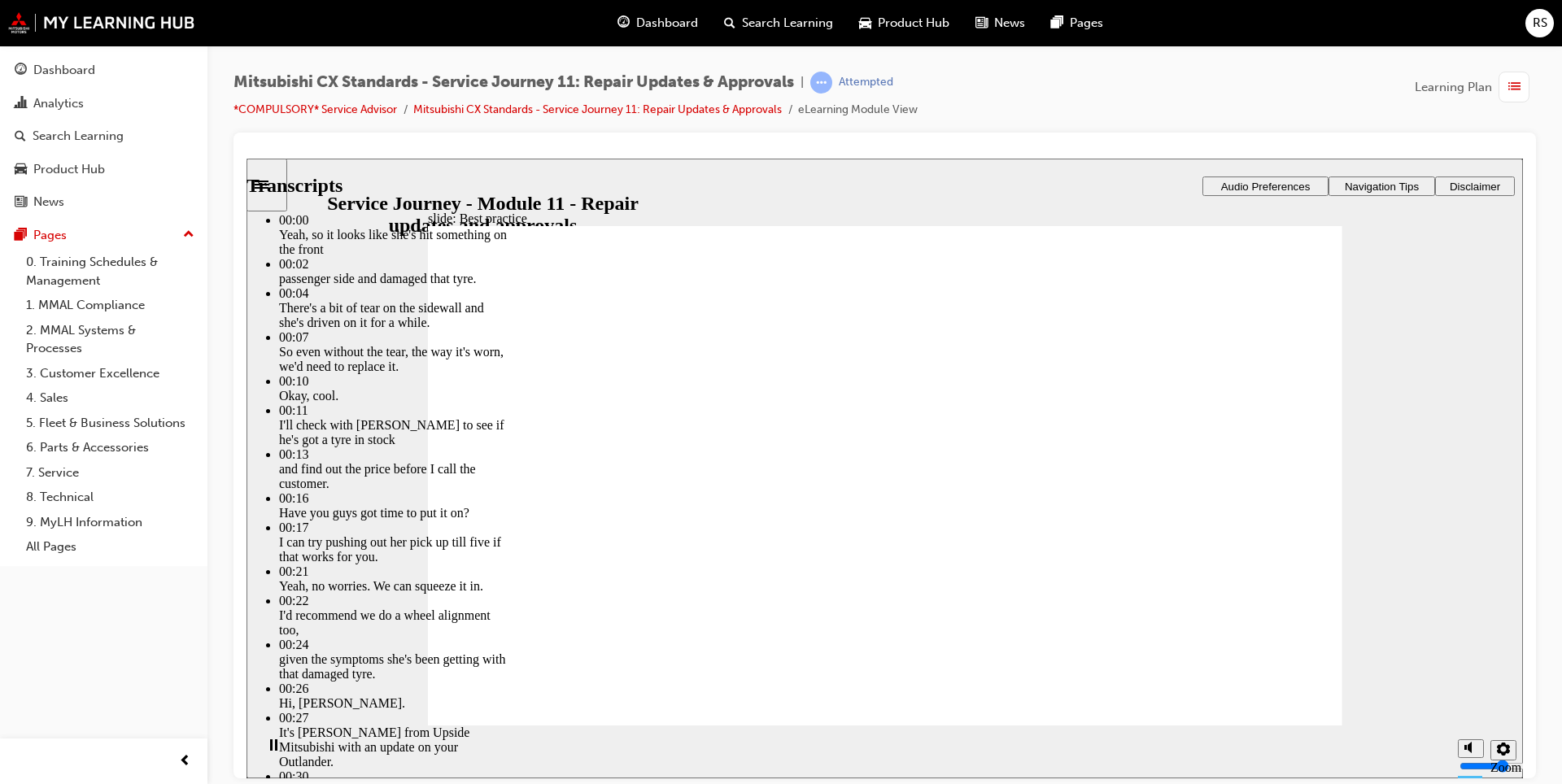
type input "3"
type input "11"
type input "3"
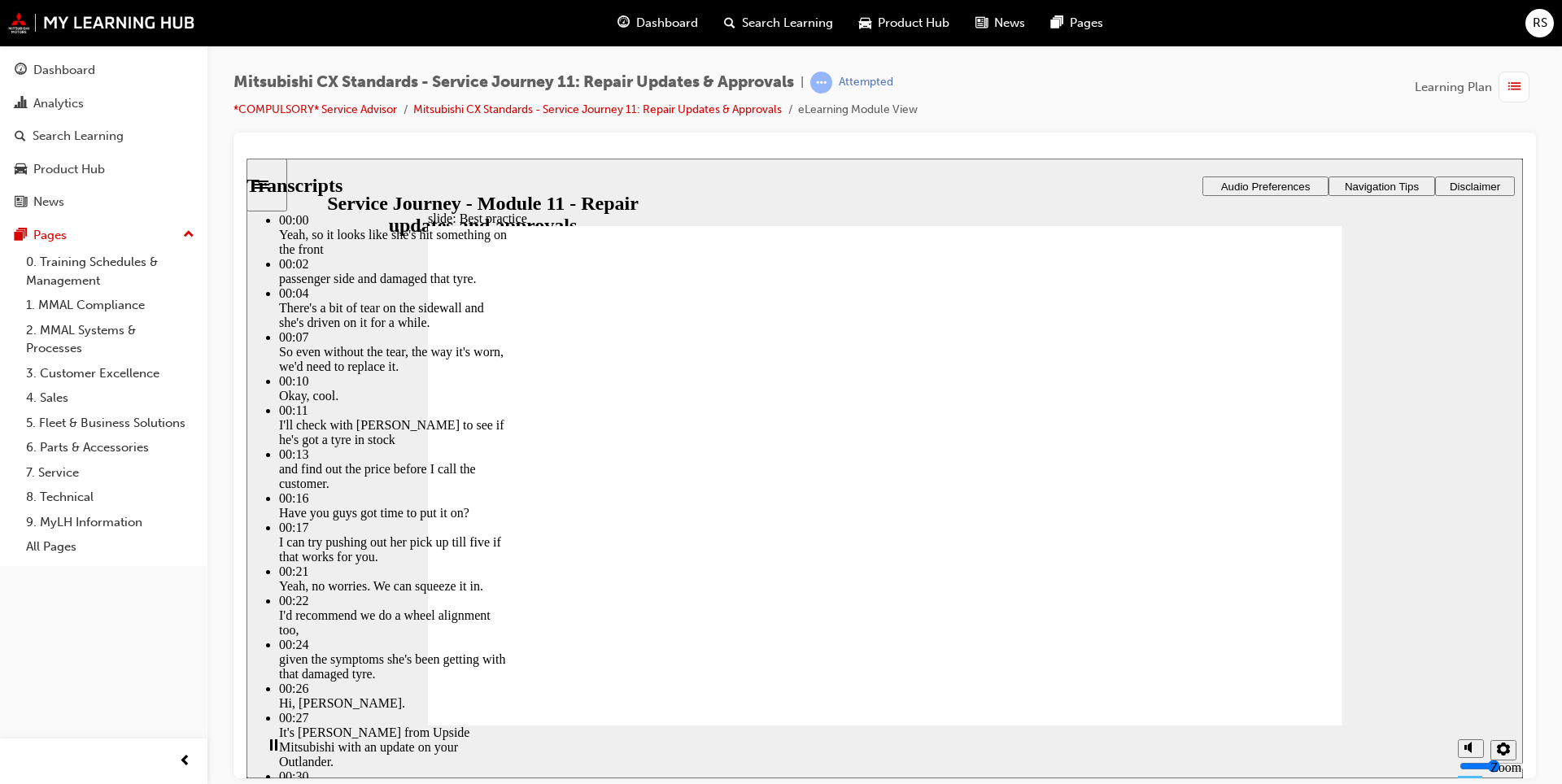
type input "11"
type input "3"
type input "12"
type input "3"
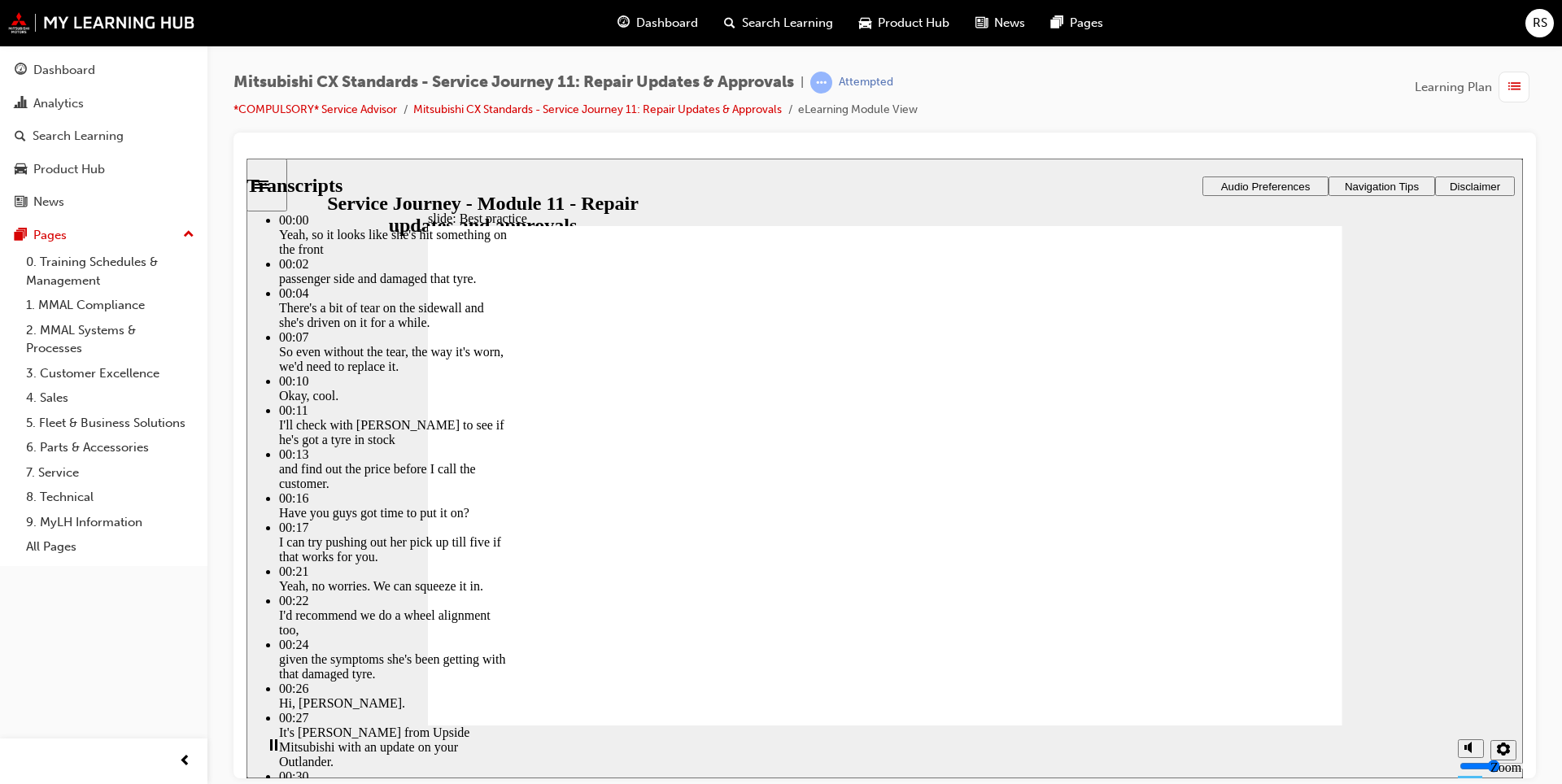
type input "12"
type input "3"
type input "12"
type input "3"
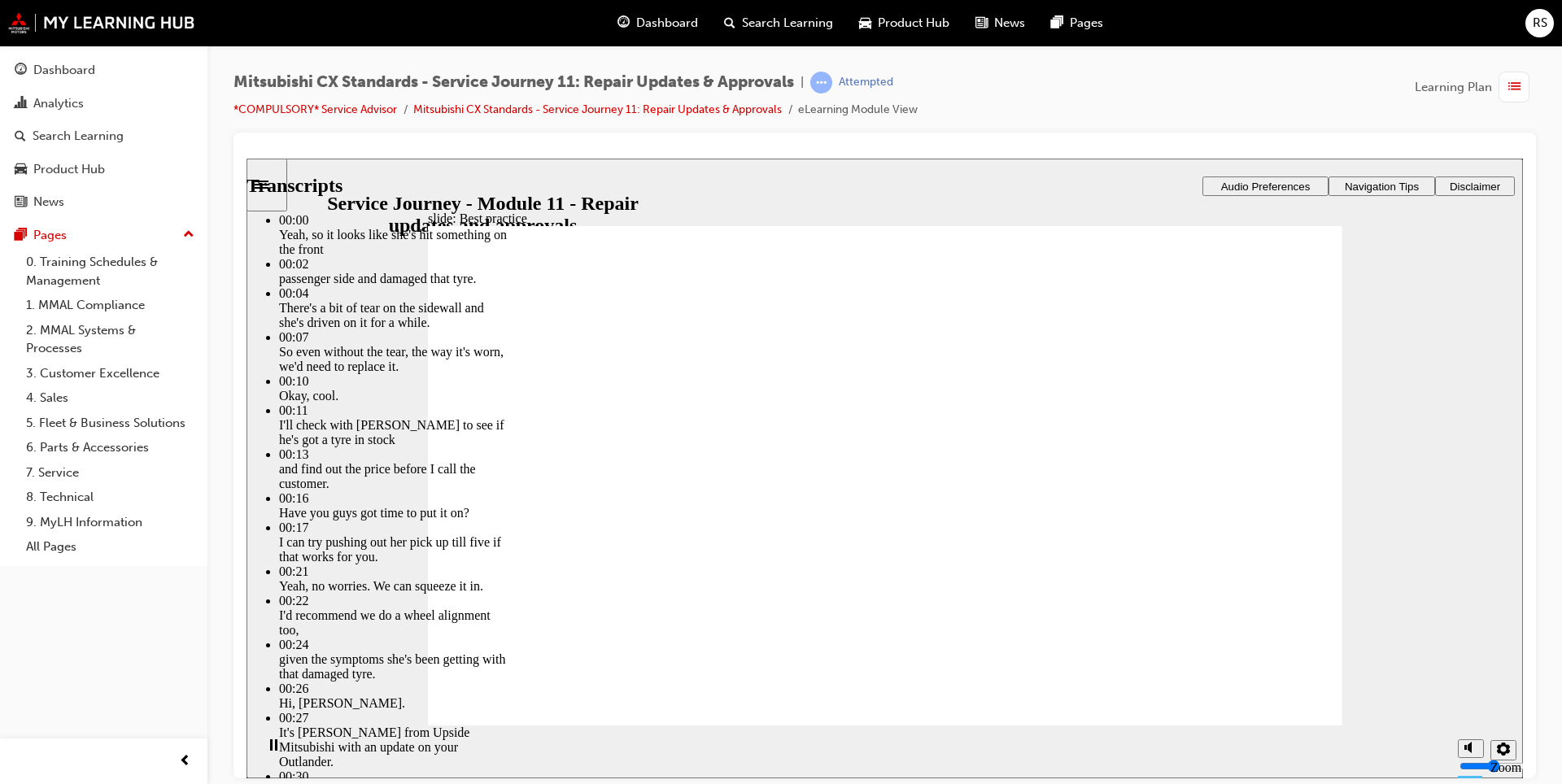
type input "12"
type input "3"
type input "12"
type input "3"
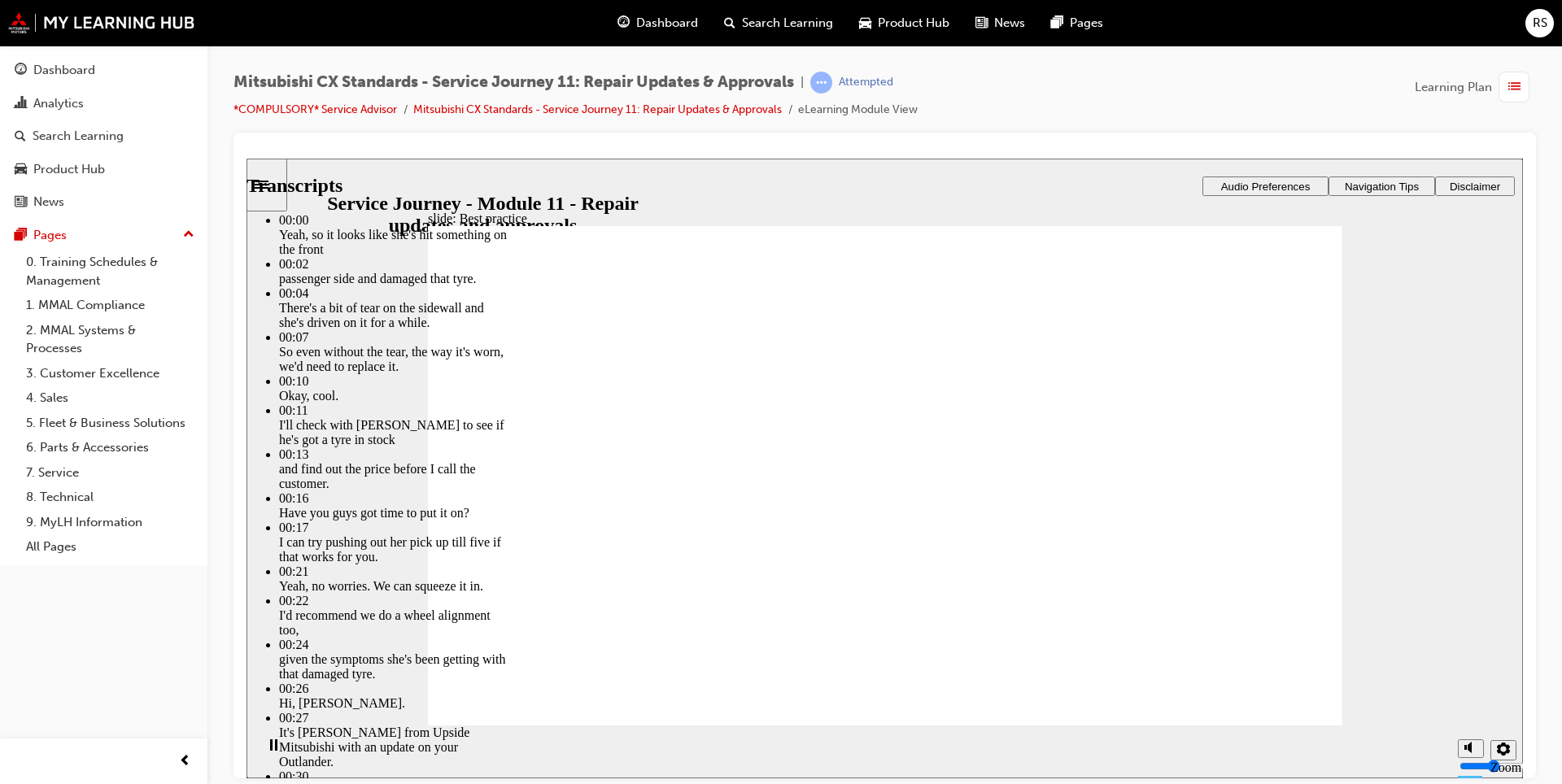
type input "3"
type input "12"
type input "3"
type input "12"
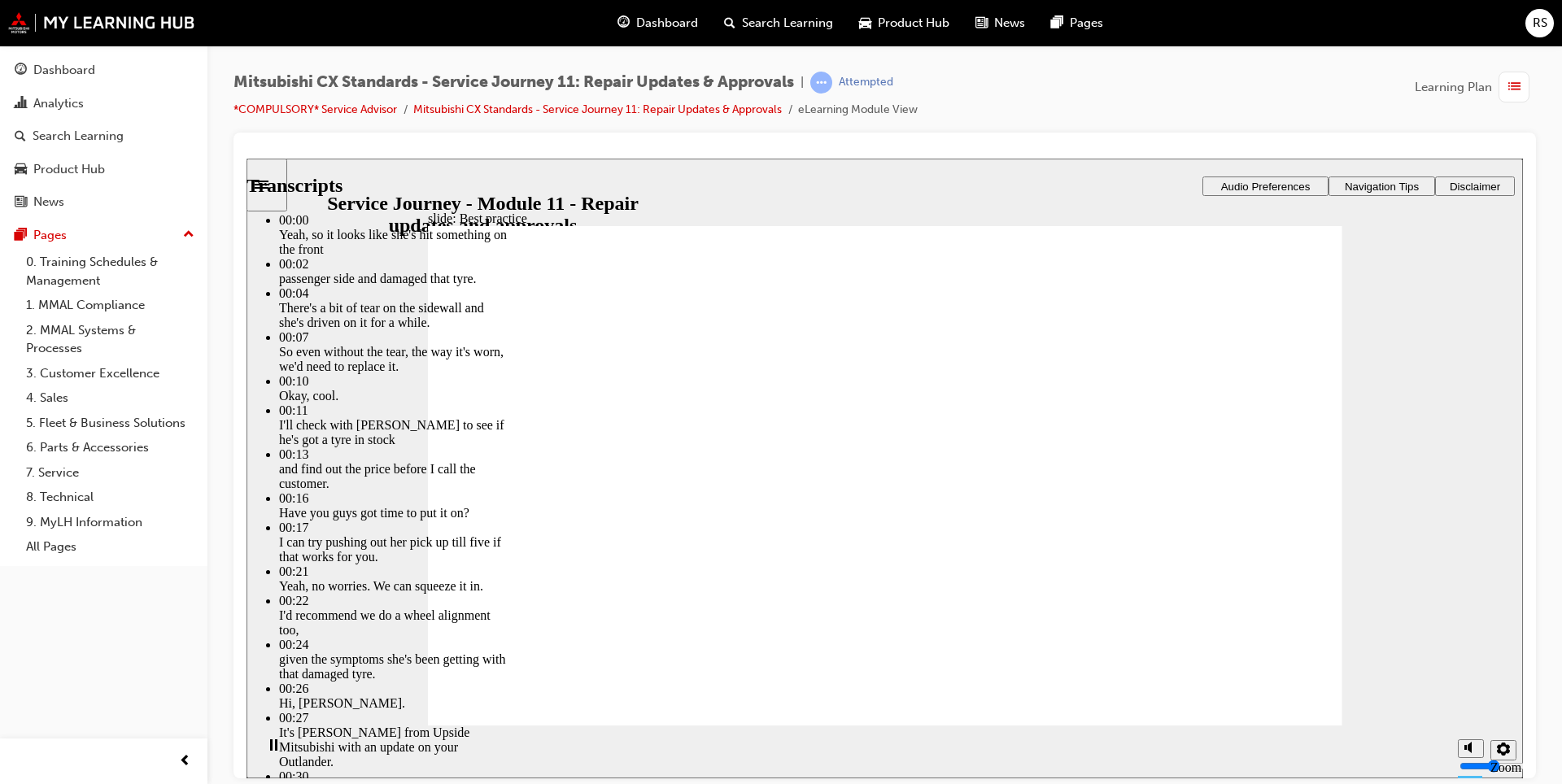
type input "3"
type input "12"
type input "3"
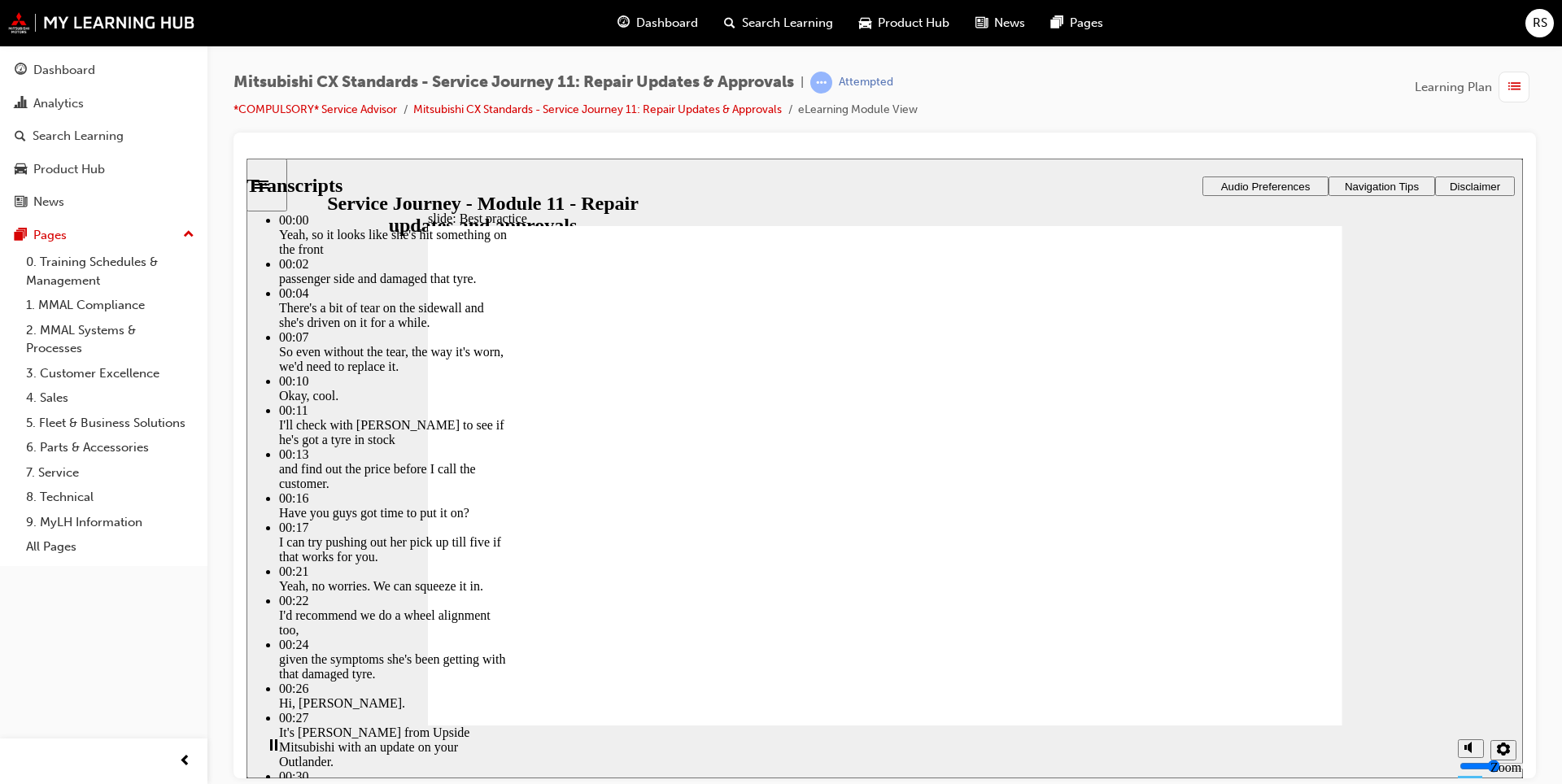
type input "12"
type input "3"
type input "4"
type input "12"
type input "4"
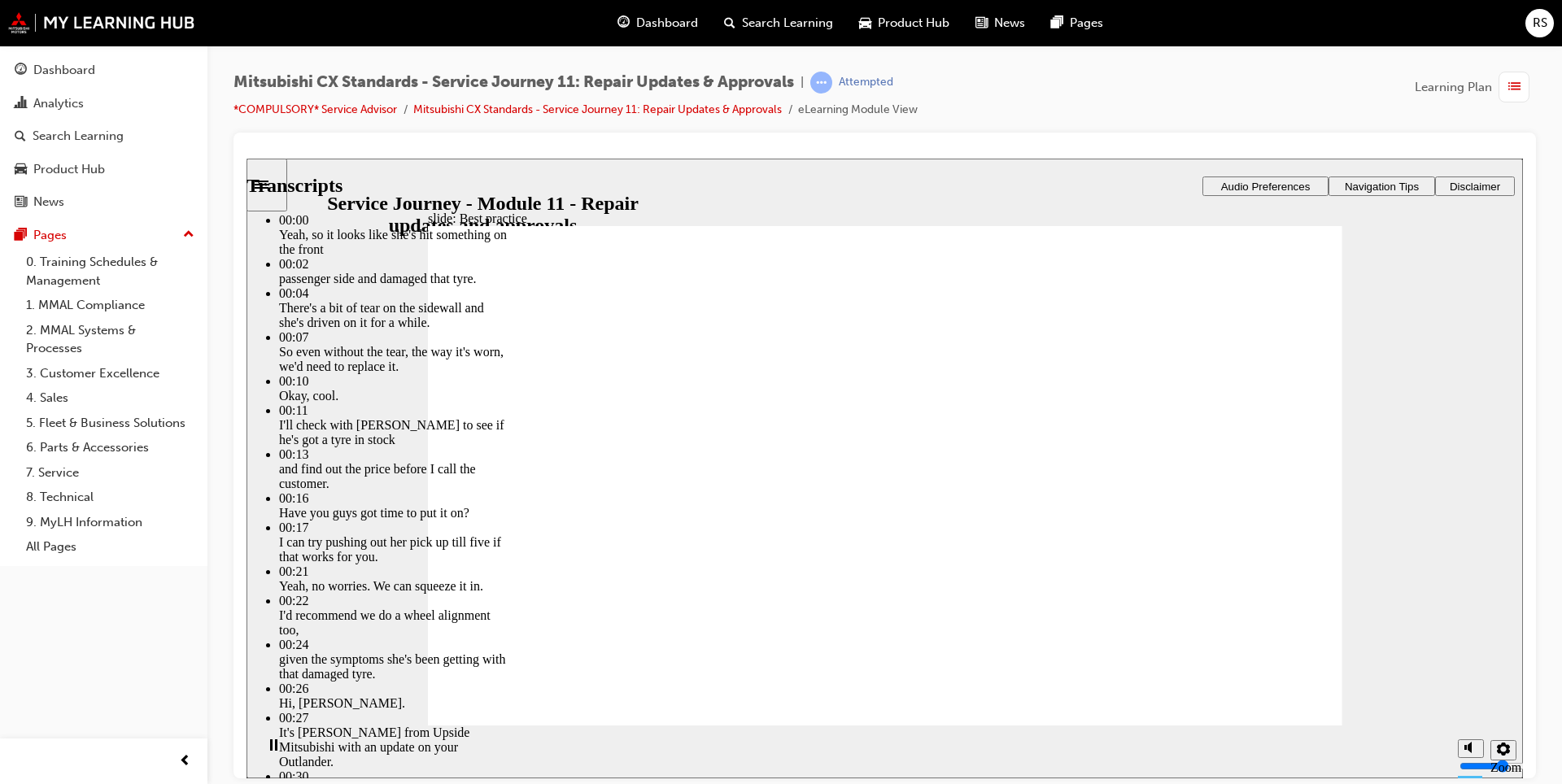
type input "13"
type input "4"
type input "13"
type input "4"
drag, startPoint x: 1076, startPoint y: 648, endPoint x: 1077, endPoint y: 667, distance: 19.0
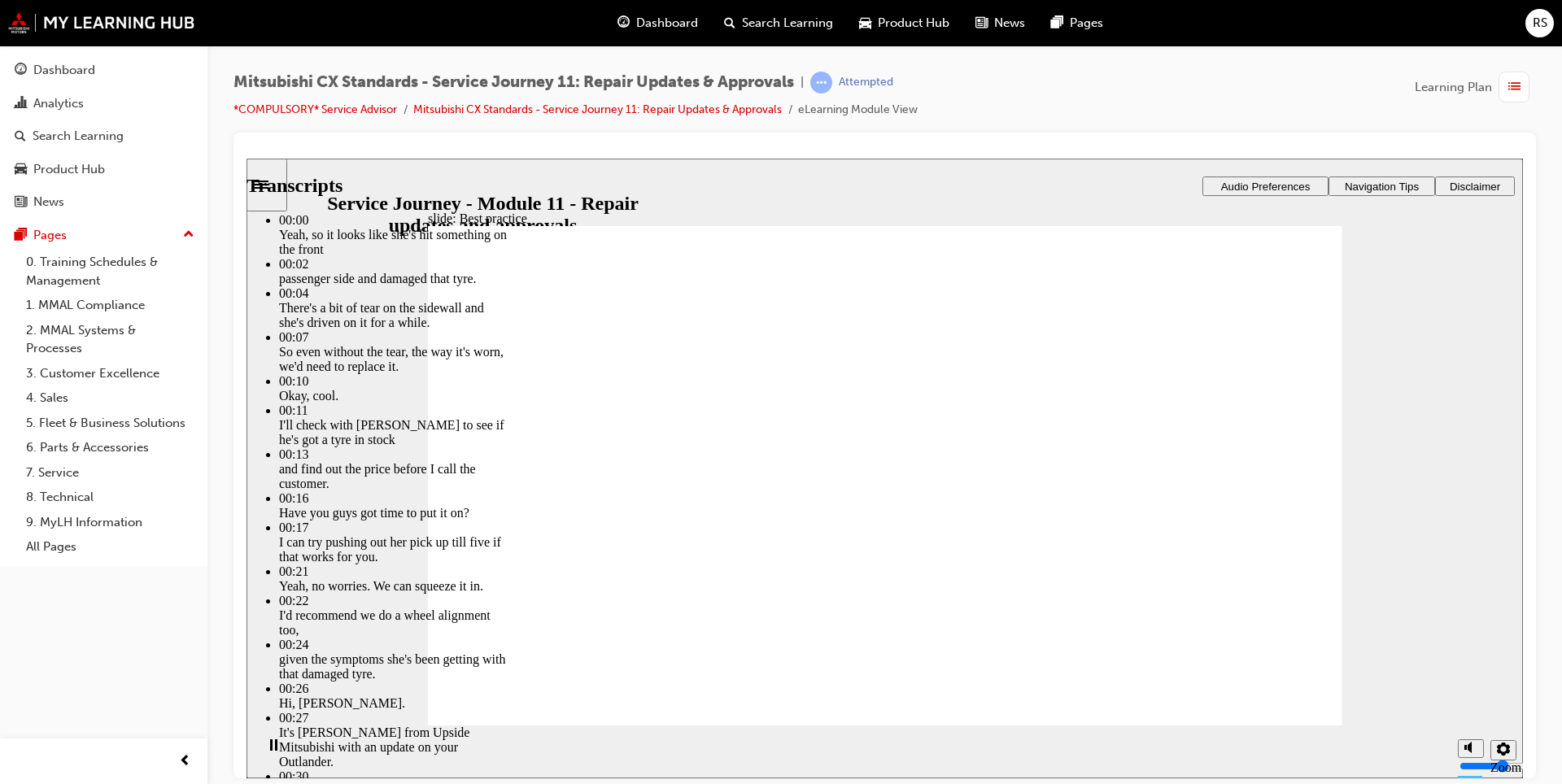
type input "13"
type input "4"
type input "14"
type input "4"
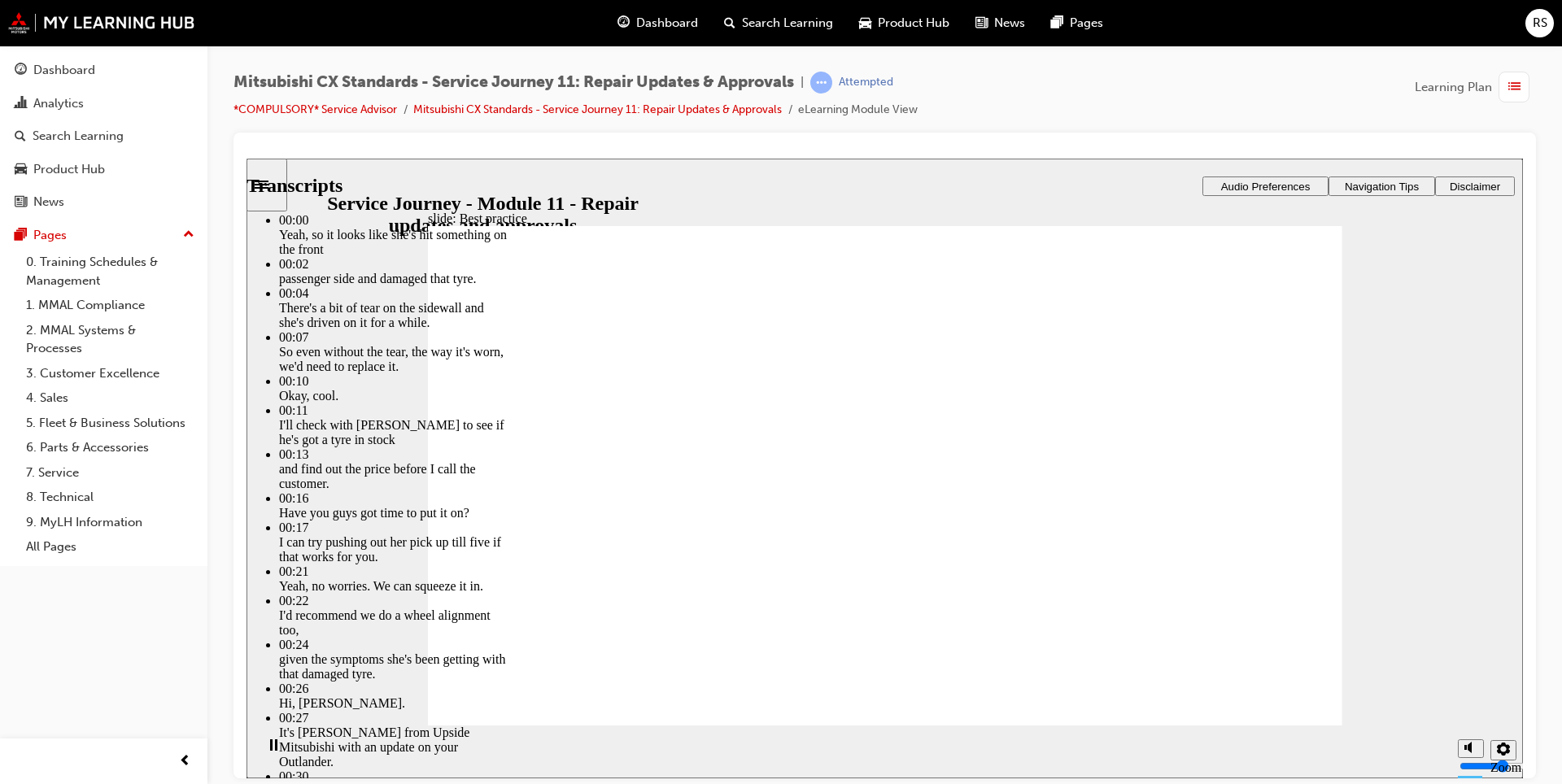
type input "14"
type input "4"
type input "14"
type input "4"
type input "14"
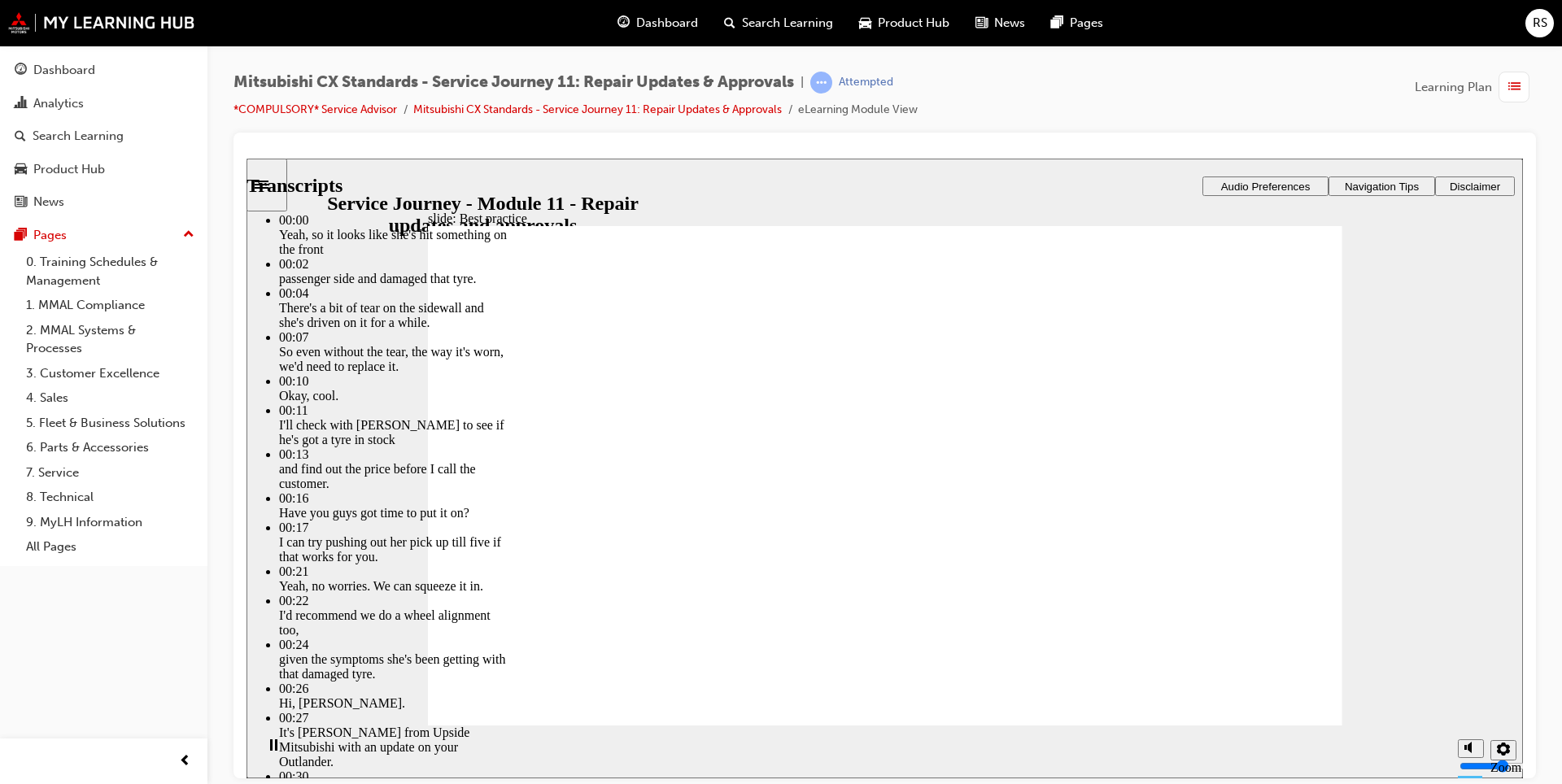
type input "4"
type input "15"
type input "4"
type input "15"
type input "4"
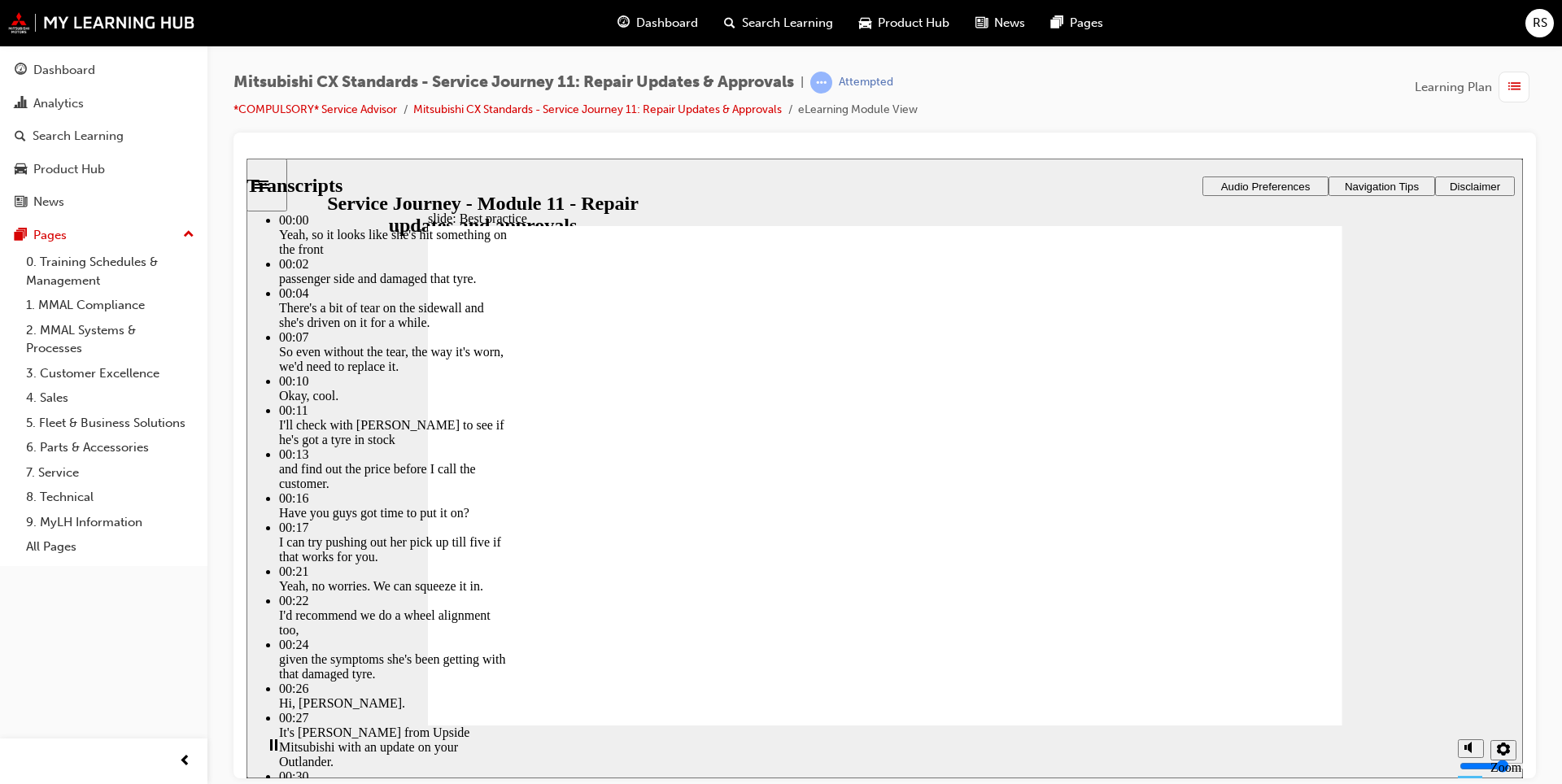
type input "15"
type input "4"
type input "15"
type input "4"
type input "16"
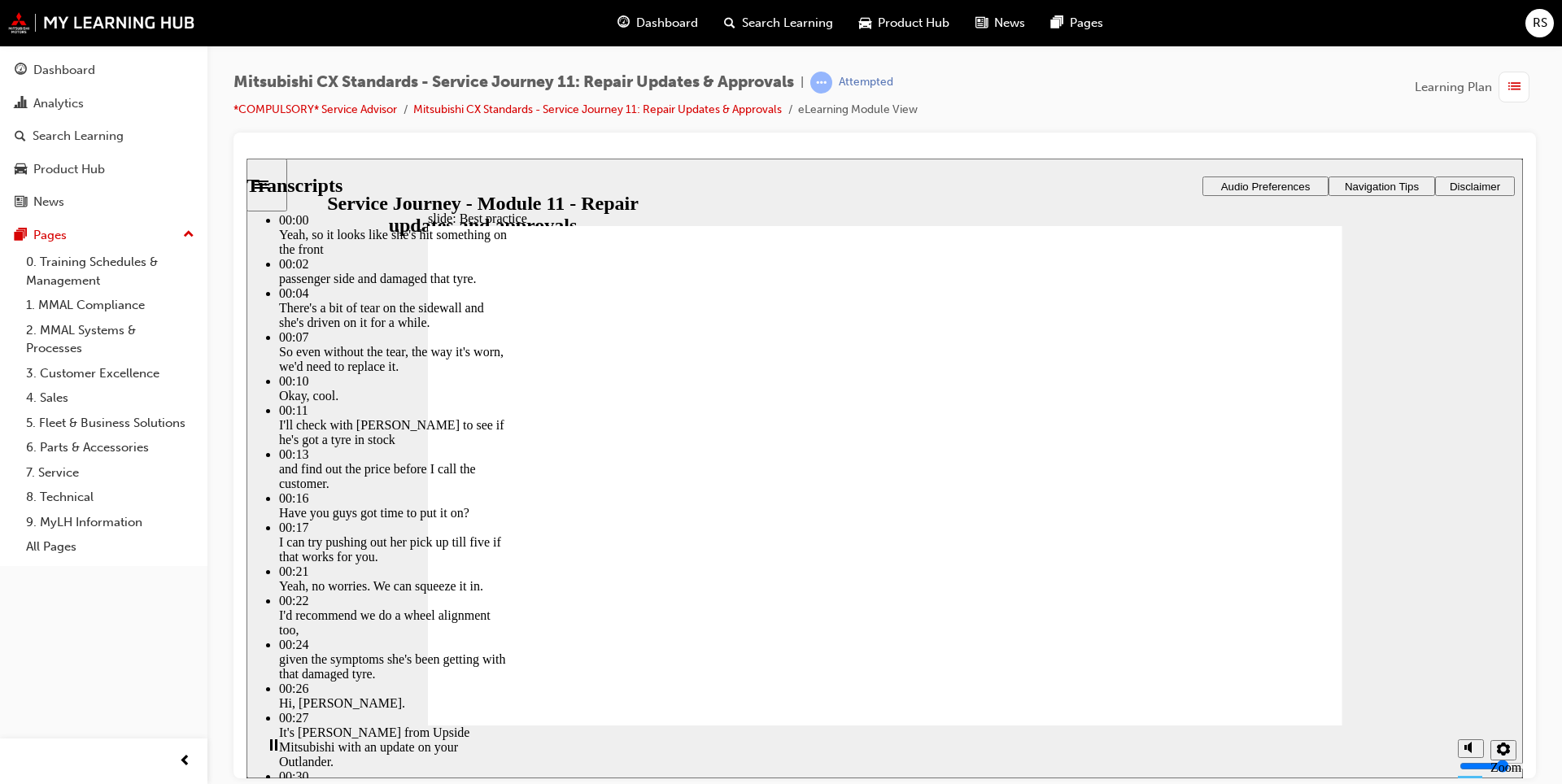
type input "4"
type input "16"
type input "4"
type input "16"
type input "4"
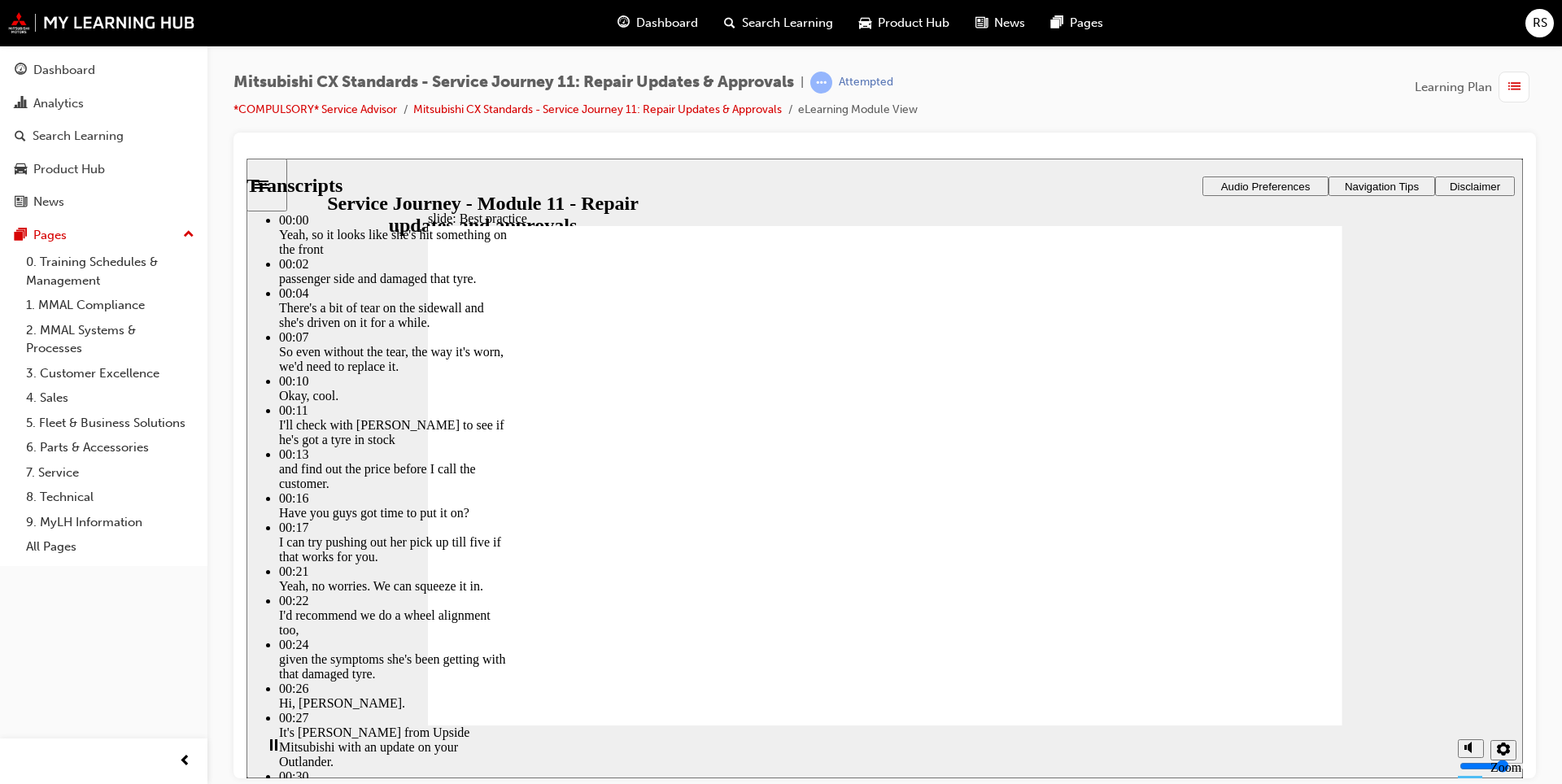
type input "16"
type input "4"
type input "17"
type input "4"
type input "17"
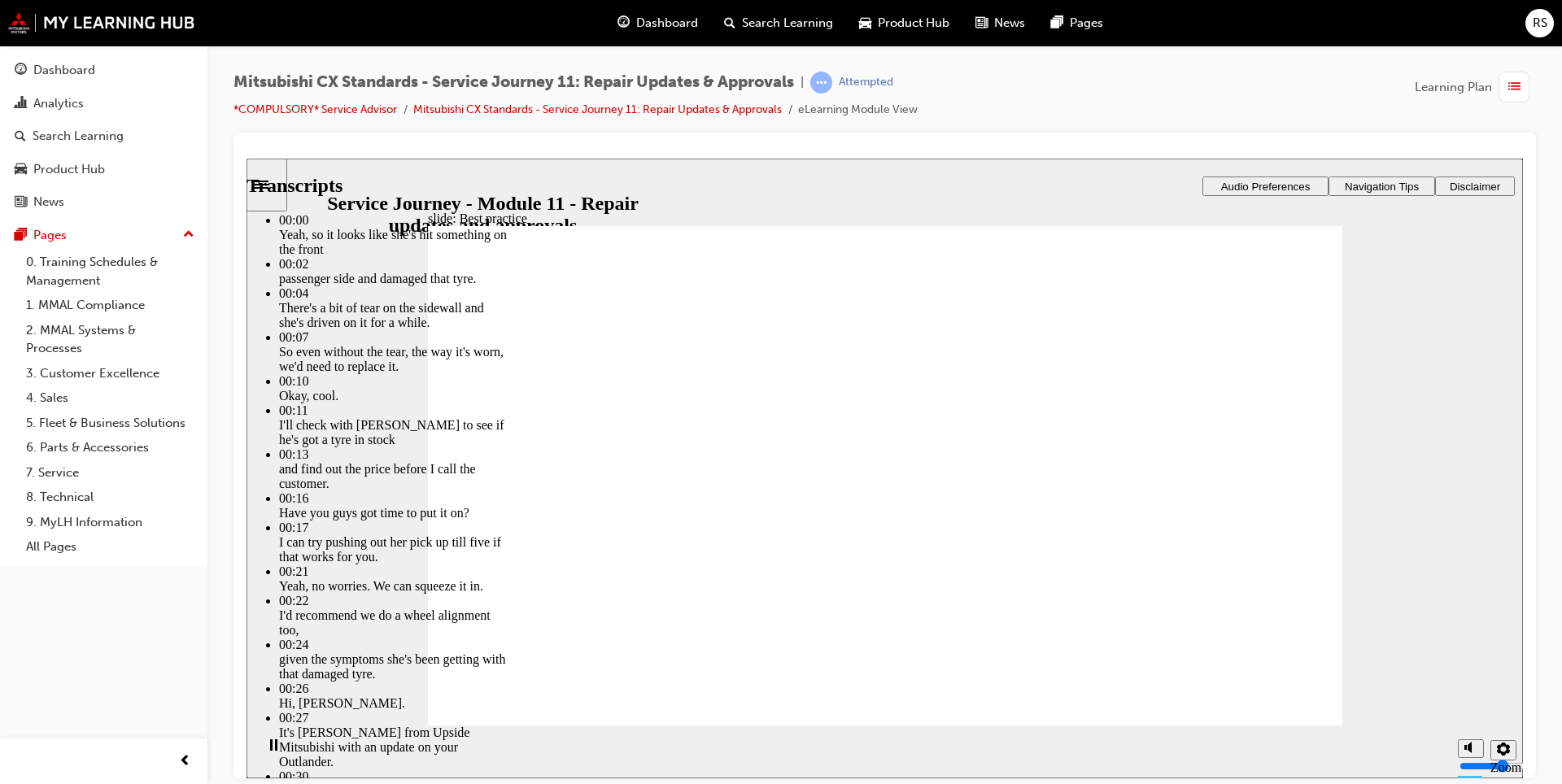
type input "4"
type input "17"
type input "4"
type input "18"
type input "4"
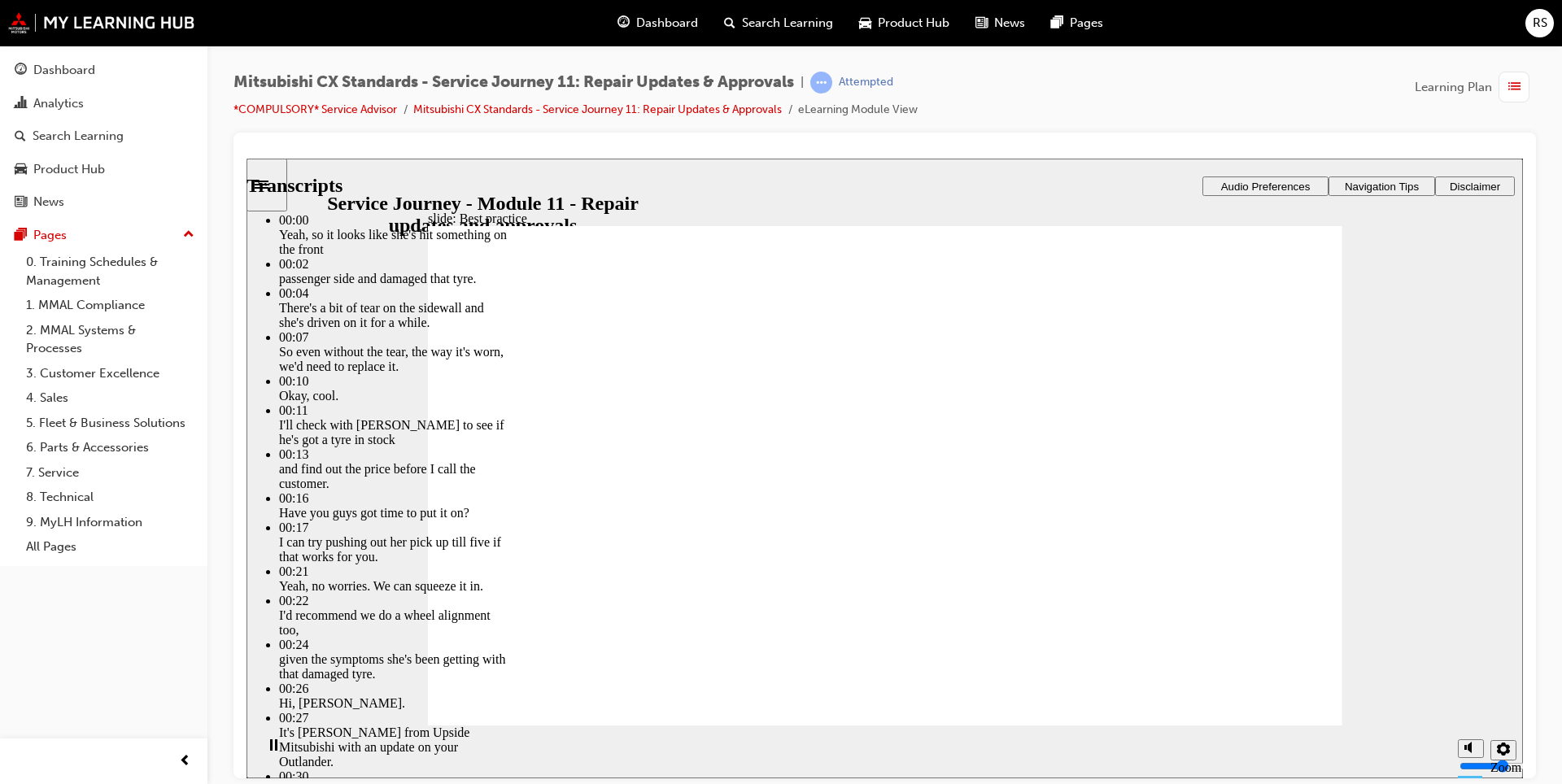
type input "18"
type input "4"
type input "18"
type input "4"
type input "18"
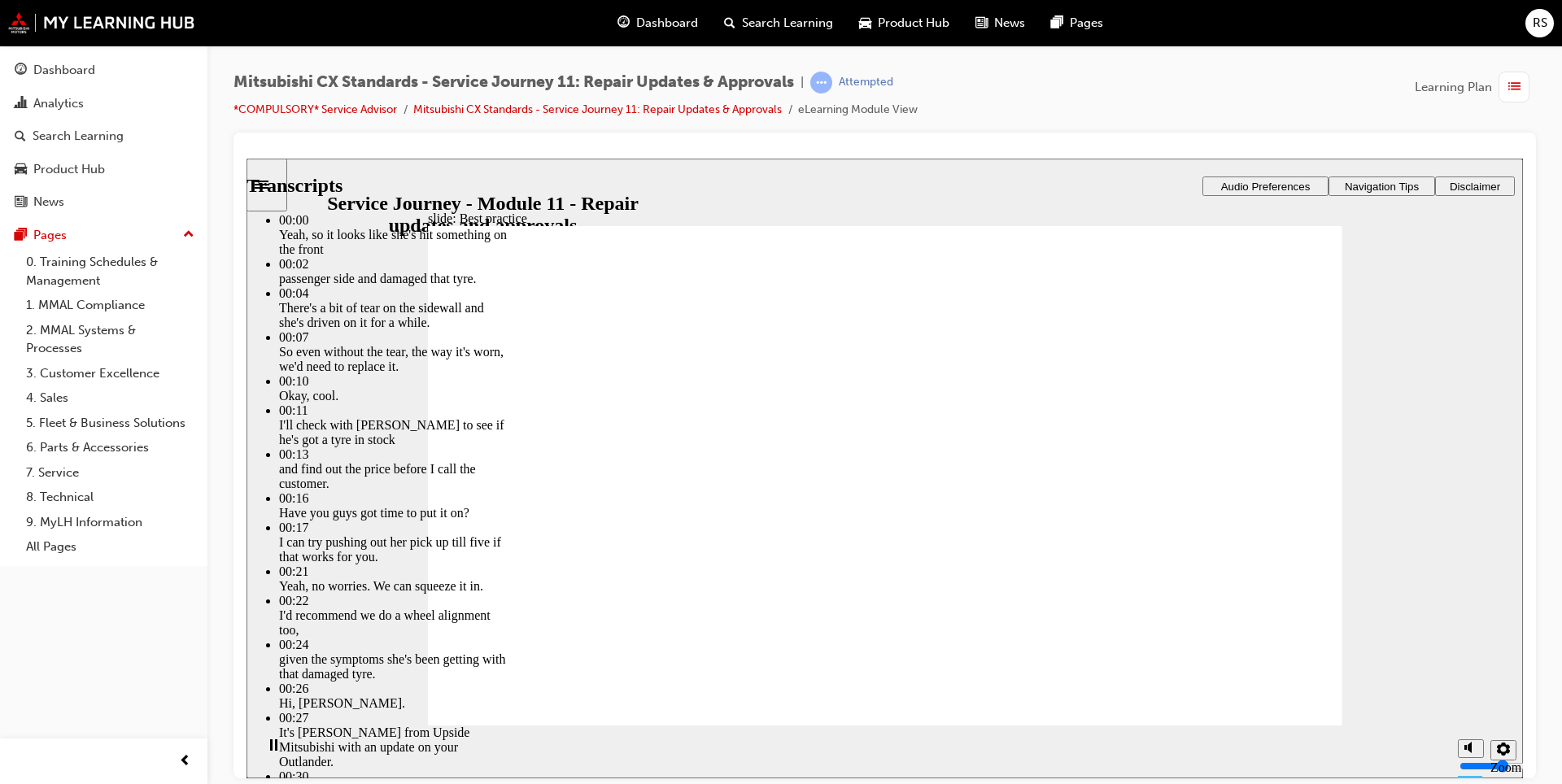
type input "4"
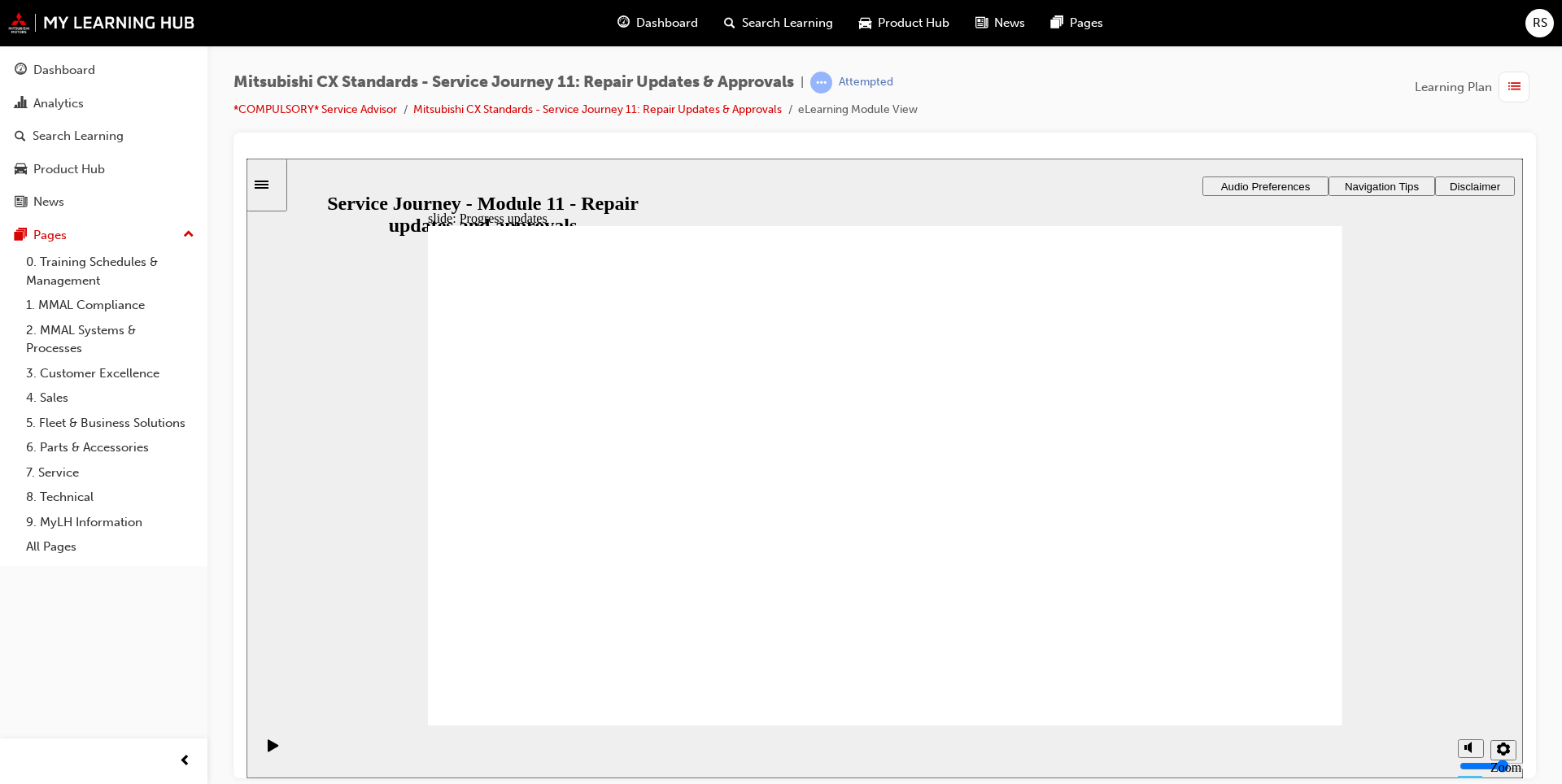
drag, startPoint x: 598, startPoint y: 539, endPoint x: 850, endPoint y: 483, distance: 258.1
drag, startPoint x: 564, startPoint y: 504, endPoint x: 841, endPoint y: 427, distance: 287.5
drag, startPoint x: 515, startPoint y: 530, endPoint x: 752, endPoint y: 530, distance: 237.0
drag, startPoint x: 568, startPoint y: 525, endPoint x: 822, endPoint y: 535, distance: 254.2
drag, startPoint x: 587, startPoint y: 521, endPoint x: 848, endPoint y: 593, distance: 270.7
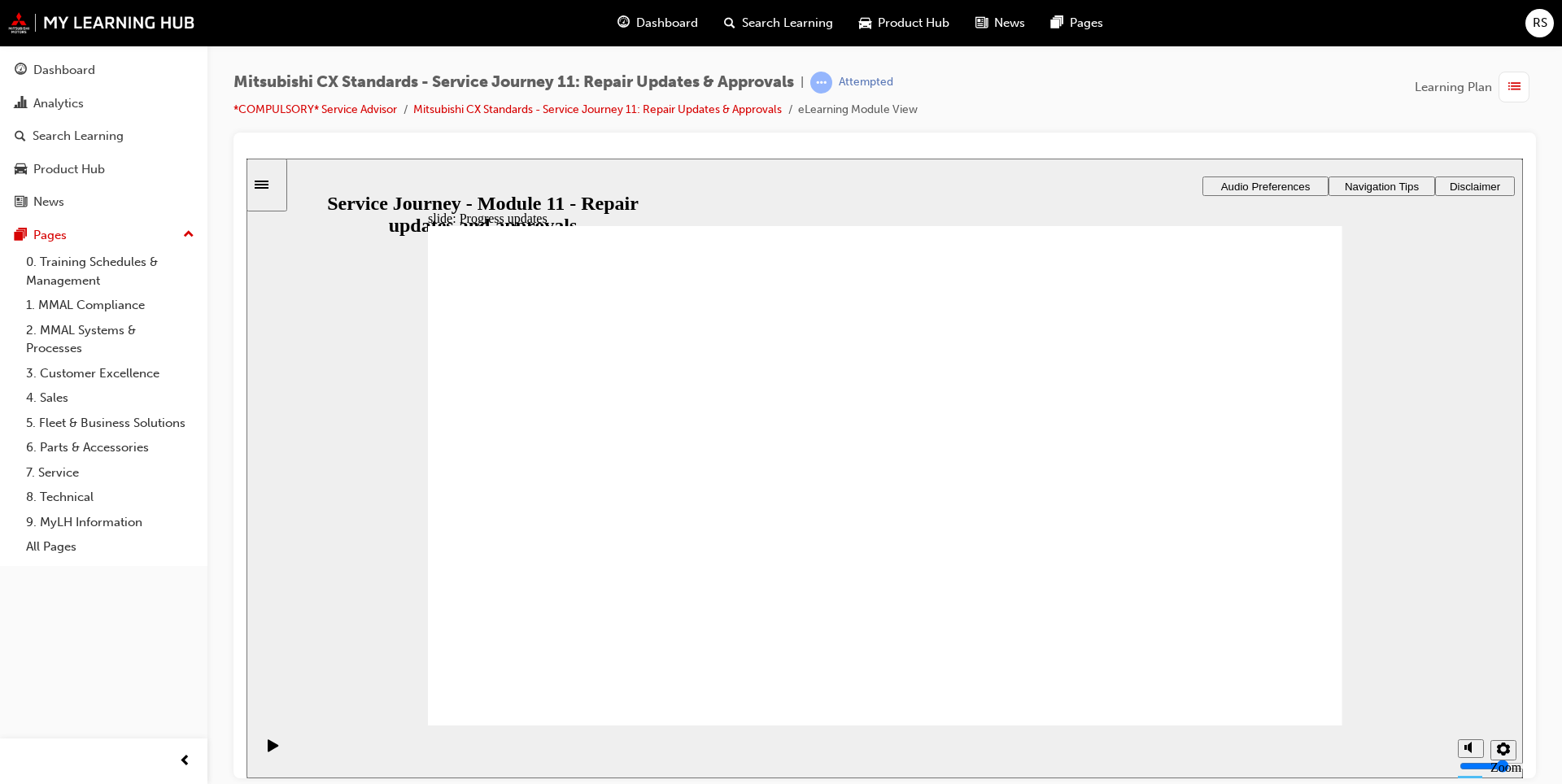
drag, startPoint x: 641, startPoint y: 514, endPoint x: 883, endPoint y: 610, distance: 260.3
drag, startPoint x: 865, startPoint y: 525, endPoint x: 885, endPoint y: 534, distance: 21.9
